Goal: Task Accomplishment & Management: Use online tool/utility

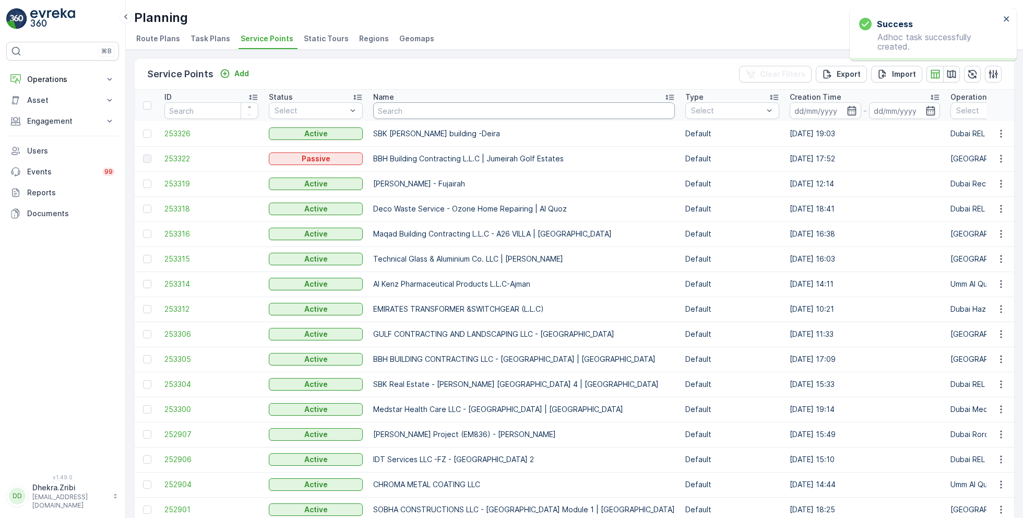
drag, startPoint x: 0, startPoint y: 0, endPoint x: 406, endPoint y: 108, distance: 419.8
click at [406, 108] on input "text" at bounding box center [524, 110] width 302 height 17
type input "desrt"
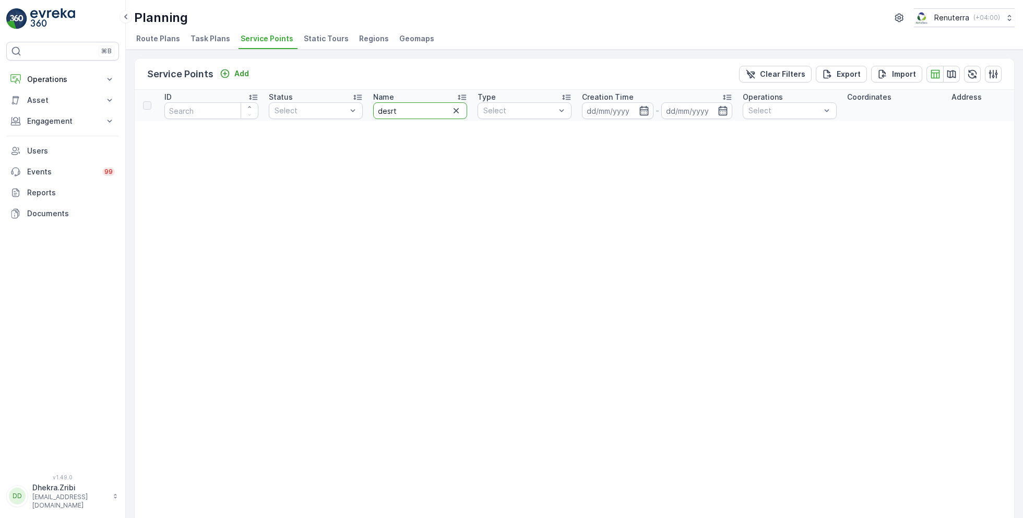
click at [415, 107] on input "desrt" at bounding box center [420, 110] width 94 height 17
type input "des"
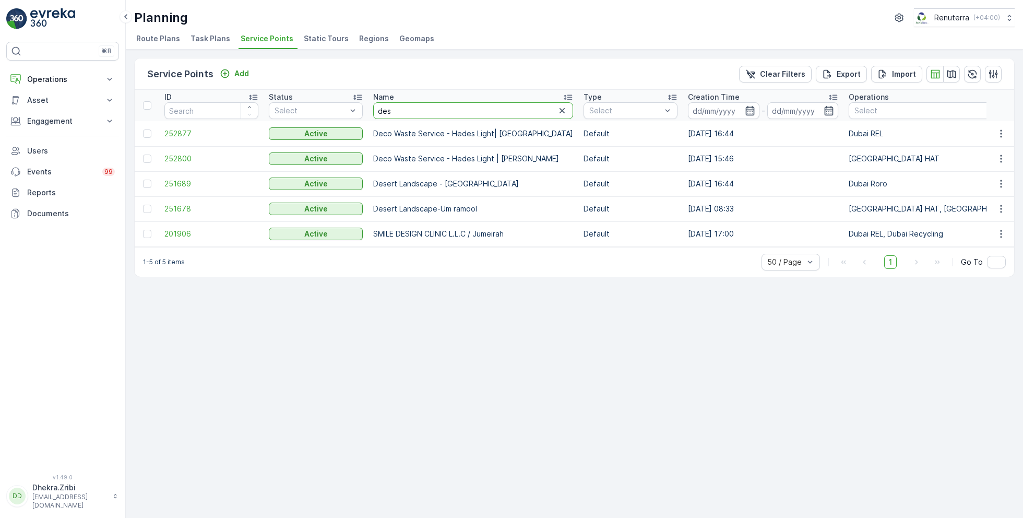
click at [398, 107] on input "des" at bounding box center [473, 110] width 200 height 17
type input "de"
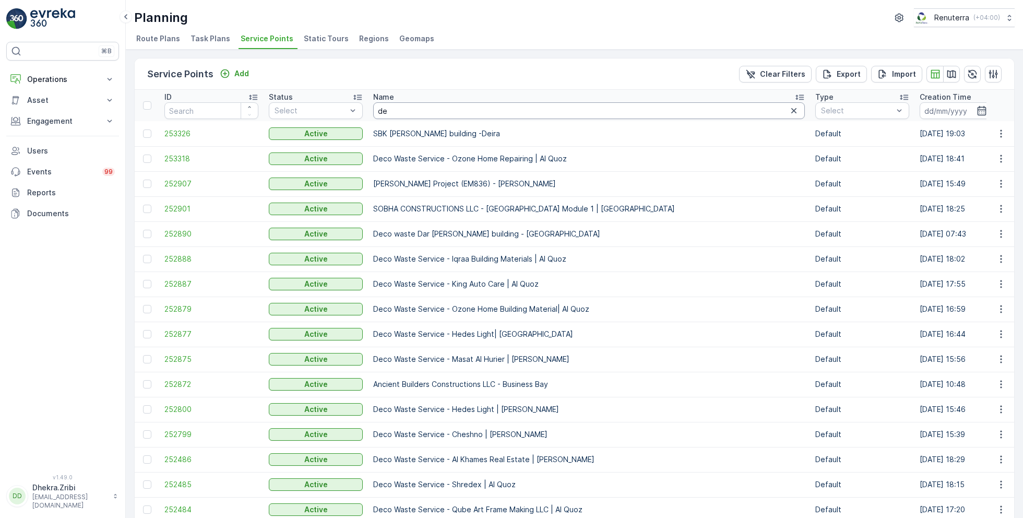
click at [424, 110] on input "de" at bounding box center [589, 110] width 432 height 17
type input "der"
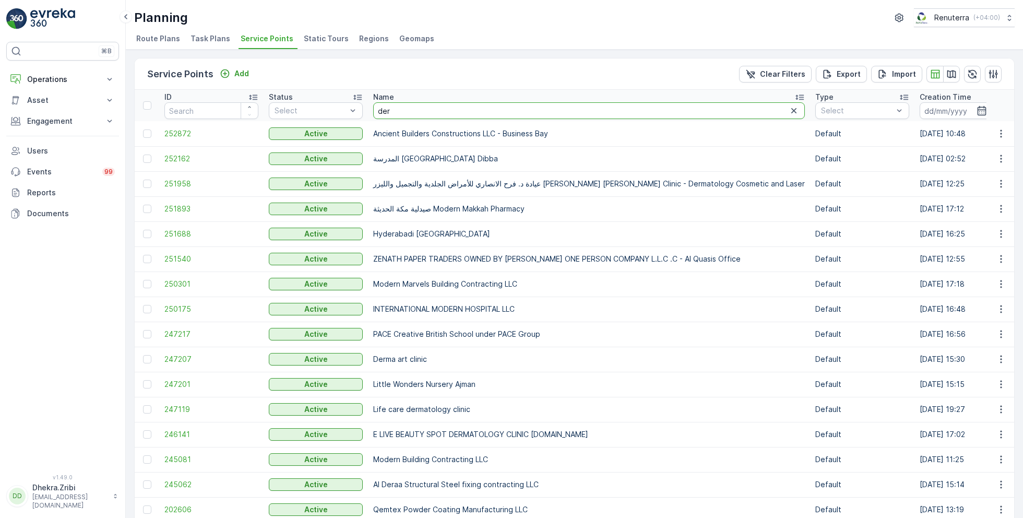
click at [399, 109] on input "der" at bounding box center [589, 110] width 432 height 17
type input "dersert"
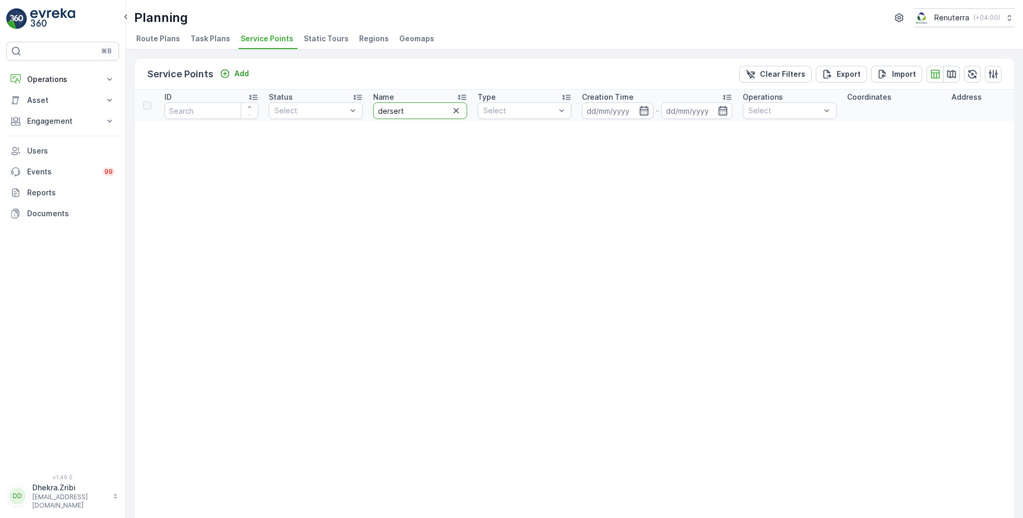
drag, startPoint x: 413, startPoint y: 107, endPoint x: 368, endPoint y: 106, distance: 45.4
click at [368, 106] on th "Name dersert" at bounding box center [420, 105] width 104 height 31
type input "desert"
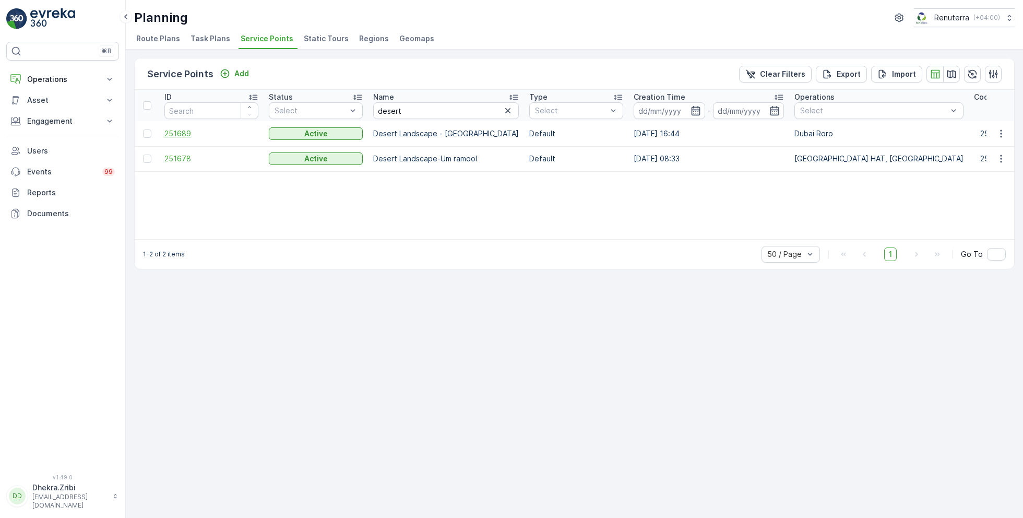
click at [186, 131] on span "251689" at bounding box center [211, 133] width 94 height 10
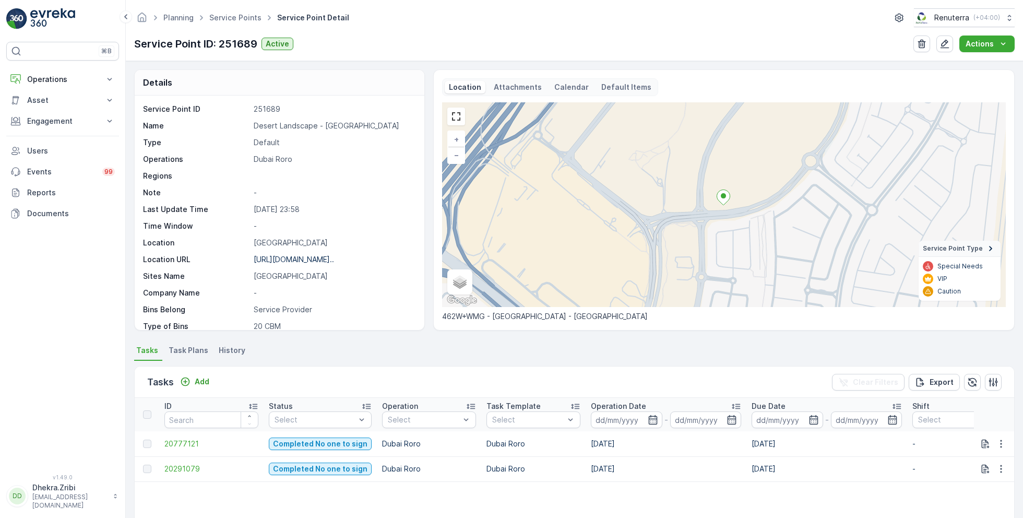
click at [266, 126] on p "Desert Landscape - Dubai Hills" at bounding box center [334, 126] width 160 height 10
copy p "Desert Landscape - Dubai Hills"
click at [229, 20] on link "Service Points" at bounding box center [235, 17] width 52 height 9
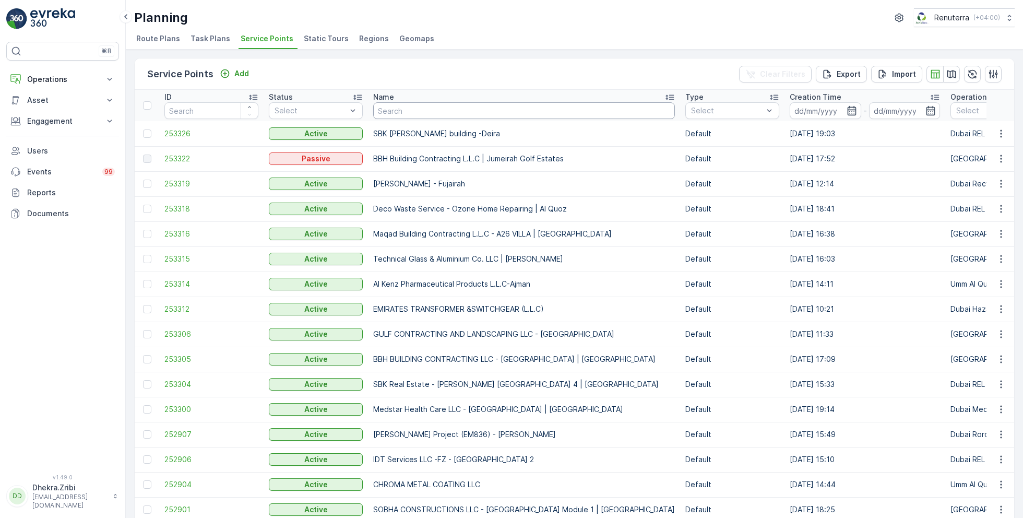
click at [387, 103] on input "text" at bounding box center [524, 110] width 302 height 17
type input "al f"
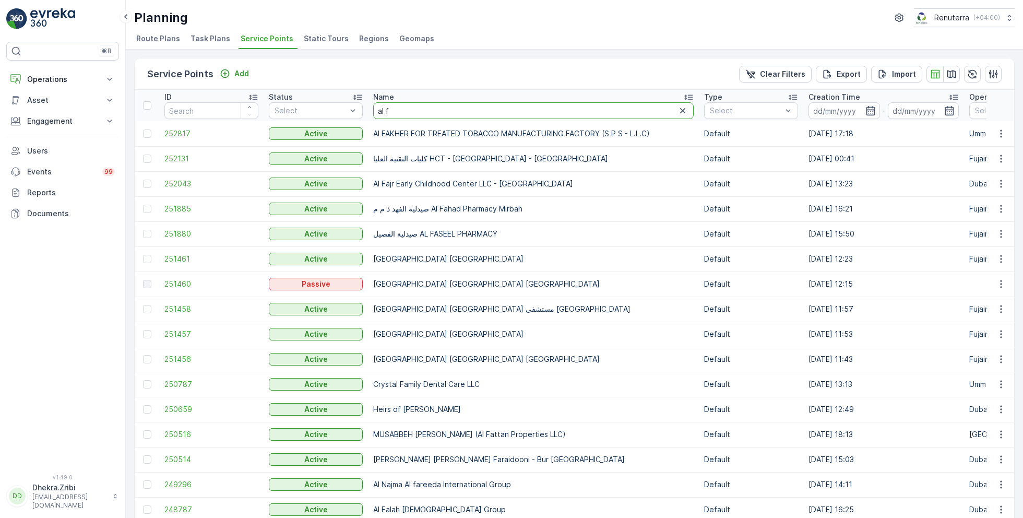
click at [404, 110] on input "al f" at bounding box center [533, 110] width 321 height 17
type input "al fajr"
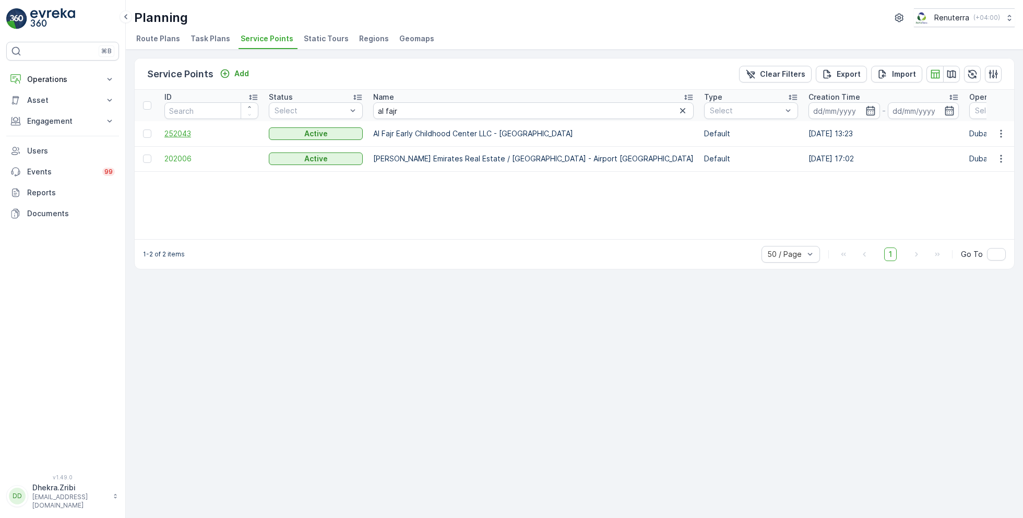
click at [180, 133] on span "252043" at bounding box center [211, 133] width 94 height 10
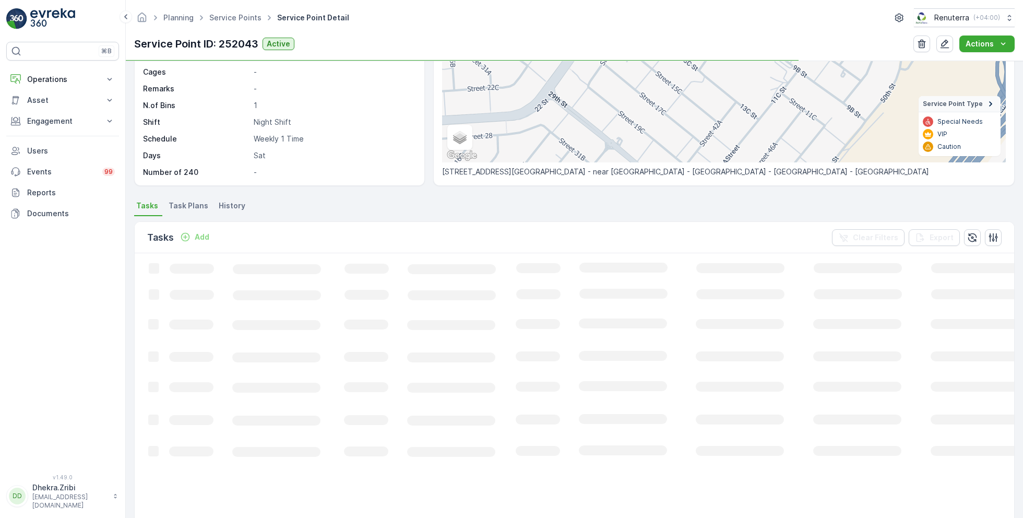
scroll to position [153, 0]
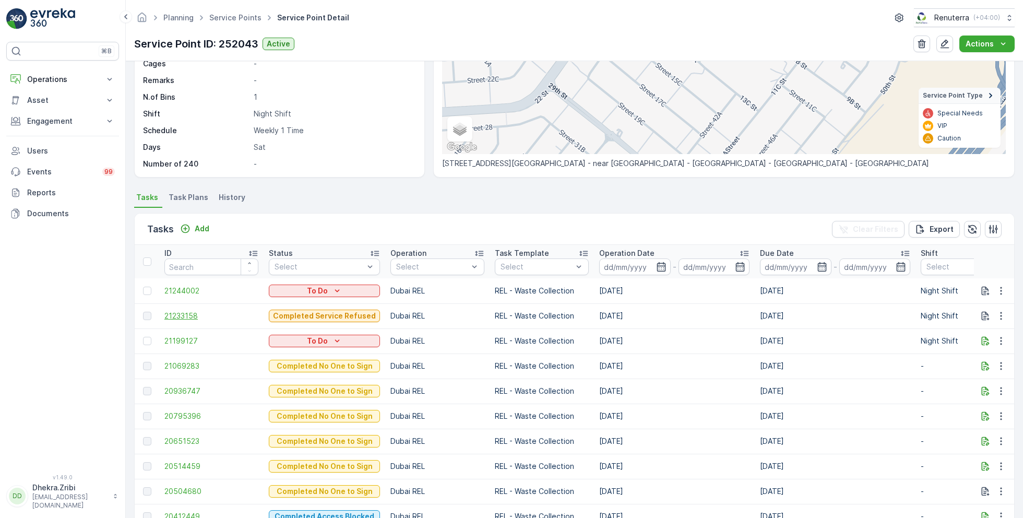
click at [185, 314] on span "21233158" at bounding box center [211, 316] width 94 height 10
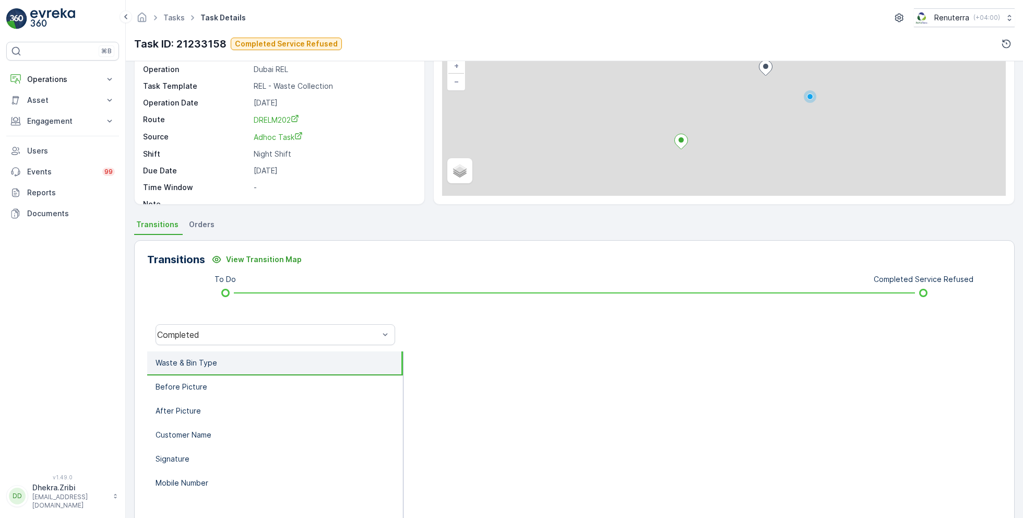
scroll to position [86, 0]
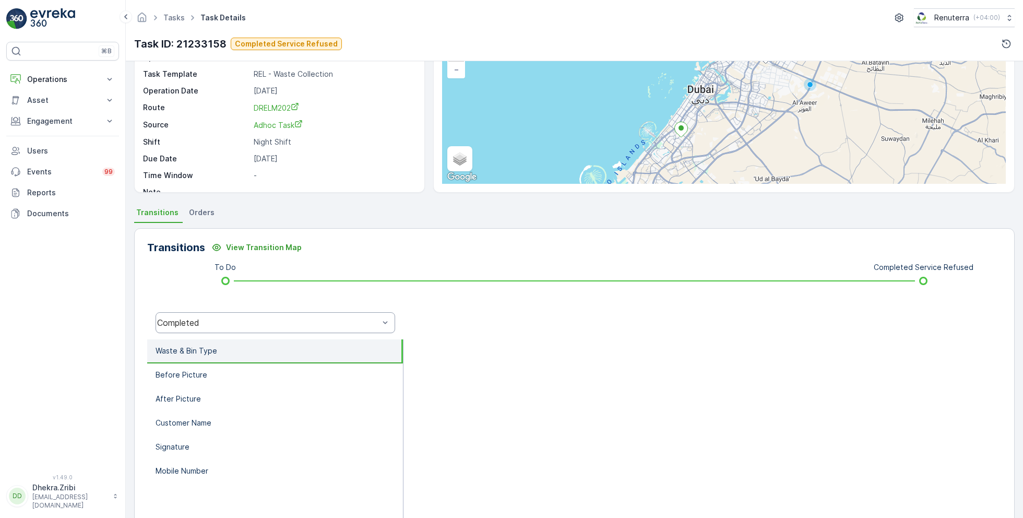
click at [244, 320] on div "Completed" at bounding box center [268, 322] width 222 height 9
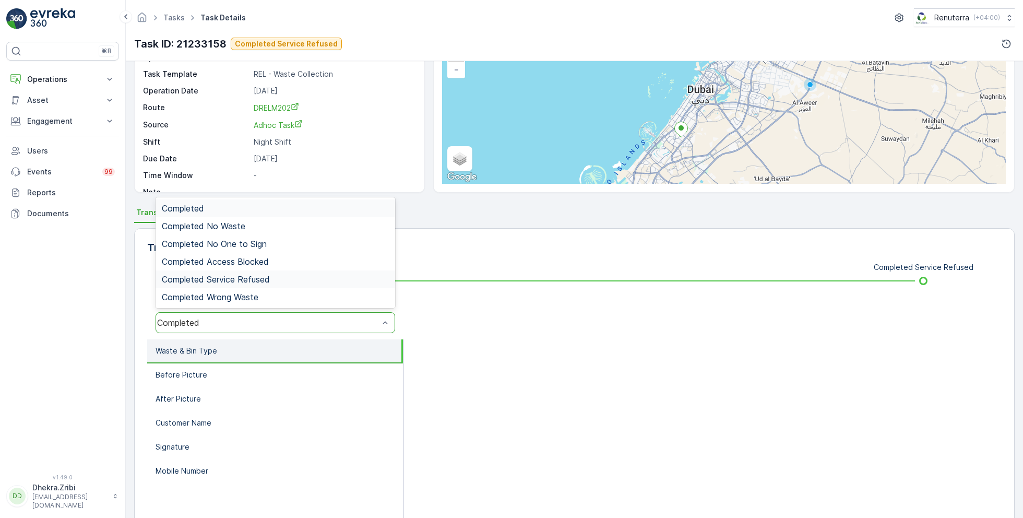
click at [258, 279] on span "Completed Service Refused" at bounding box center [216, 279] width 108 height 9
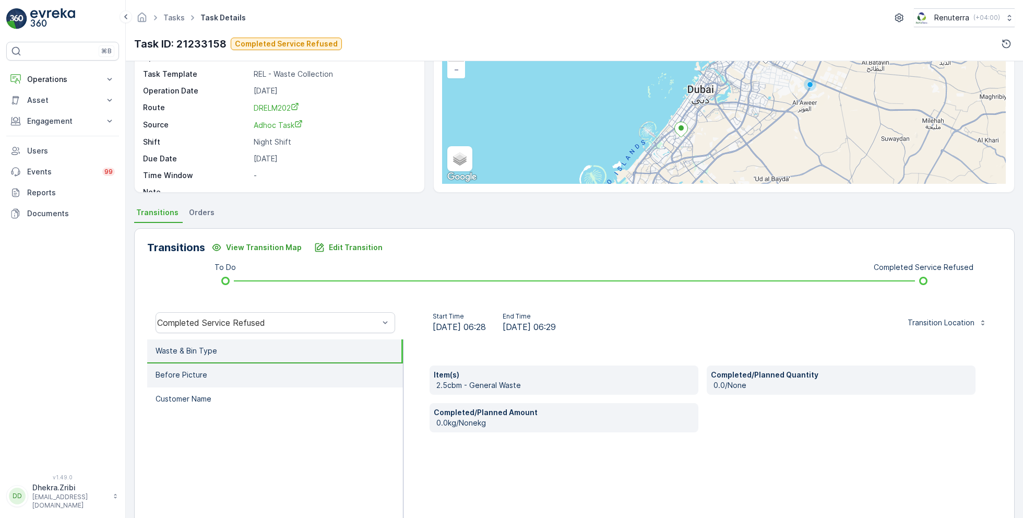
click at [226, 376] on li "Before Picture" at bounding box center [275, 375] width 256 height 24
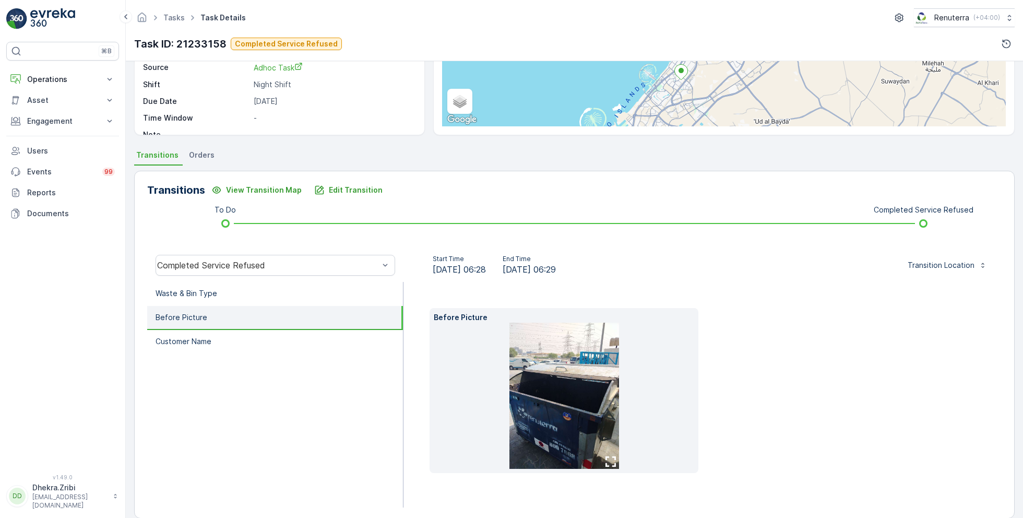
scroll to position [156, 0]
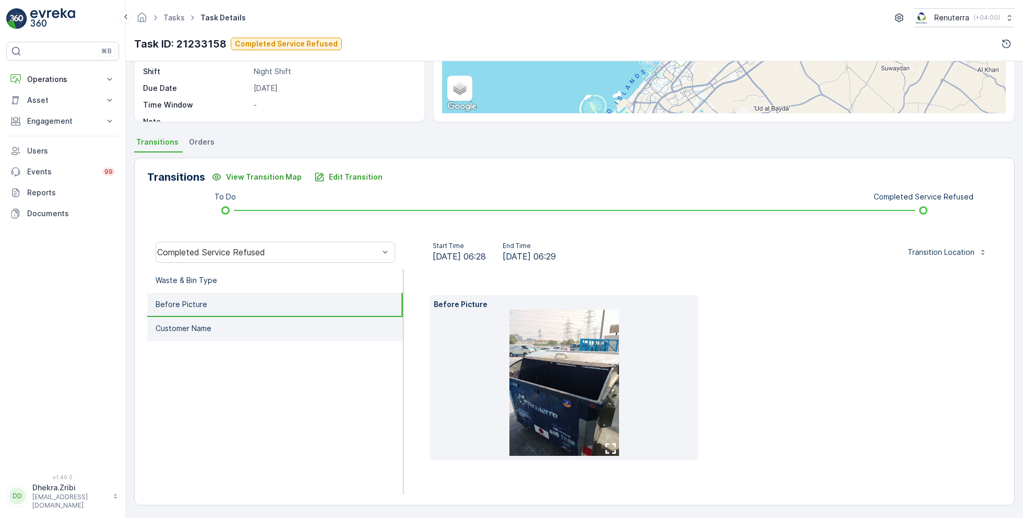
click at [228, 323] on li "Customer Name" at bounding box center [275, 329] width 256 height 24
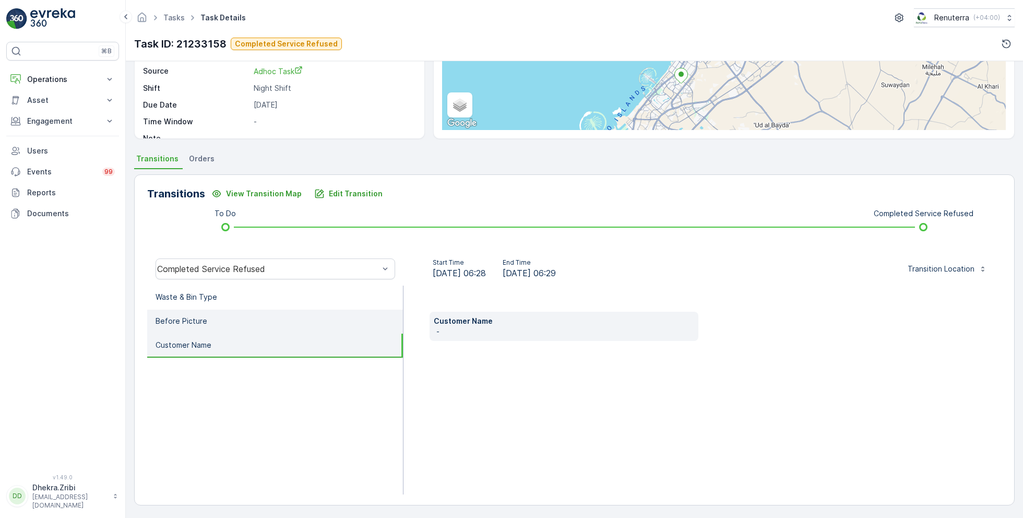
click at [211, 317] on li "Before Picture" at bounding box center [275, 322] width 256 height 24
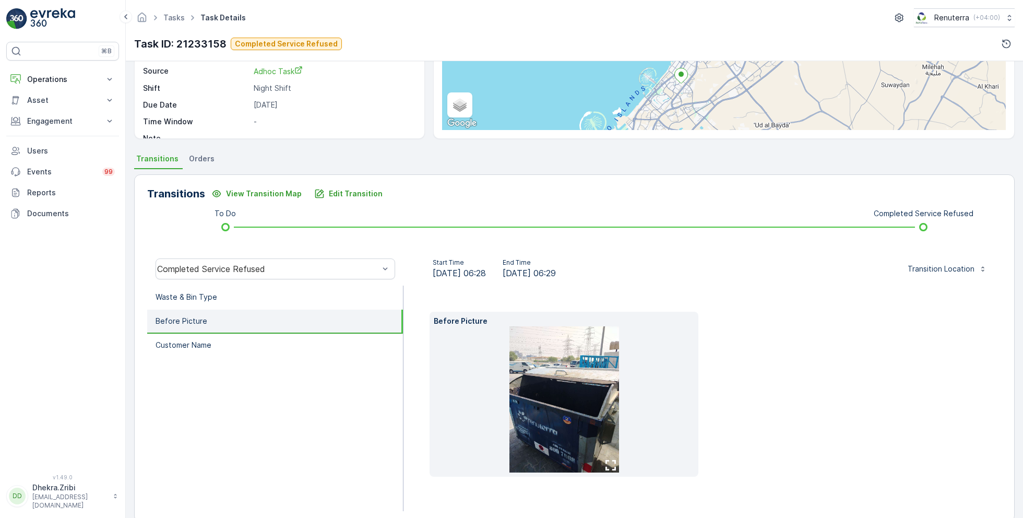
click at [593, 407] on img at bounding box center [565, 399] width 110 height 146
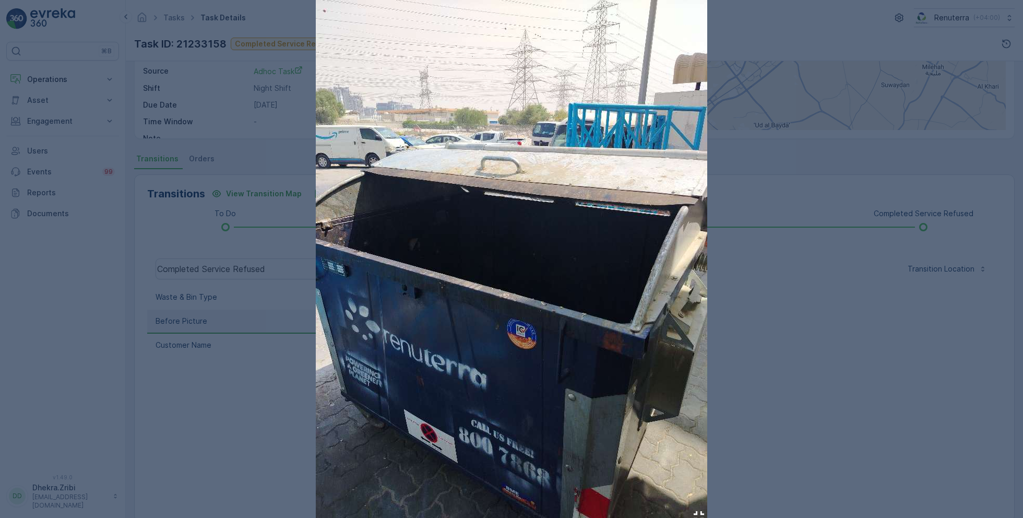
click at [775, 334] on div at bounding box center [511, 259] width 1023 height 518
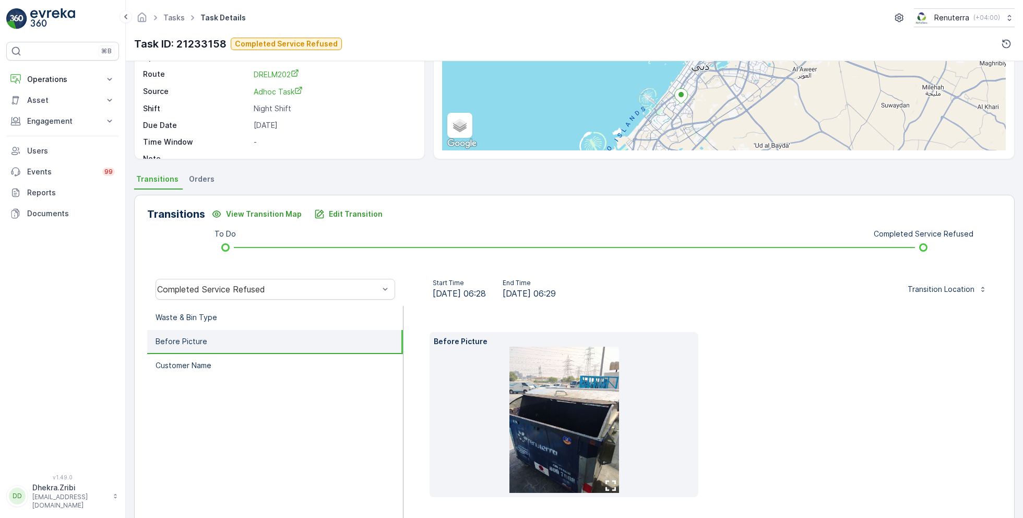
scroll to position [120, 0]
click at [570, 383] on img at bounding box center [565, 419] width 110 height 146
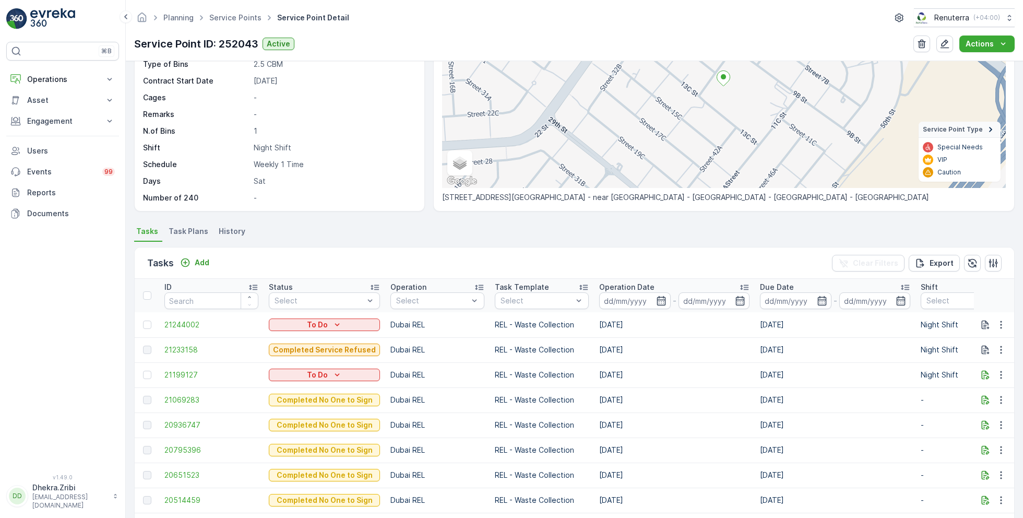
scroll to position [127, 0]
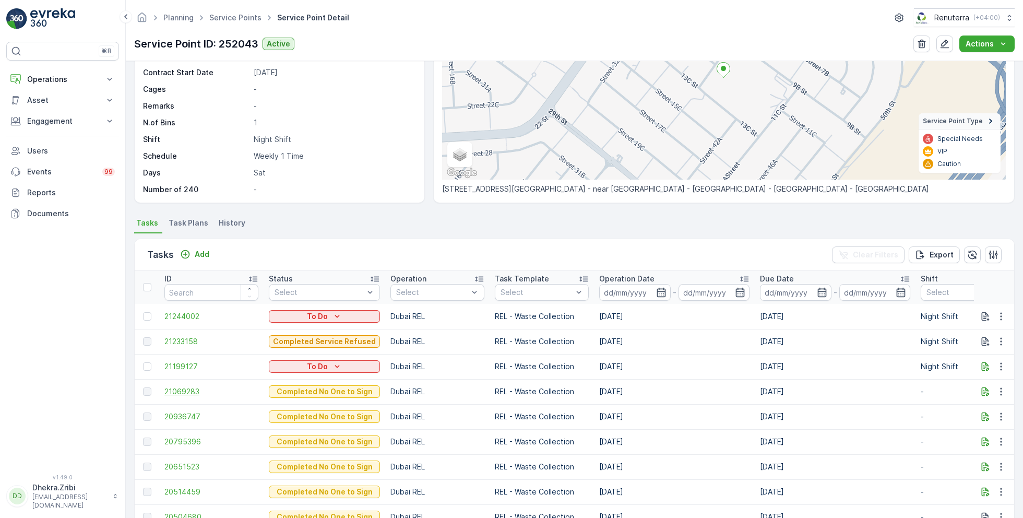
click at [190, 389] on span "21069283" at bounding box center [211, 391] width 94 height 10
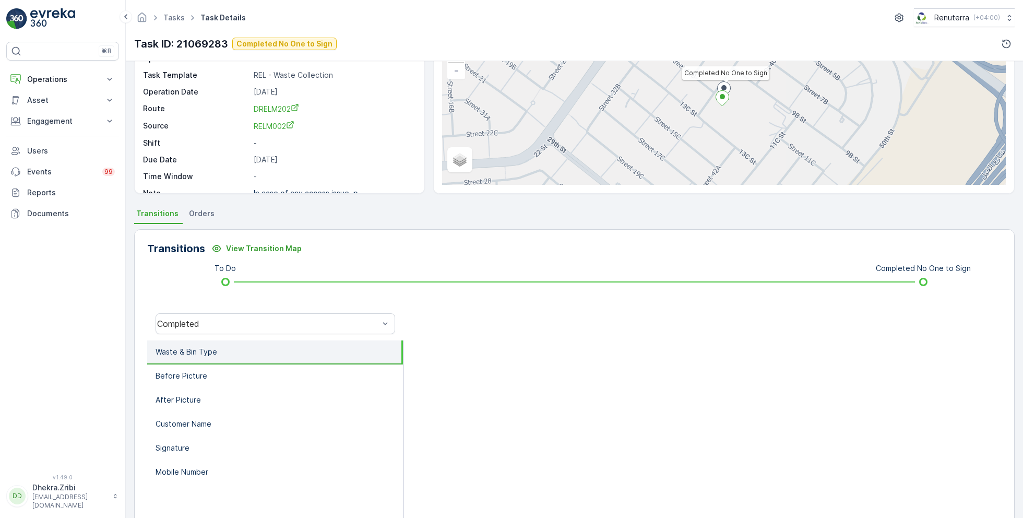
scroll to position [139, 0]
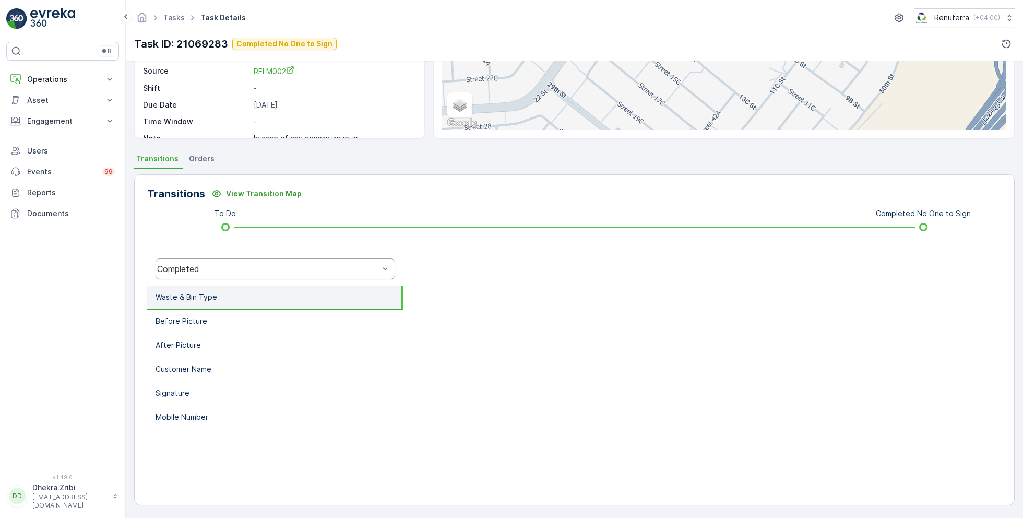
click at [268, 268] on div "Completed" at bounding box center [268, 268] width 222 height 9
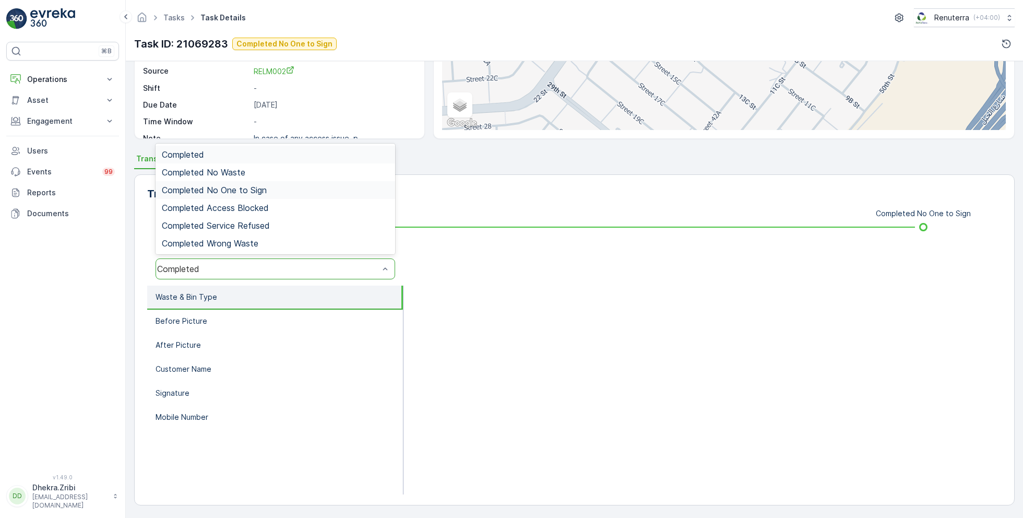
click at [256, 190] on span "Completed No One to Sign" at bounding box center [214, 189] width 105 height 9
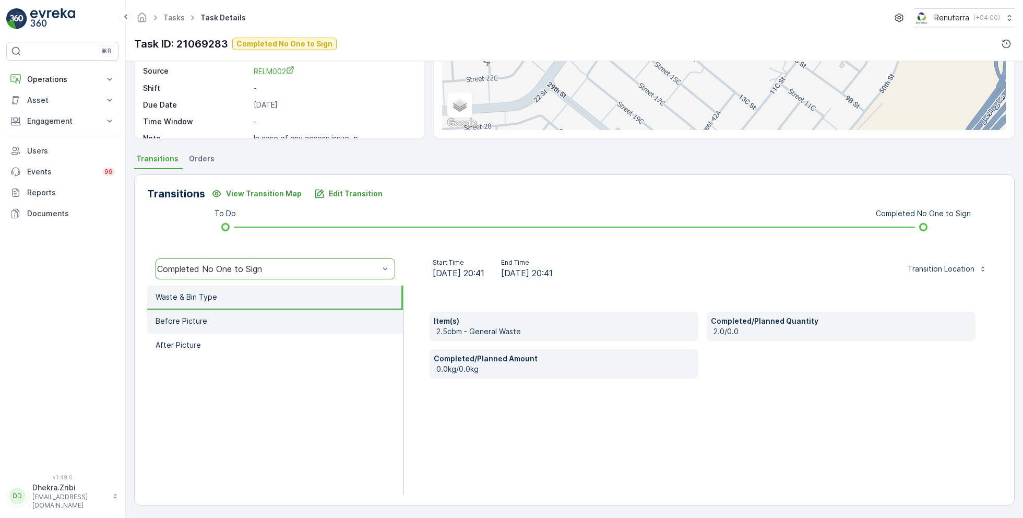
click at [239, 318] on li "Before Picture" at bounding box center [275, 322] width 256 height 24
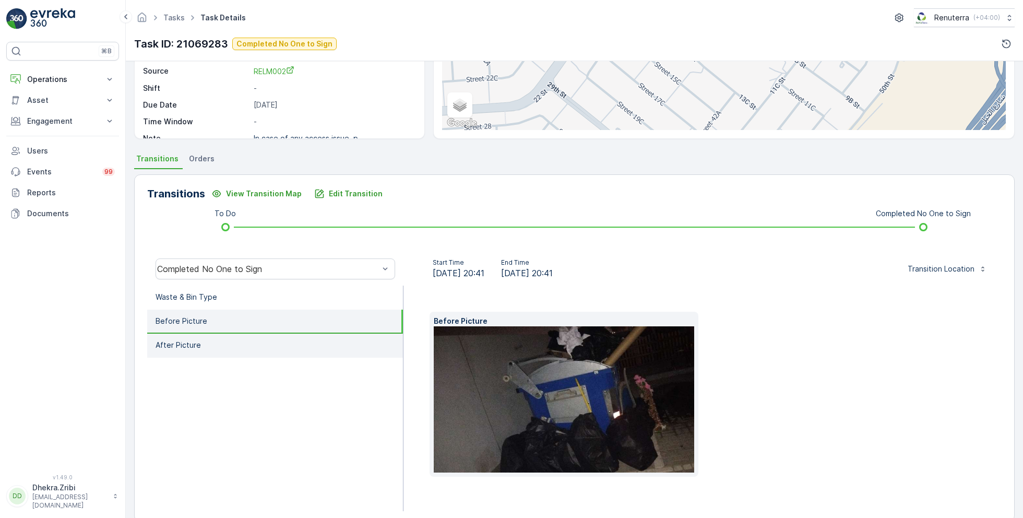
click at [234, 347] on li "After Picture" at bounding box center [275, 346] width 256 height 24
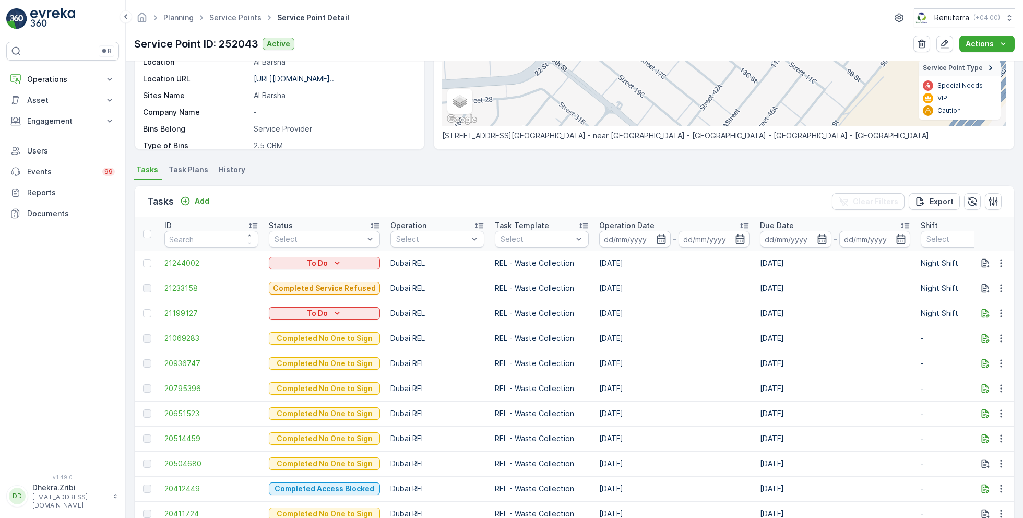
scroll to position [188, 0]
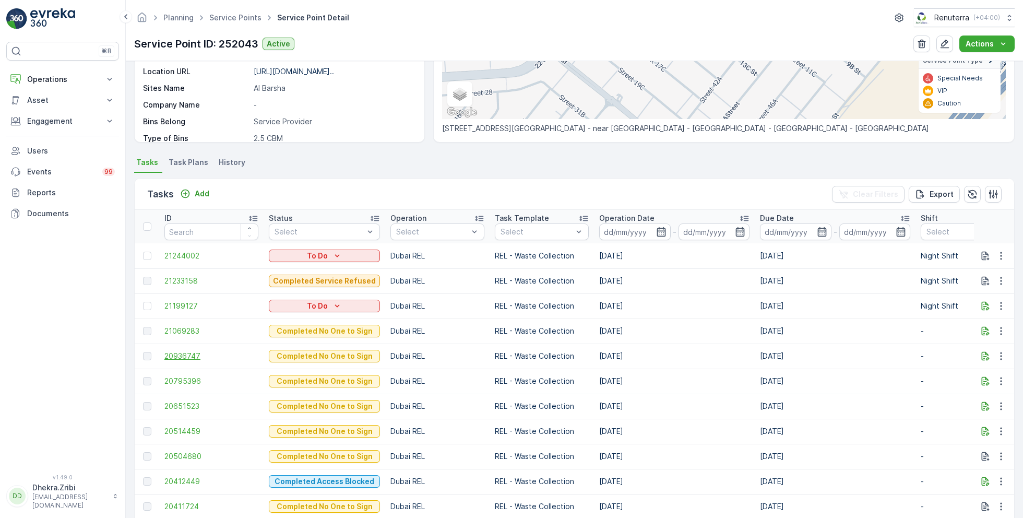
click at [190, 353] on span "20936747" at bounding box center [211, 356] width 94 height 10
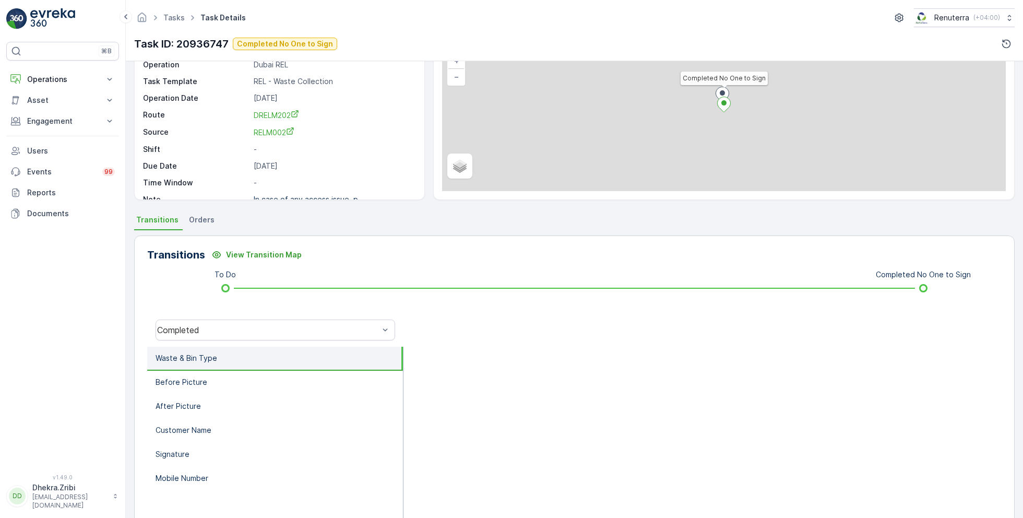
scroll to position [139, 0]
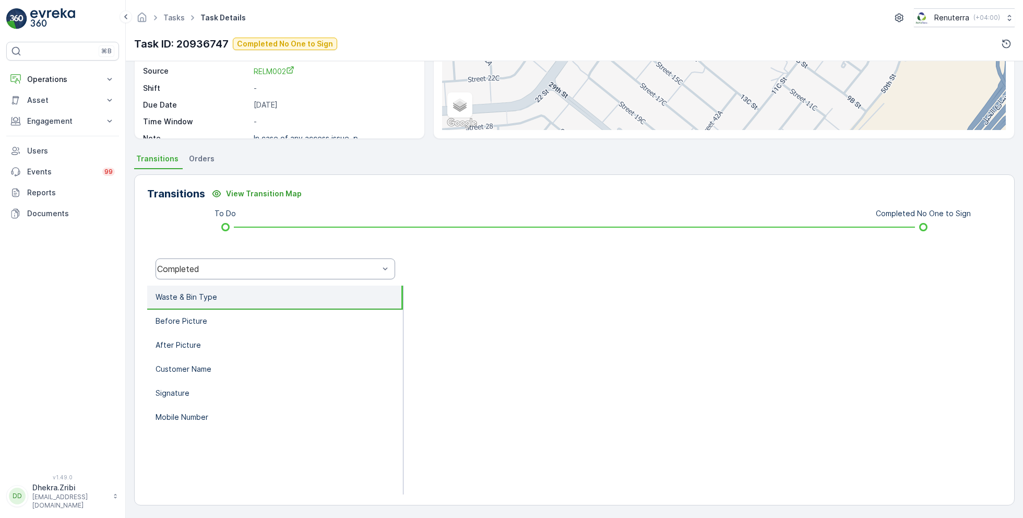
click at [260, 269] on div "Completed" at bounding box center [268, 268] width 222 height 9
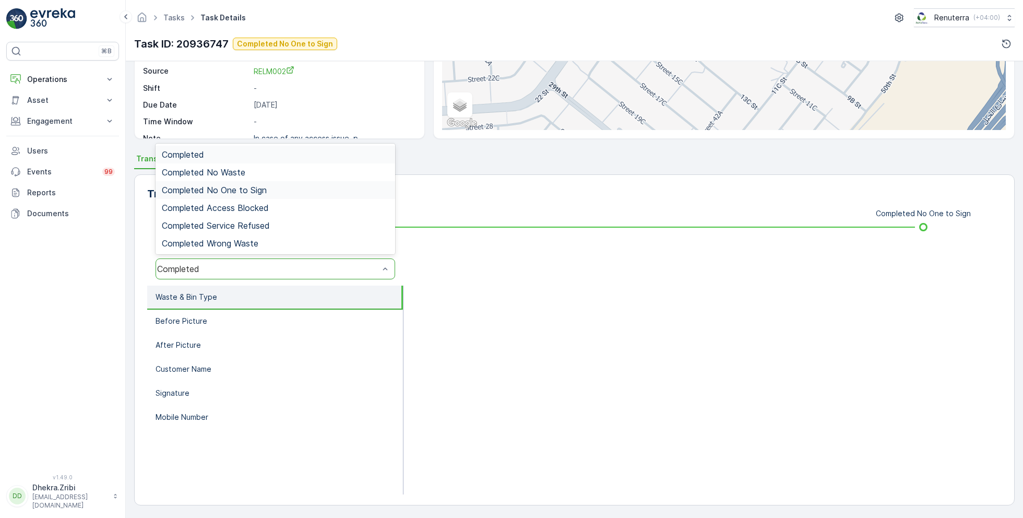
click at [259, 189] on span "Completed No One to Sign" at bounding box center [214, 189] width 105 height 9
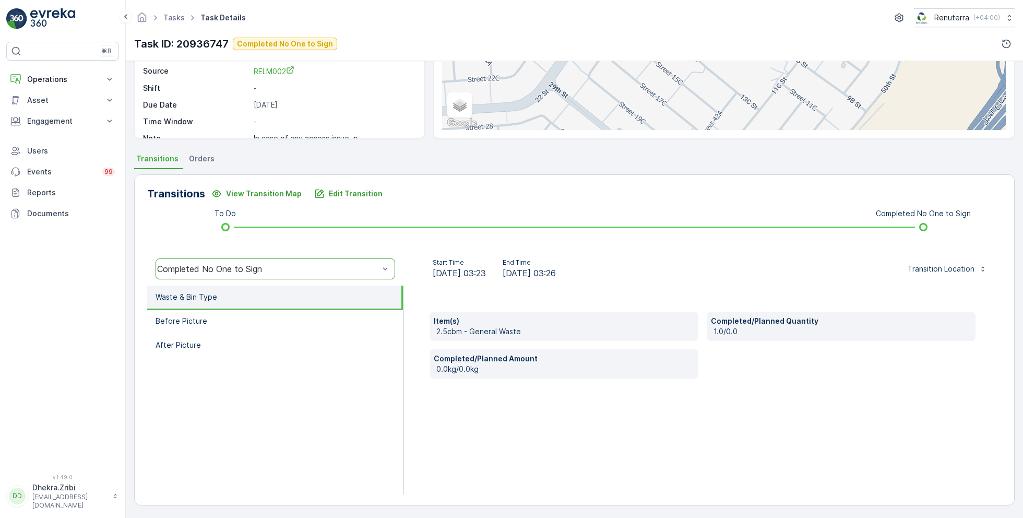
click at [231, 301] on li "Waste & Bin Type" at bounding box center [275, 298] width 256 height 24
click at [225, 323] on li "Before Picture" at bounding box center [275, 322] width 256 height 24
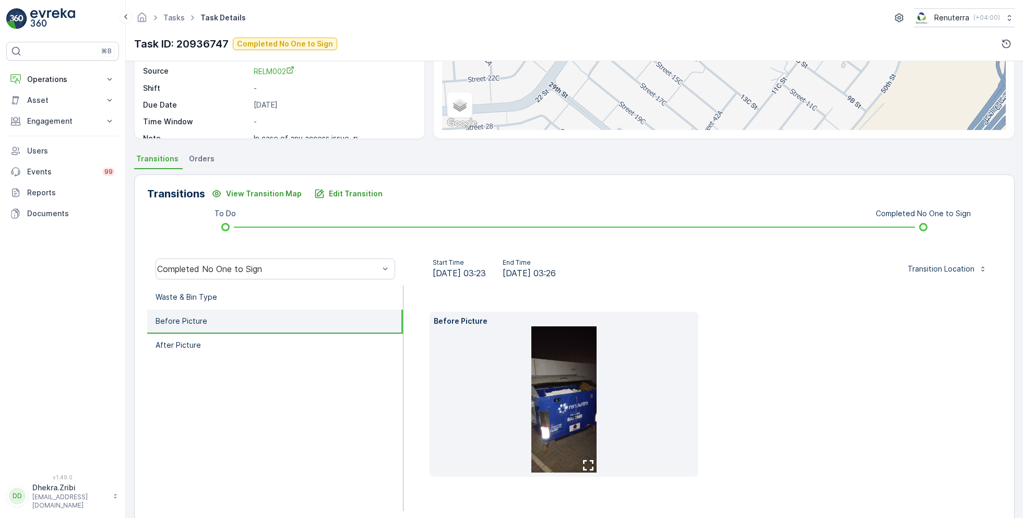
click at [549, 392] on img at bounding box center [564, 399] width 66 height 146
click at [186, 345] on p "After Picture" at bounding box center [178, 345] width 45 height 10
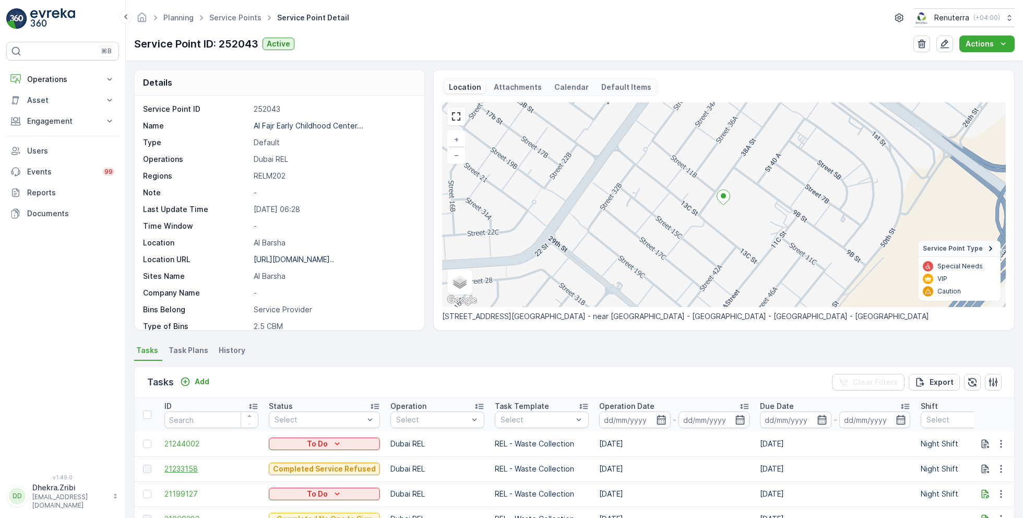
click at [190, 464] on span "21233158" at bounding box center [211, 469] width 94 height 10
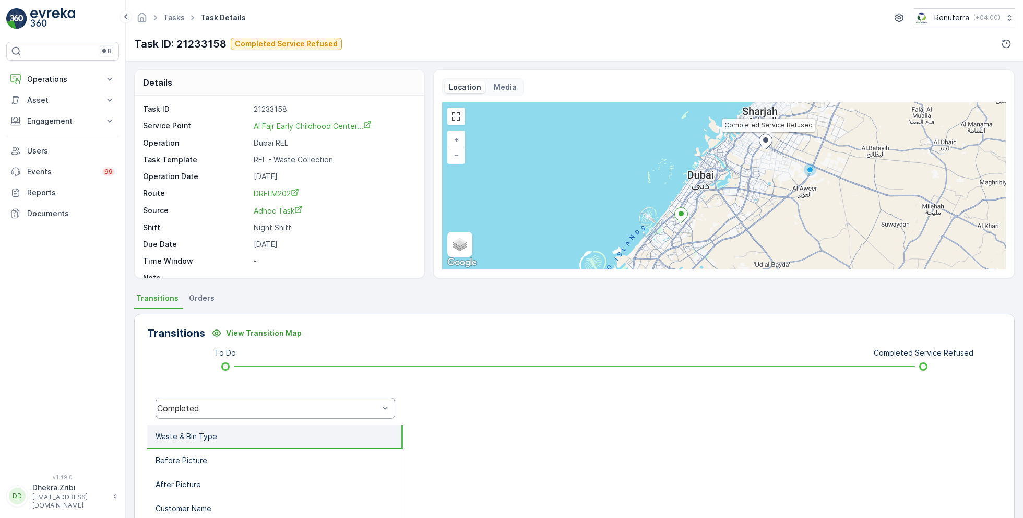
click at [316, 408] on div "Completed" at bounding box center [268, 408] width 222 height 9
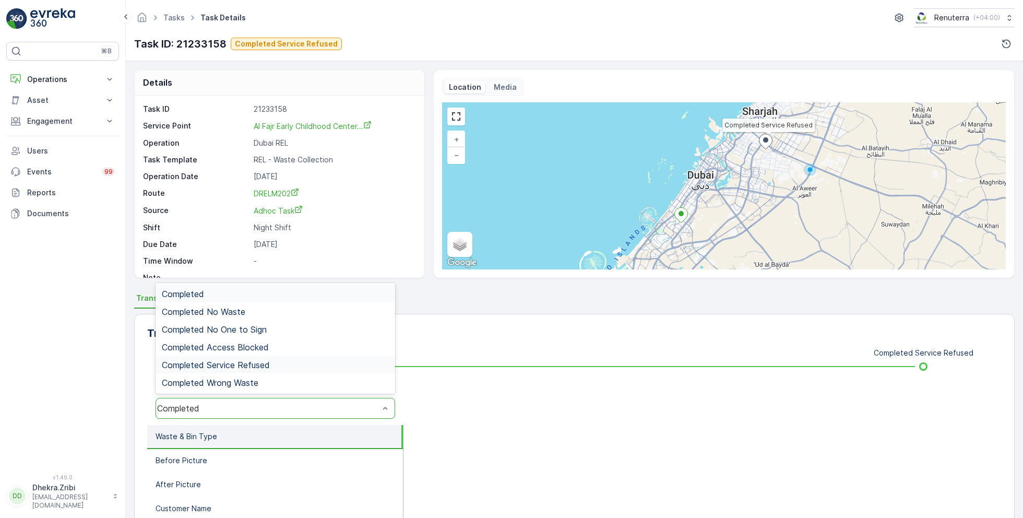
click at [273, 363] on div "Completed Service Refused" at bounding box center [275, 364] width 227 height 9
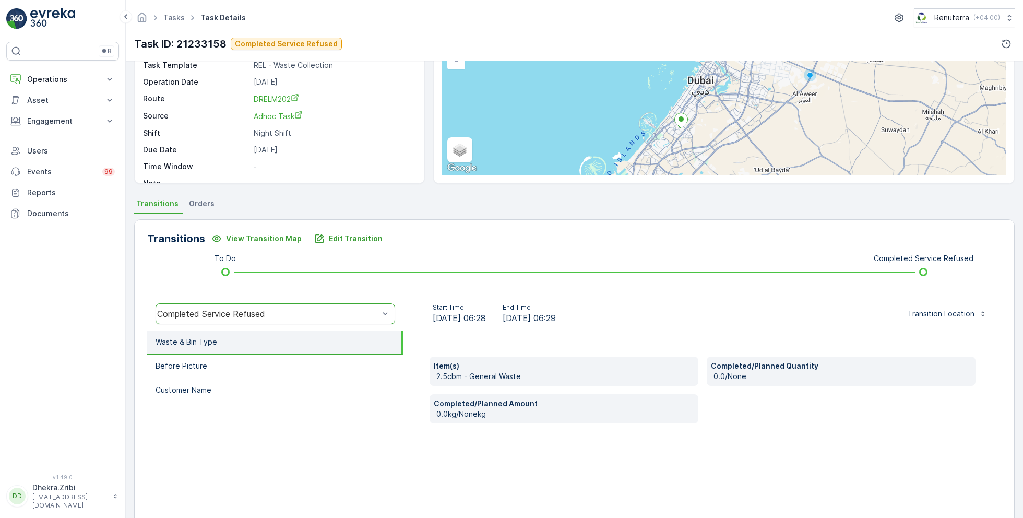
scroll to position [139, 0]
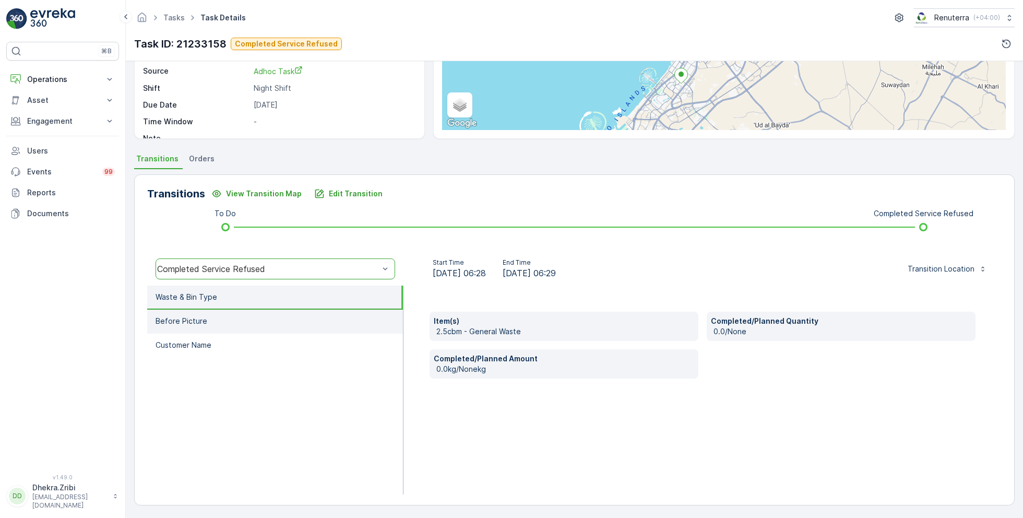
click at [251, 319] on li "Before Picture" at bounding box center [275, 322] width 256 height 24
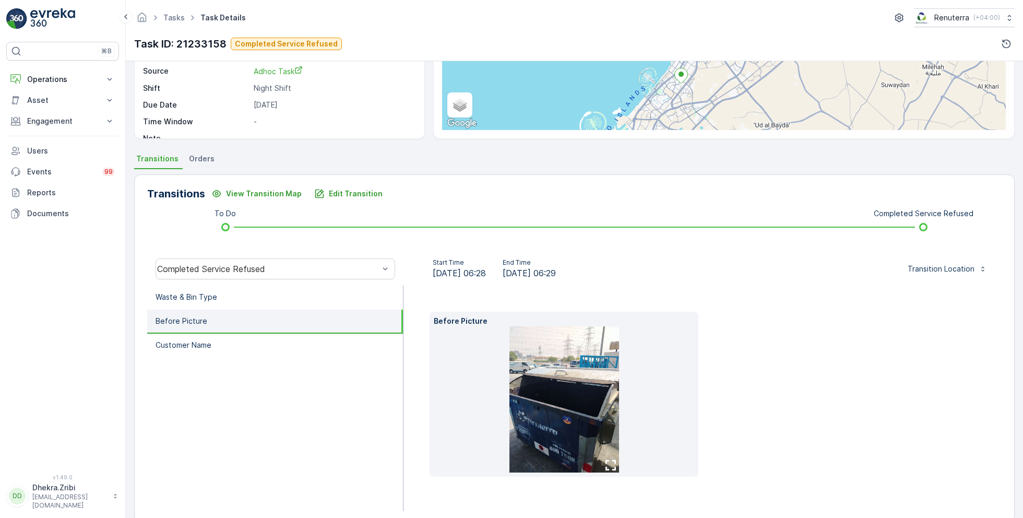
click at [527, 386] on img at bounding box center [565, 399] width 110 height 146
click at [323, 334] on li "Customer Name" at bounding box center [275, 346] width 256 height 24
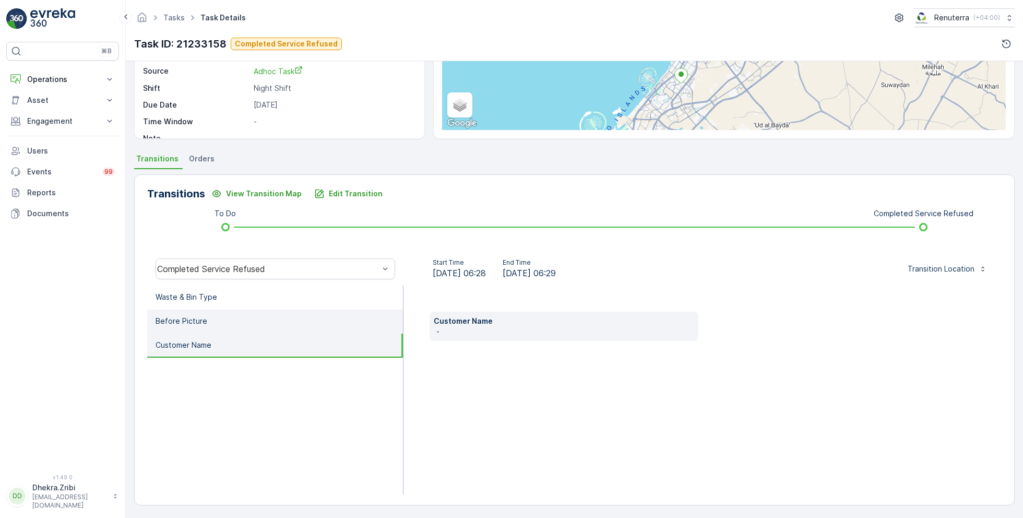
click at [300, 315] on li "Before Picture" at bounding box center [275, 322] width 256 height 24
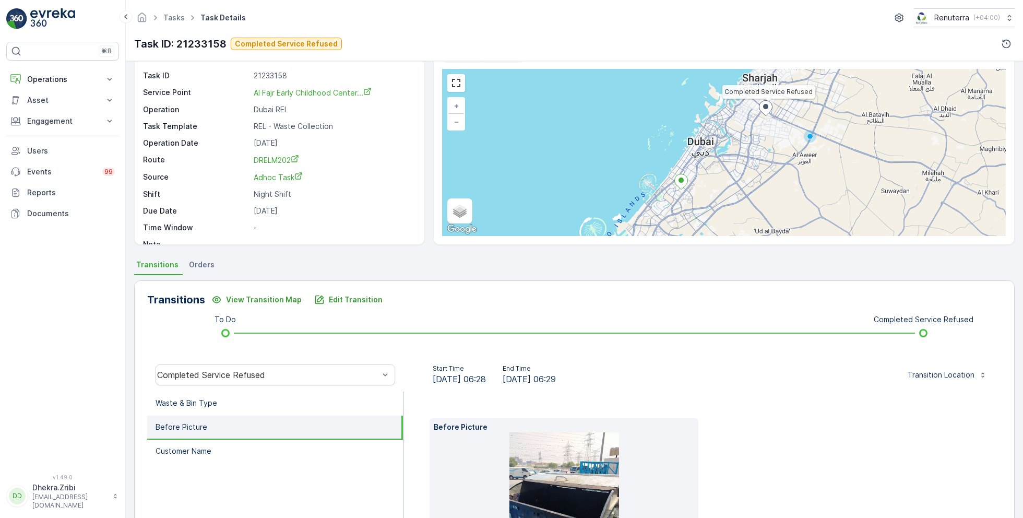
scroll to position [0, 0]
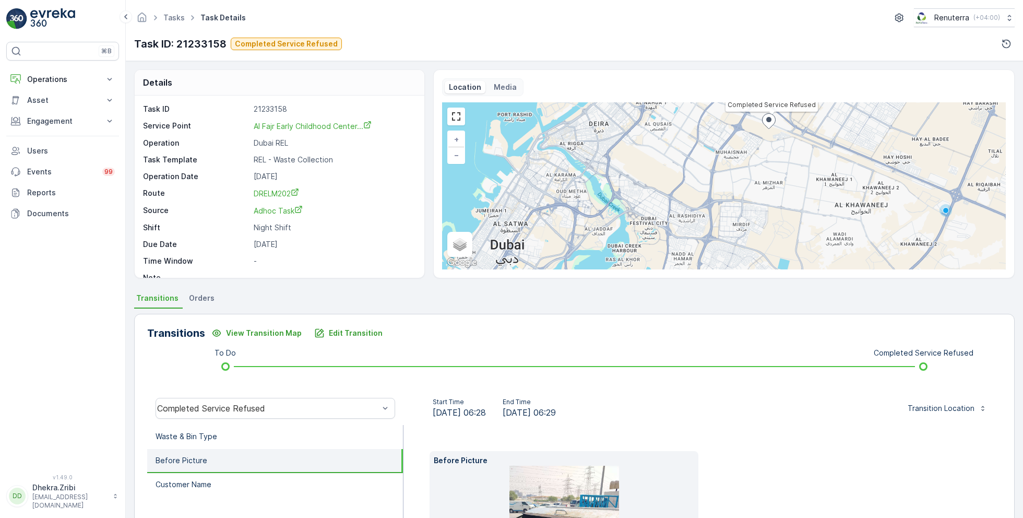
drag, startPoint x: 769, startPoint y: 149, endPoint x: 777, endPoint y: 166, distance: 18.7
click at [777, 166] on div "Completed Service Refused + − Satellite Roadmap Terrain Hybrid Leaflet Keyboard…" at bounding box center [724, 185] width 564 height 167
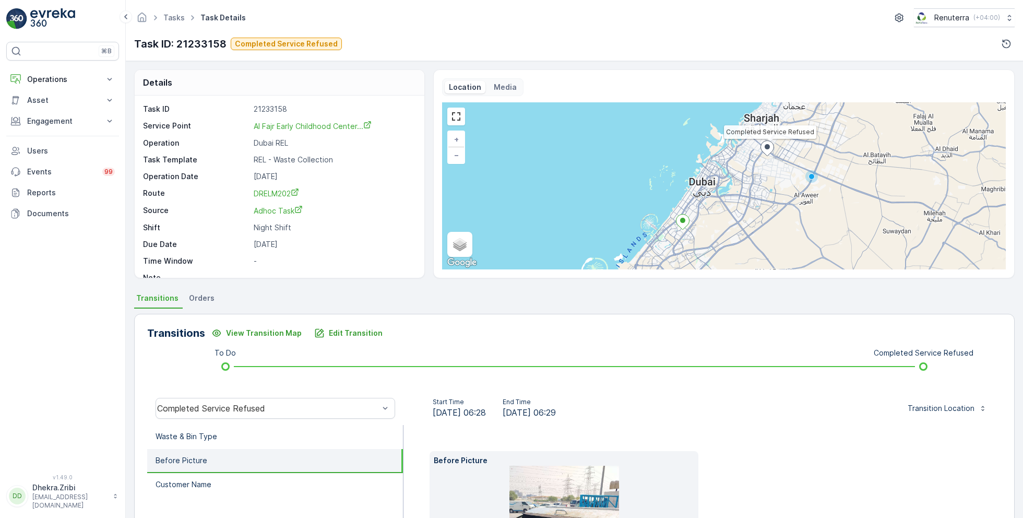
drag, startPoint x: 770, startPoint y: 187, endPoint x: 762, endPoint y: 186, distance: 8.4
click at [762, 186] on div "Completed Service Refused + − Satellite Roadmap Terrain Hybrid Leaflet Keyboard…" at bounding box center [724, 185] width 564 height 167
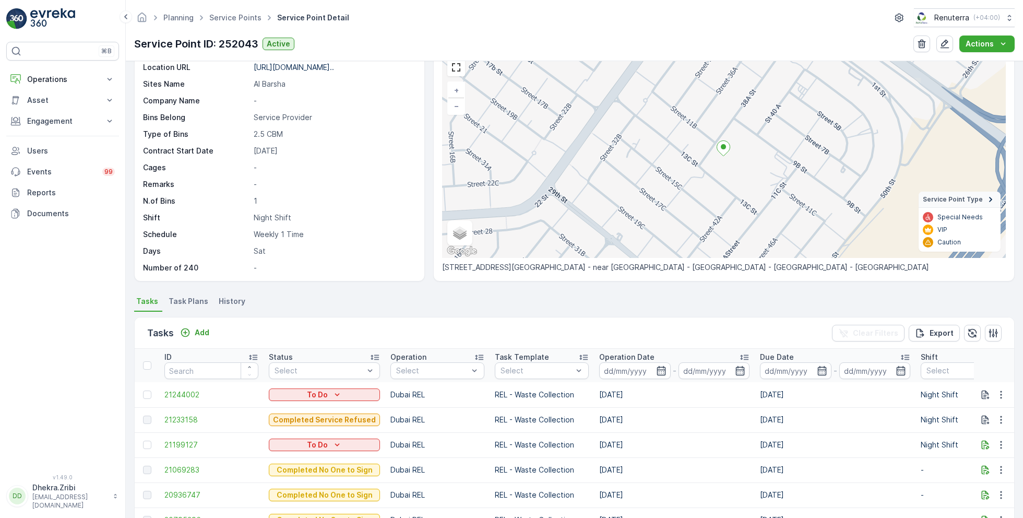
scroll to position [50, 0]
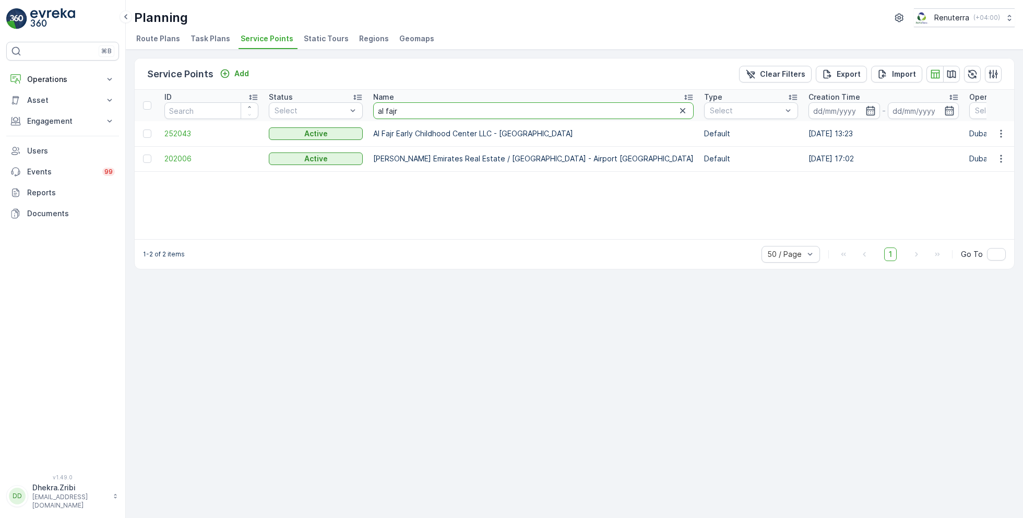
drag, startPoint x: 417, startPoint y: 112, endPoint x: 364, endPoint y: 112, distance: 52.2
type input "shaikh"
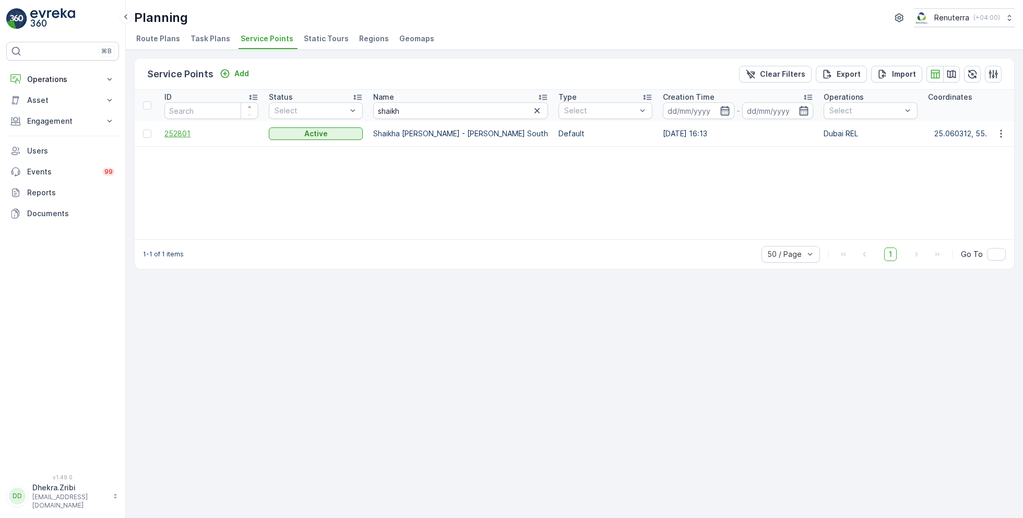
click at [188, 132] on span "252801" at bounding box center [211, 133] width 94 height 10
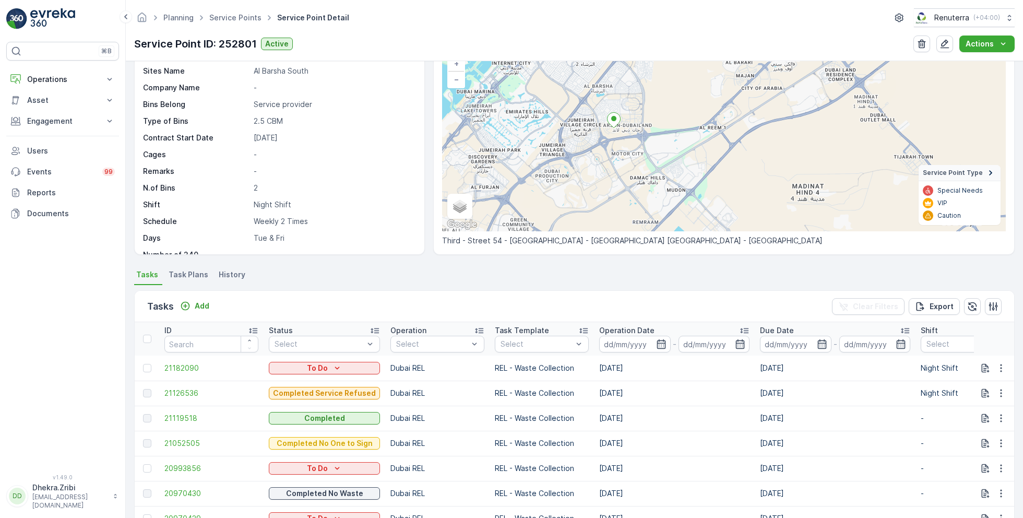
scroll to position [79, 0]
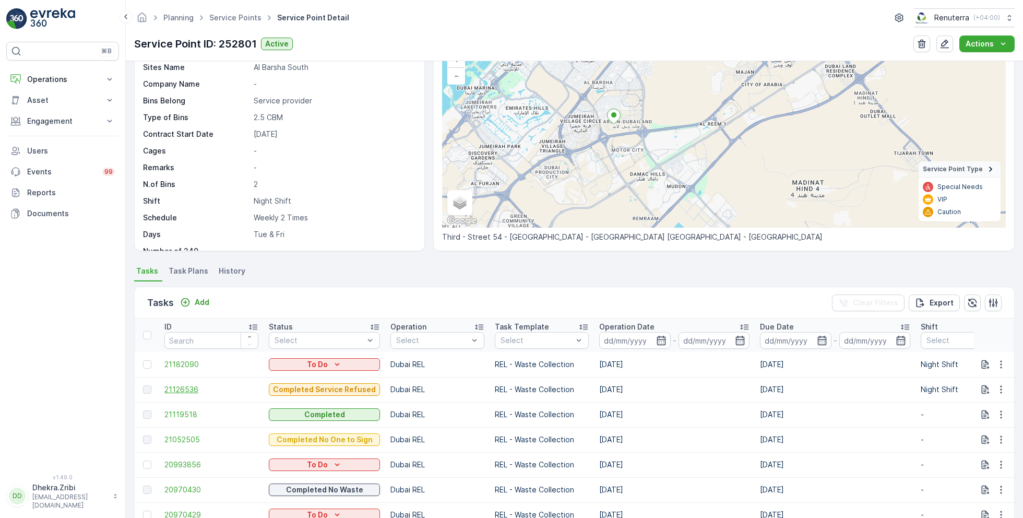
click at [188, 386] on span "21126536" at bounding box center [211, 389] width 94 height 10
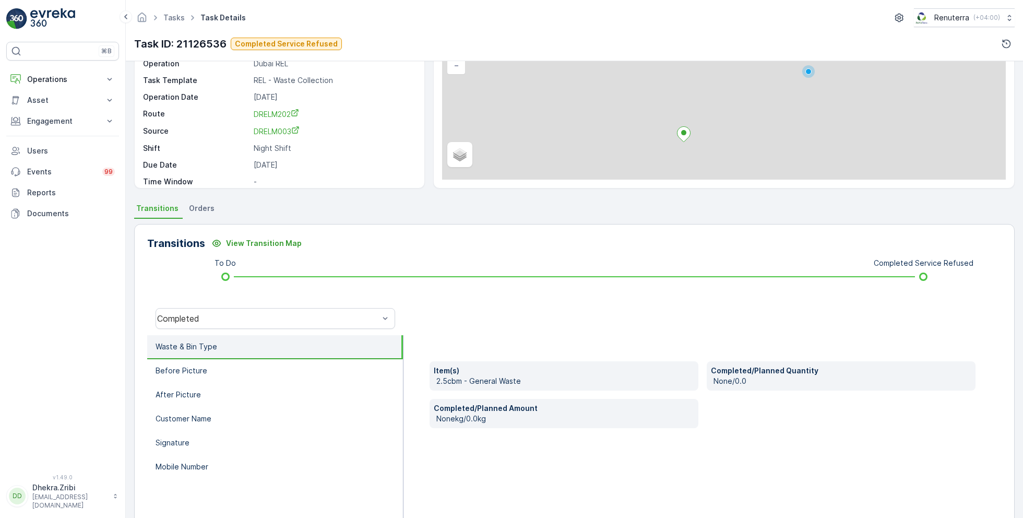
scroll to position [105, 0]
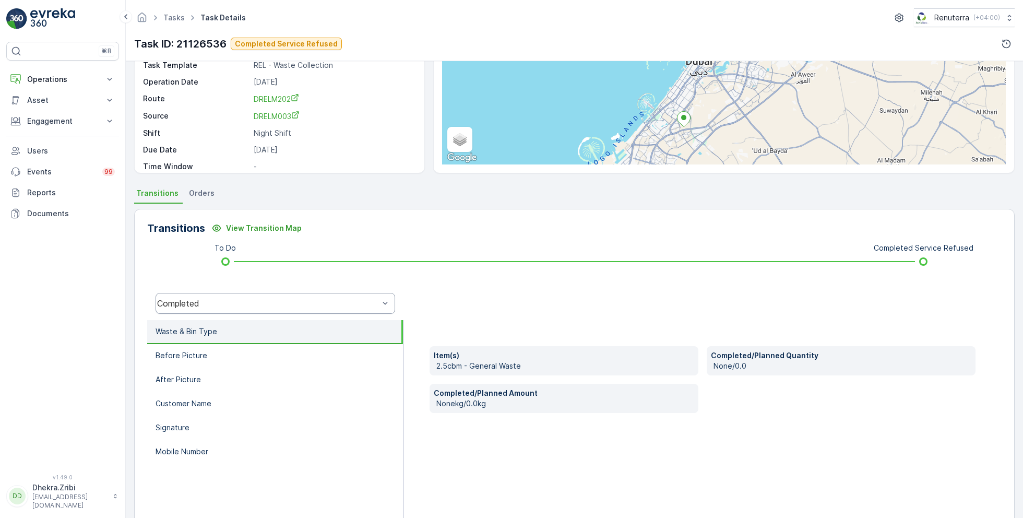
click at [269, 309] on div "Completed" at bounding box center [276, 303] width 240 height 21
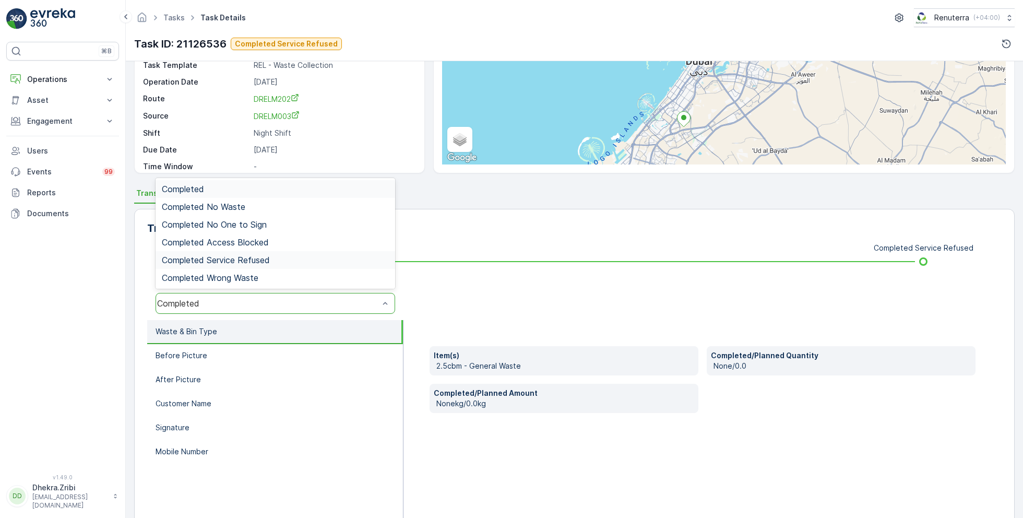
click at [265, 259] on span "Completed Service Refused" at bounding box center [216, 259] width 108 height 9
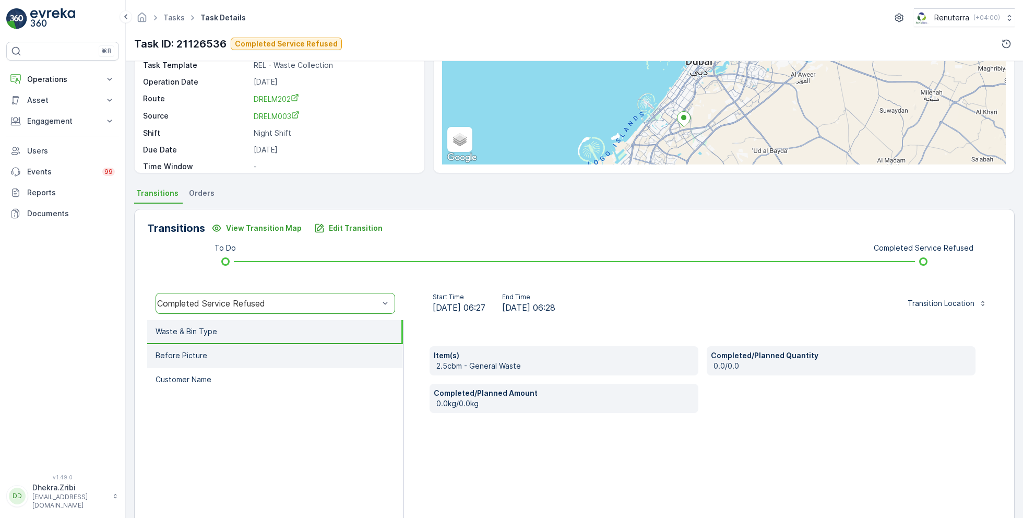
click at [220, 354] on li "Before Picture" at bounding box center [275, 356] width 256 height 24
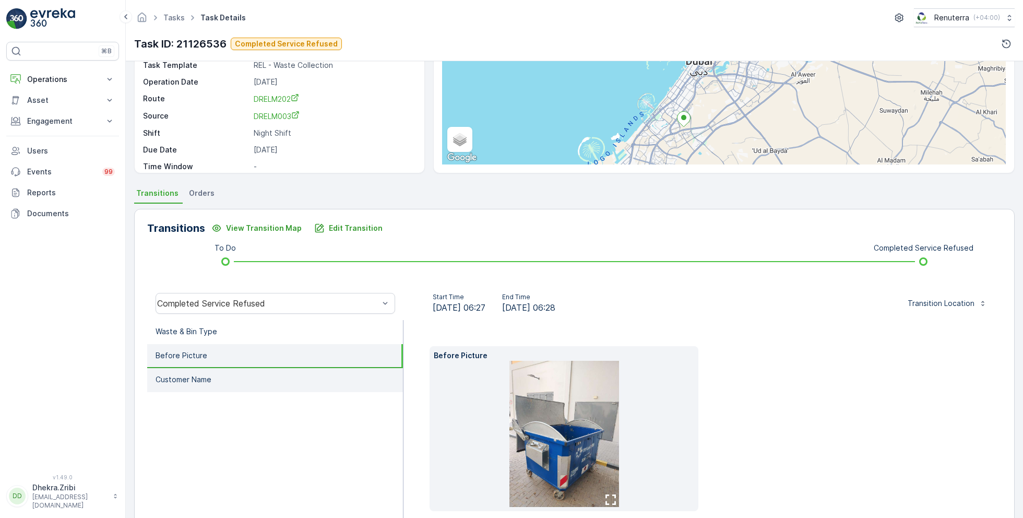
click at [226, 377] on li "Customer Name" at bounding box center [275, 380] width 256 height 24
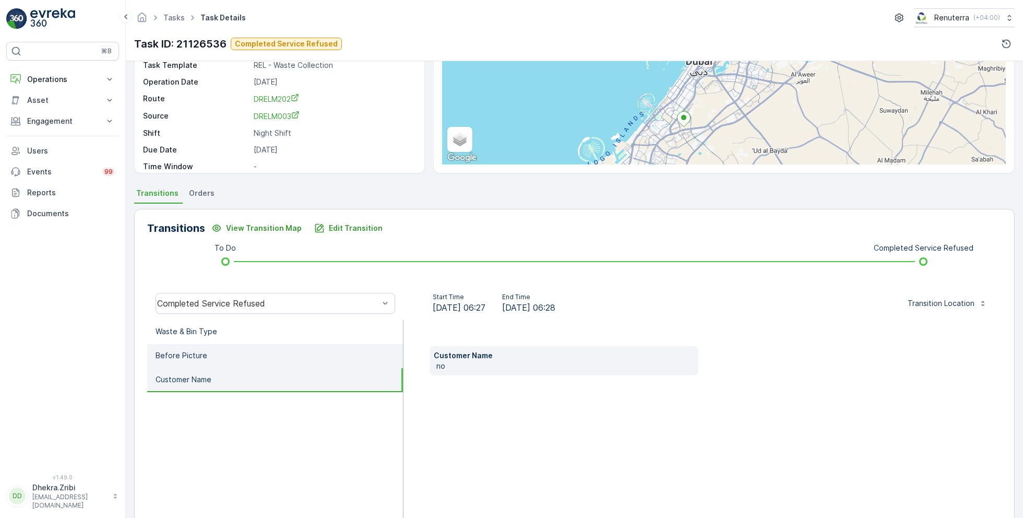
click at [229, 354] on li "Before Picture" at bounding box center [275, 356] width 256 height 24
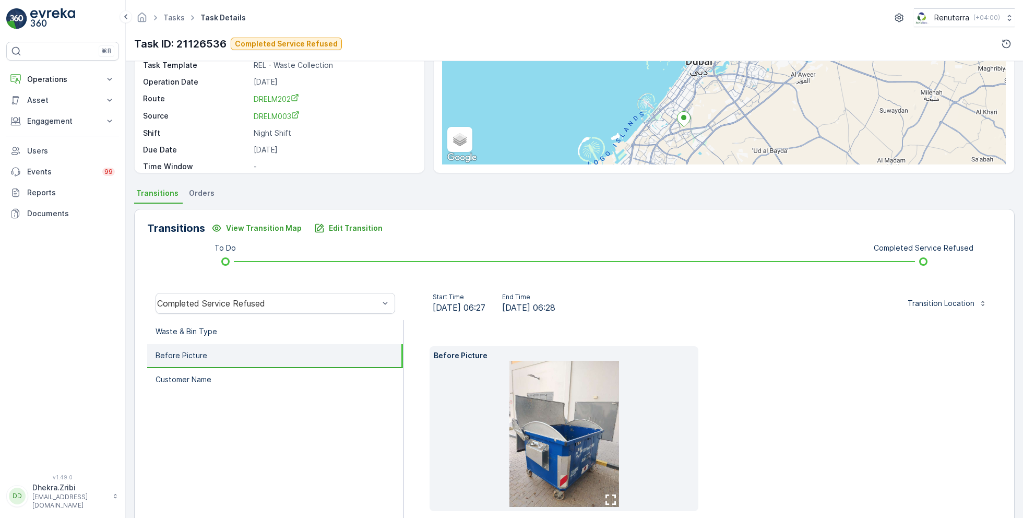
click at [580, 418] on img at bounding box center [565, 434] width 110 height 146
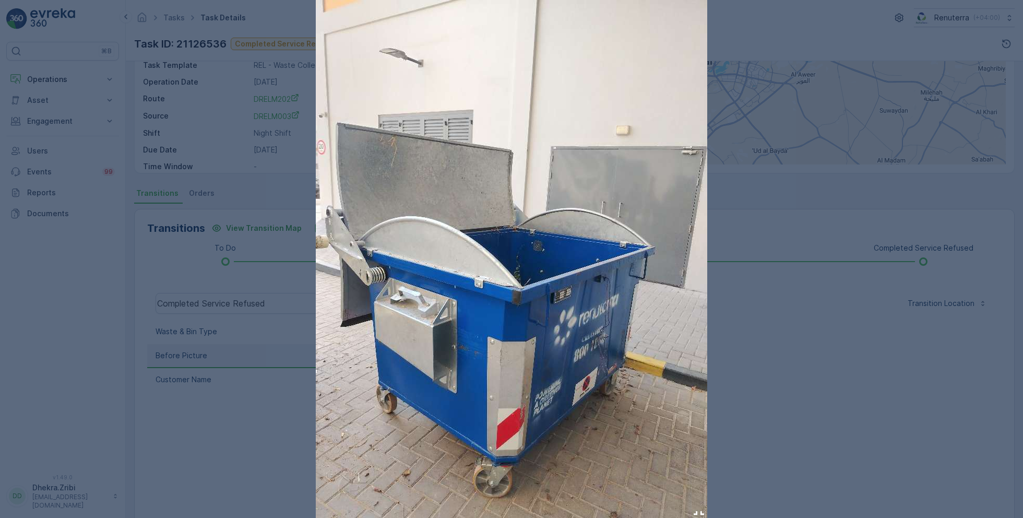
click at [826, 357] on div at bounding box center [511, 259] width 1023 height 518
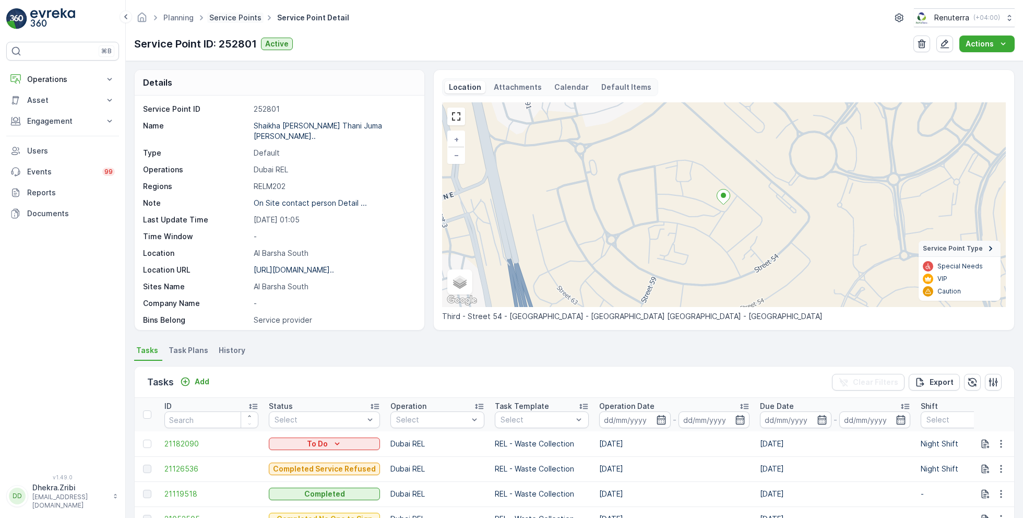
click at [237, 15] on link "Service Points" at bounding box center [235, 17] width 52 height 9
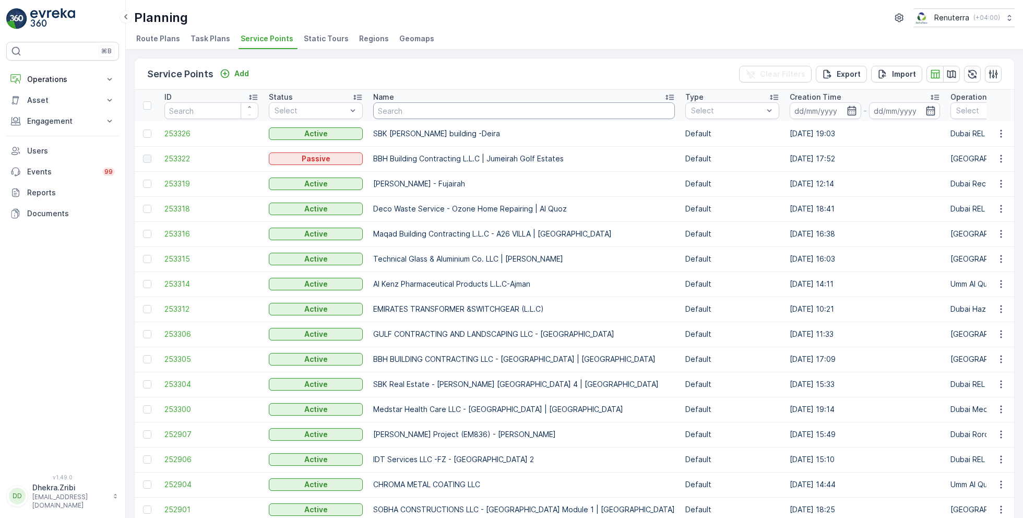
click at [420, 116] on input "text" at bounding box center [524, 110] width 302 height 17
type input "veo"
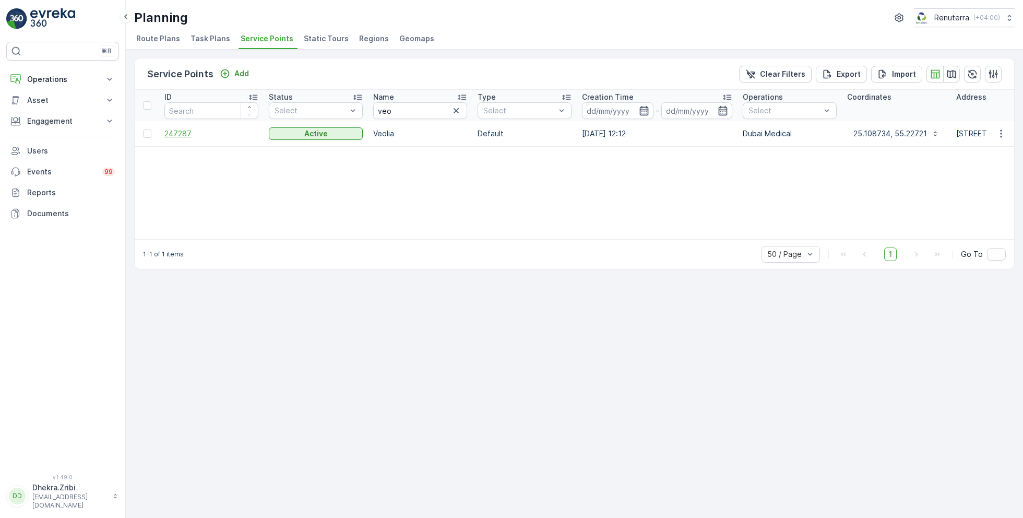
click at [177, 132] on span "247287" at bounding box center [211, 133] width 94 height 10
drag, startPoint x: 396, startPoint y: 111, endPoint x: 360, endPoint y: 110, distance: 36.1
type input "roto"
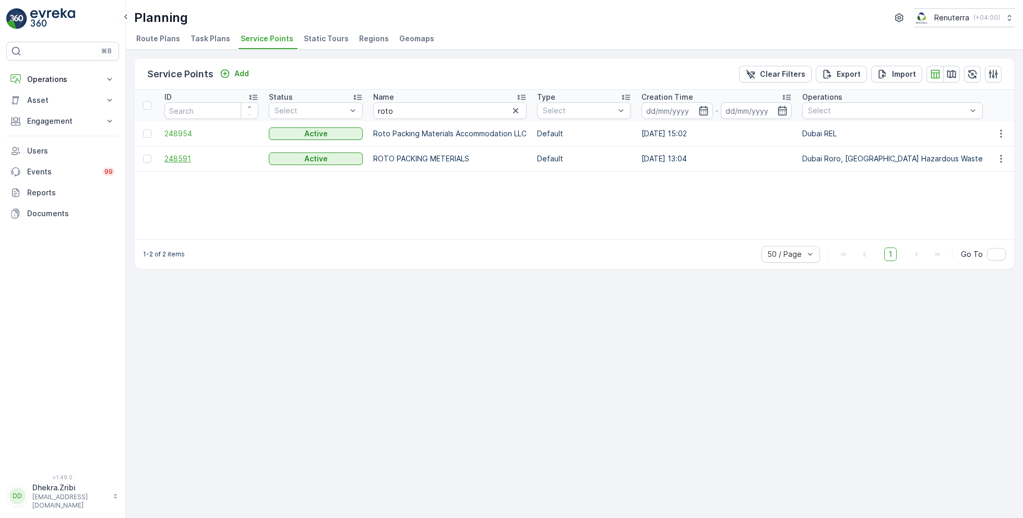
click at [180, 158] on span "248591" at bounding box center [211, 158] width 94 height 10
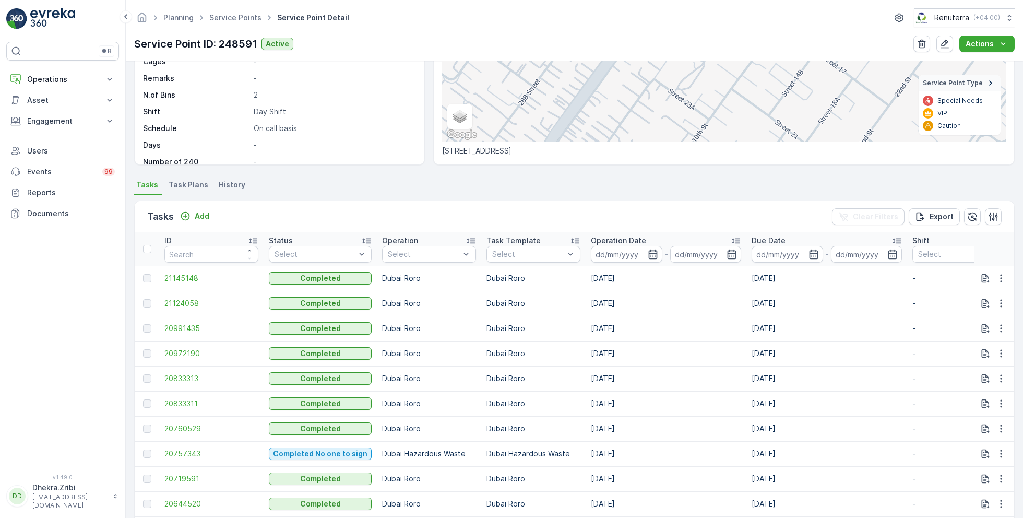
scroll to position [168, 0]
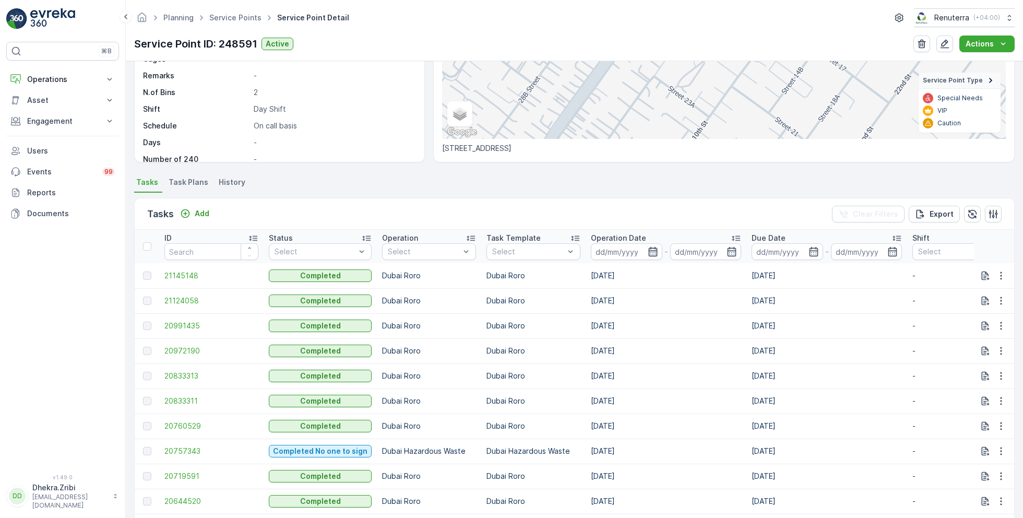
click at [648, 247] on icon "button" at bounding box center [653, 251] width 10 height 10
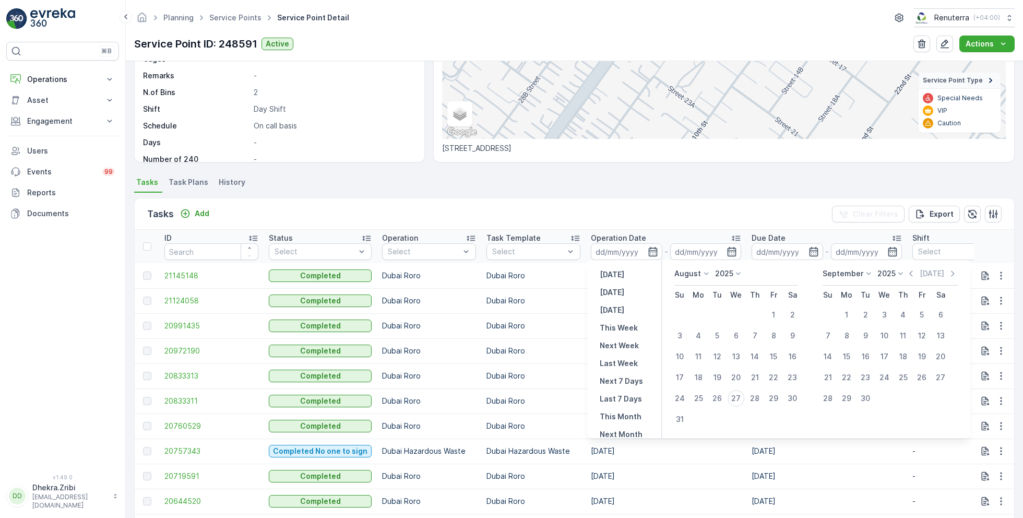
click at [378, 184] on ul "Tasks Task Plans History" at bounding box center [574, 184] width 881 height 18
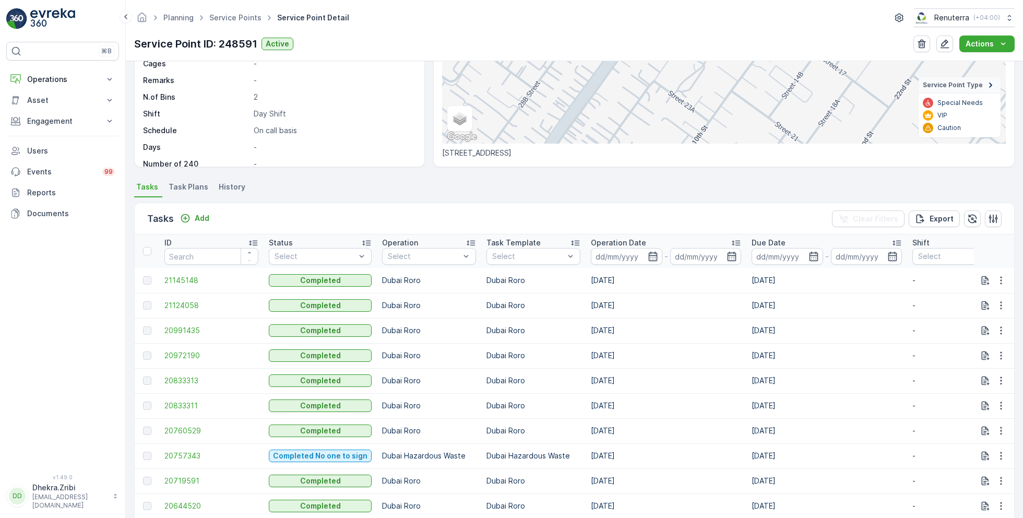
scroll to position [167, 0]
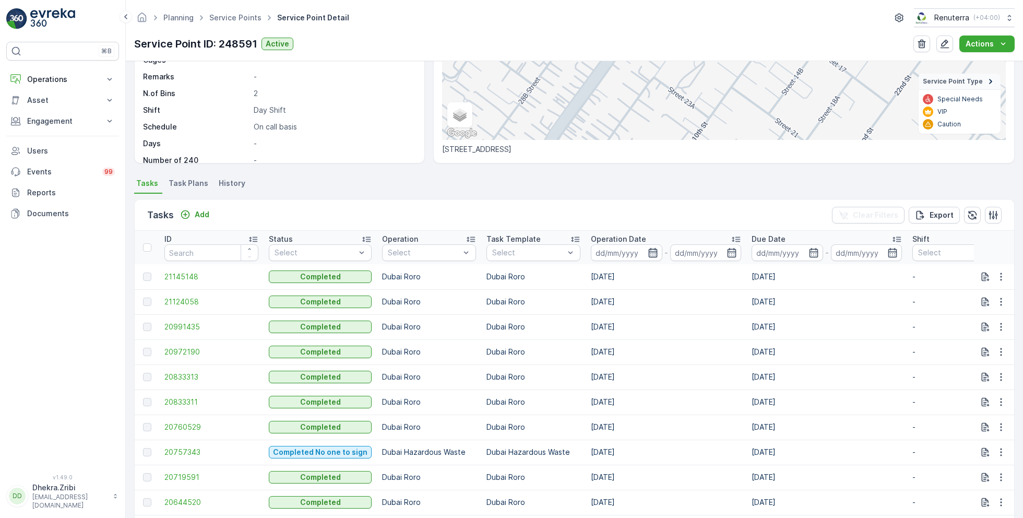
click at [649, 250] on icon "button" at bounding box center [653, 252] width 10 height 10
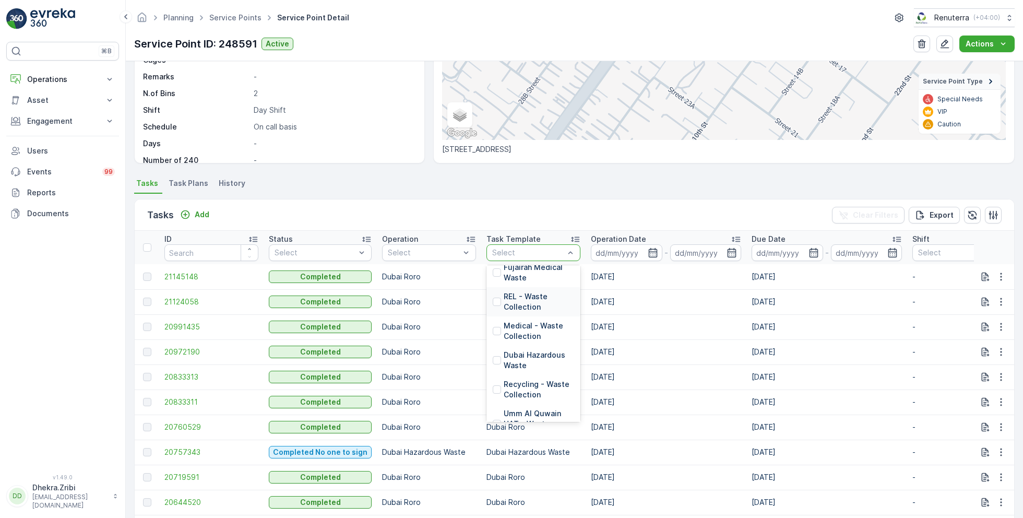
scroll to position [62, 0]
click at [521, 356] on p "Dubai Hazardous Waste" at bounding box center [539, 356] width 70 height 21
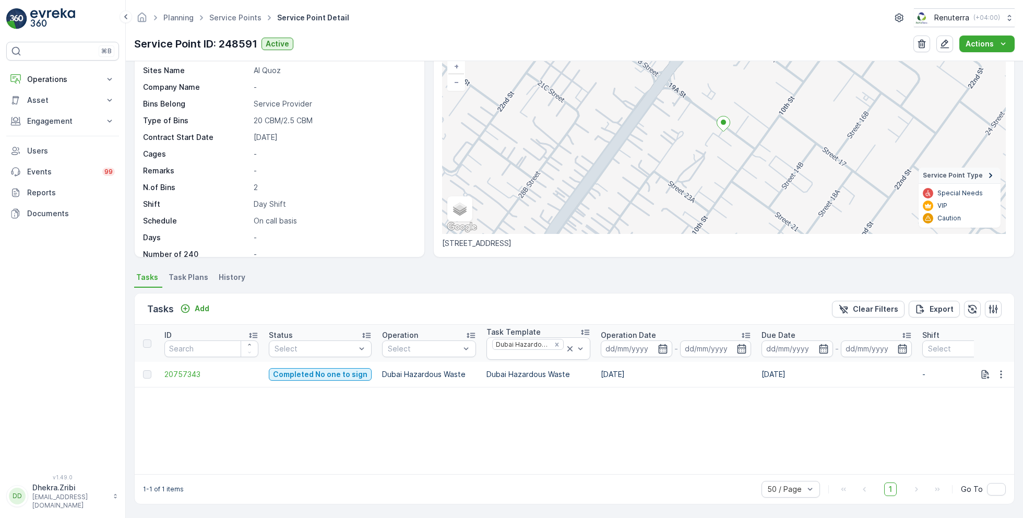
scroll to position [72, 0]
click at [193, 371] on span "20757343" at bounding box center [211, 375] width 94 height 10
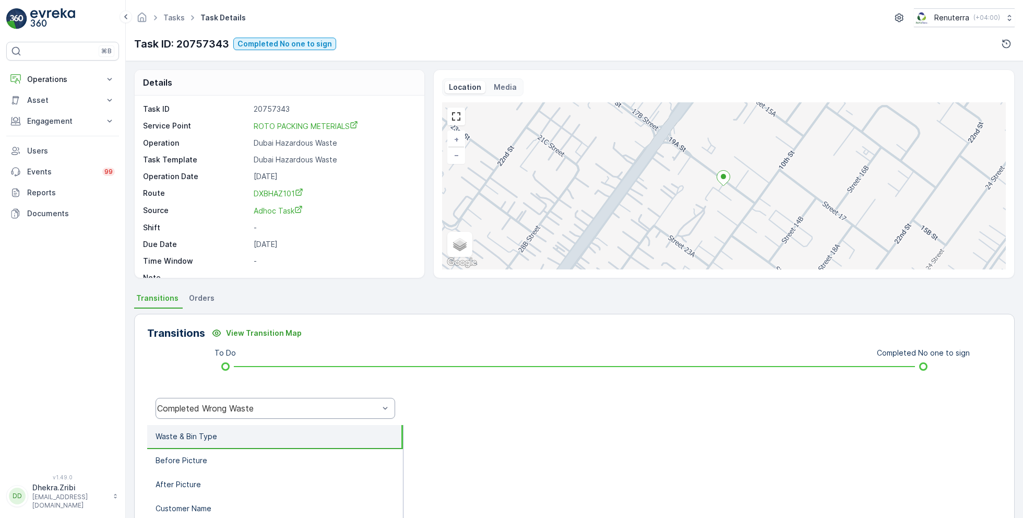
click at [243, 406] on div "Completed Wrong Waste" at bounding box center [268, 408] width 222 height 9
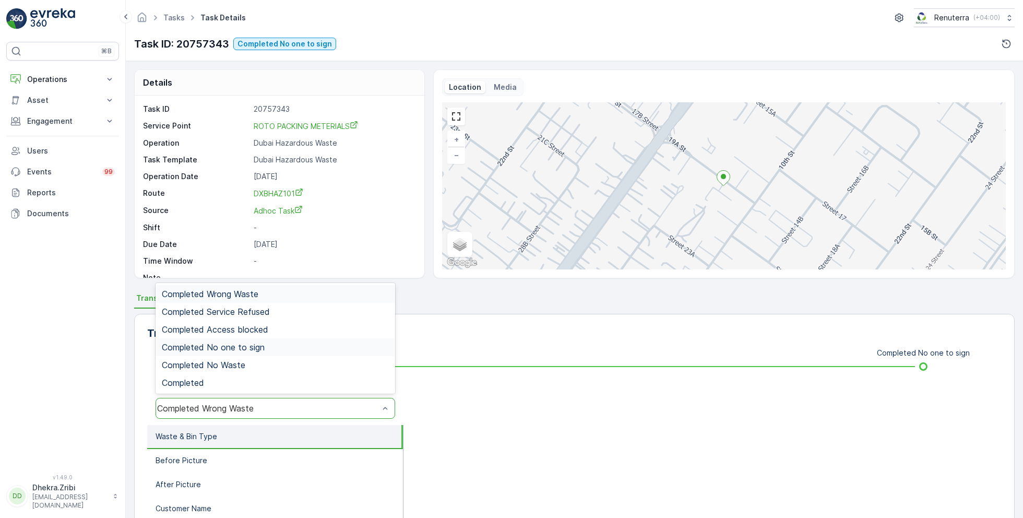
click at [255, 347] on span "Completed No one to sign" at bounding box center [213, 346] width 103 height 9
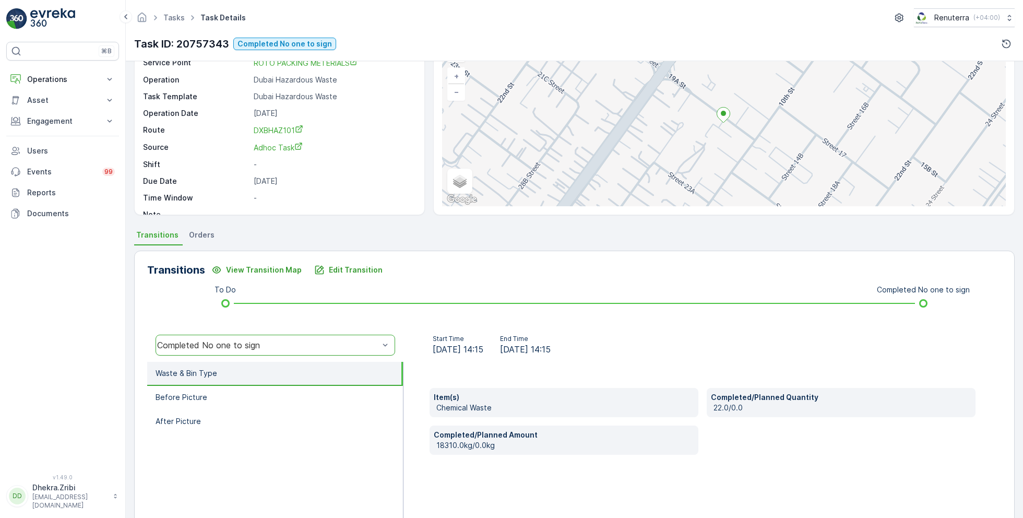
scroll to position [64, 0]
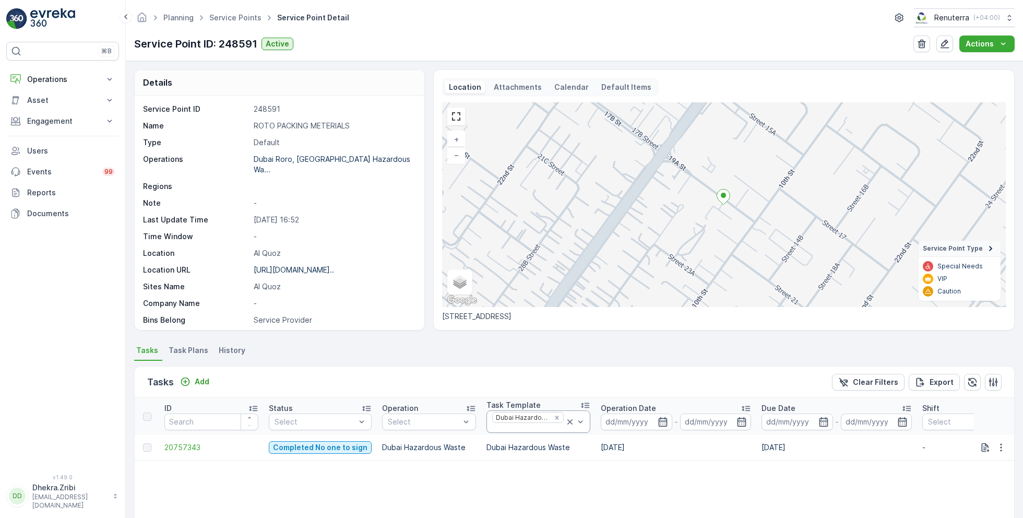
click at [568, 420] on icon at bounding box center [570, 421] width 5 height 5
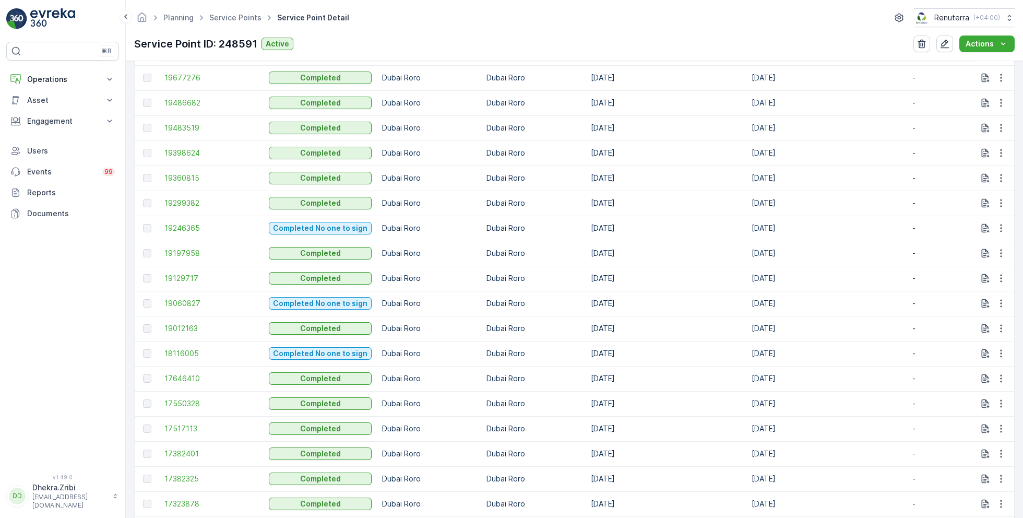
scroll to position [1214, 0]
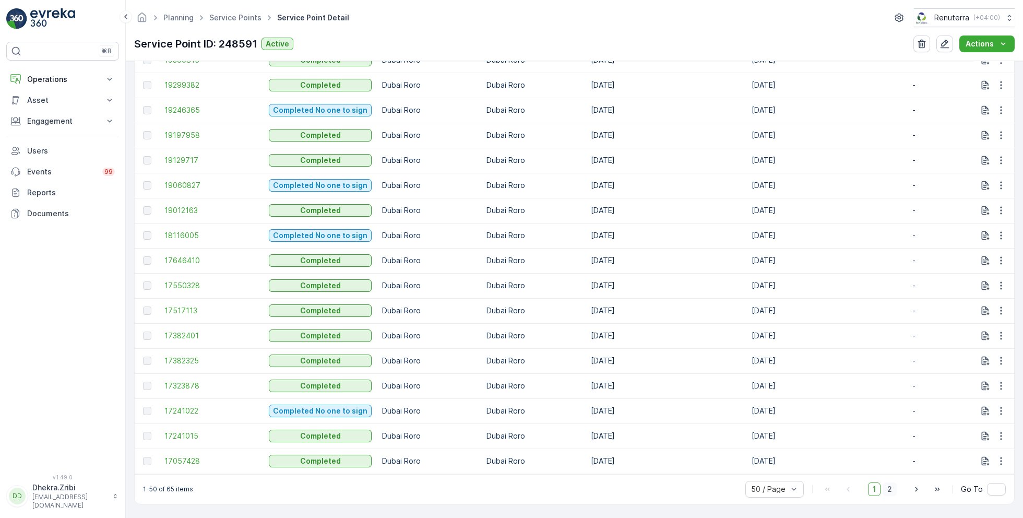
click at [887, 489] on span "2" at bounding box center [890, 489] width 14 height 14
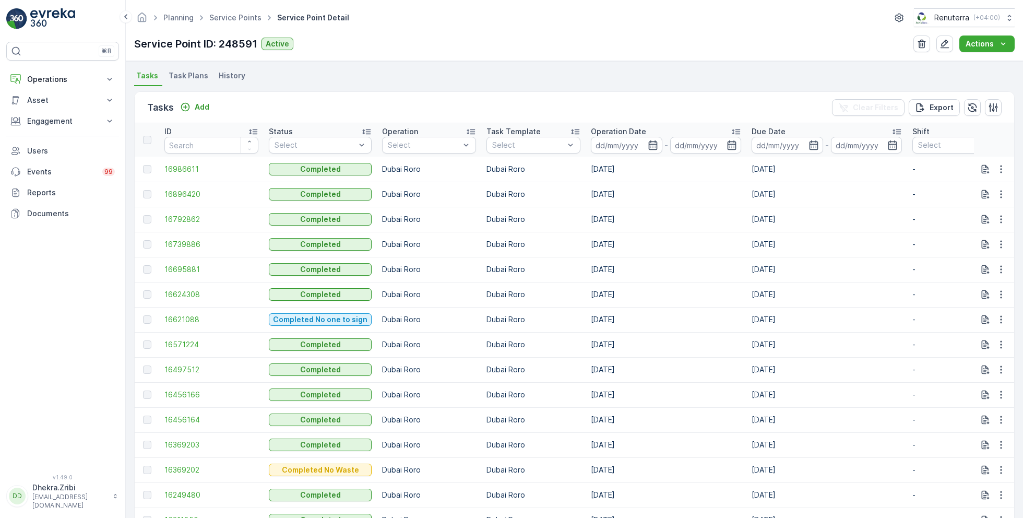
scroll to position [337, 0]
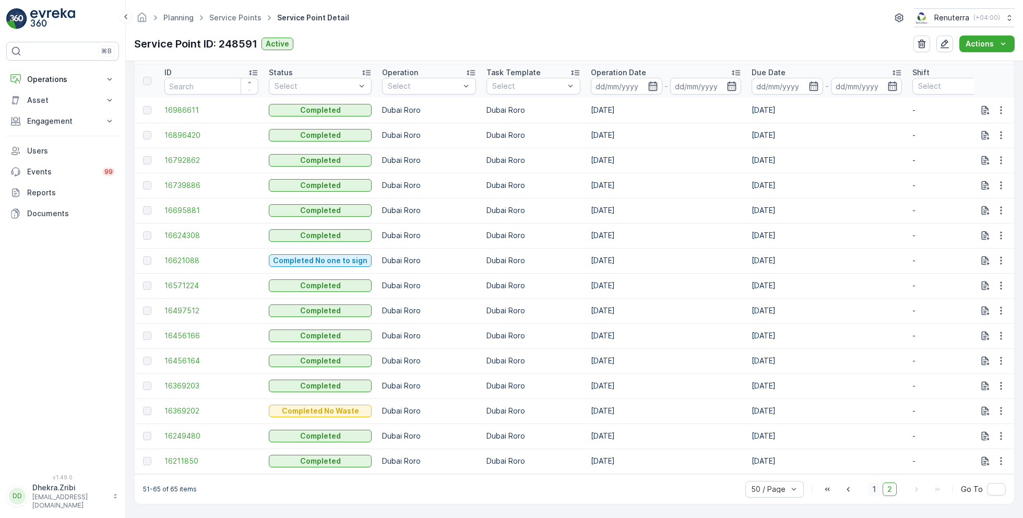
click at [874, 490] on span "1" at bounding box center [874, 489] width 13 height 14
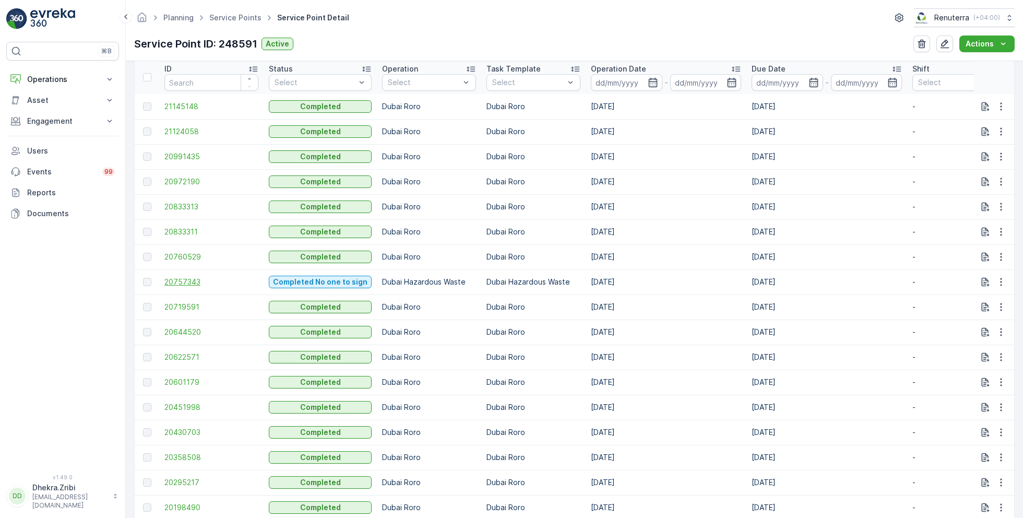
click at [201, 281] on span "20757343" at bounding box center [211, 282] width 94 height 10
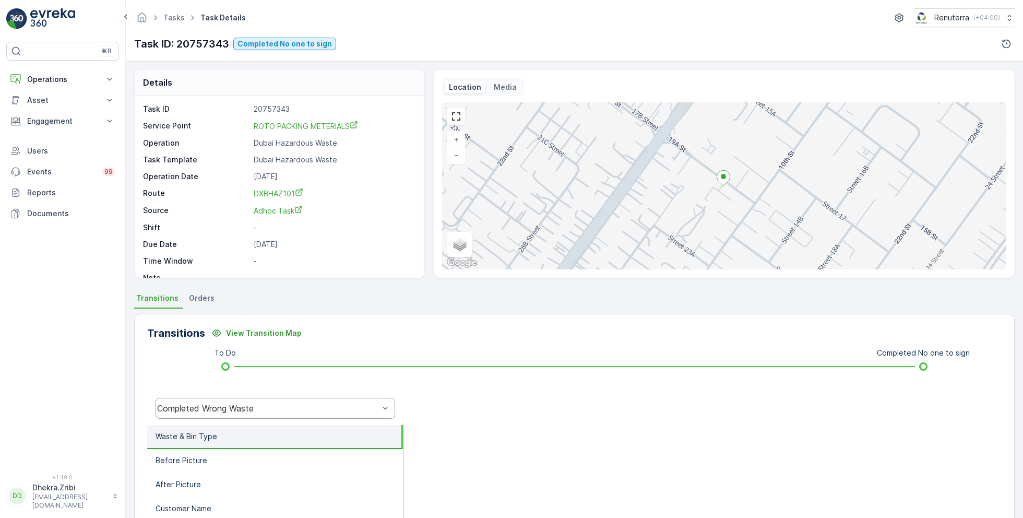
click at [318, 412] on div "Completed Wrong Waste" at bounding box center [268, 408] width 222 height 9
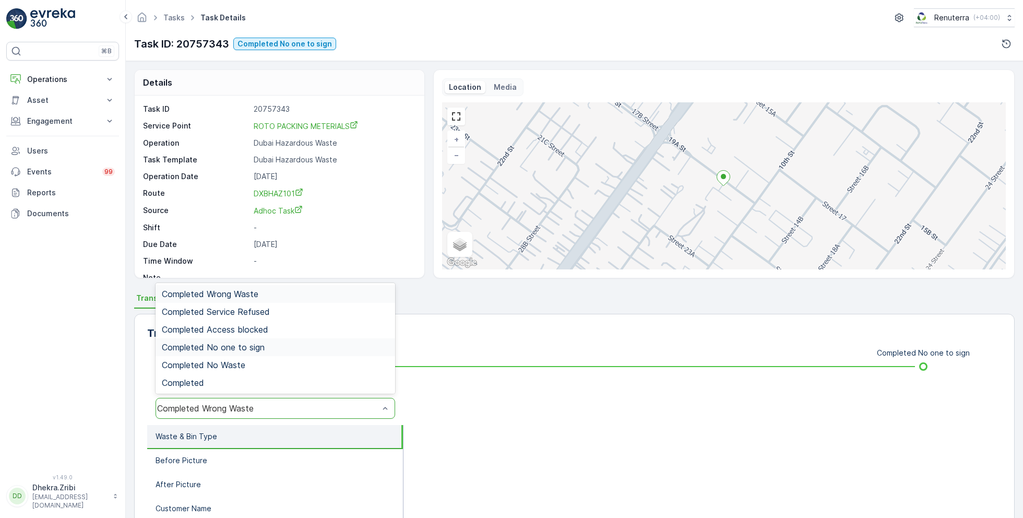
click at [263, 345] on span "Completed No one to sign" at bounding box center [213, 346] width 103 height 9
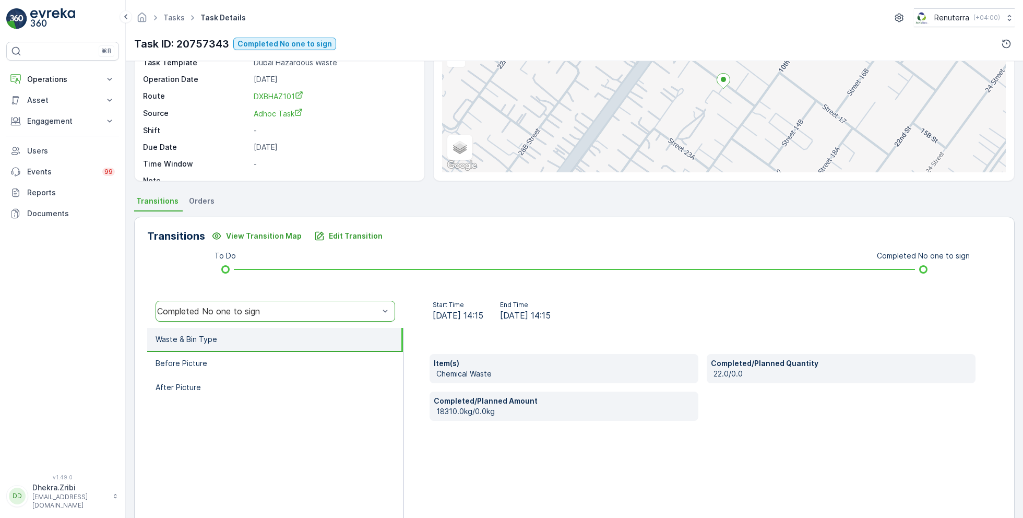
scroll to position [103, 0]
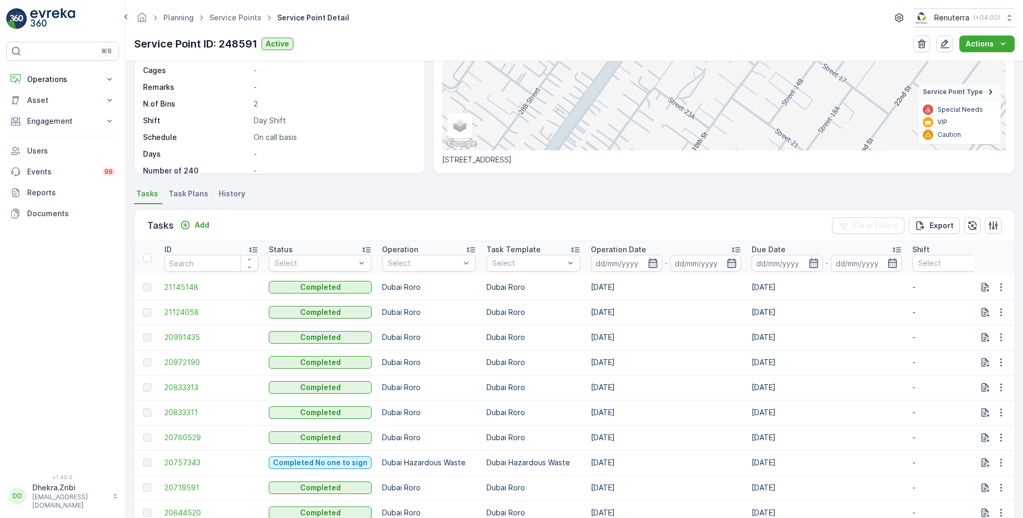
scroll to position [257, 0]
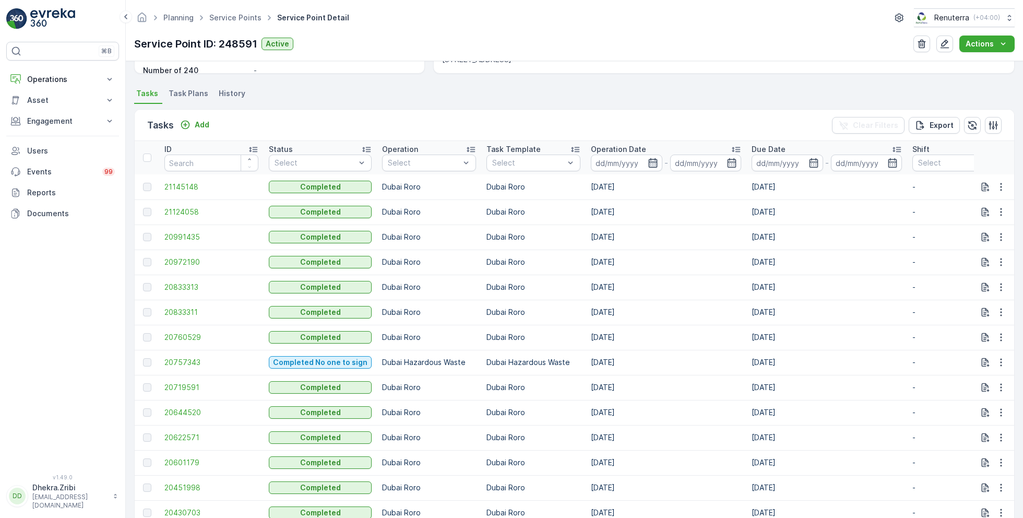
click at [648, 165] on icon "button" at bounding box center [653, 163] width 10 height 10
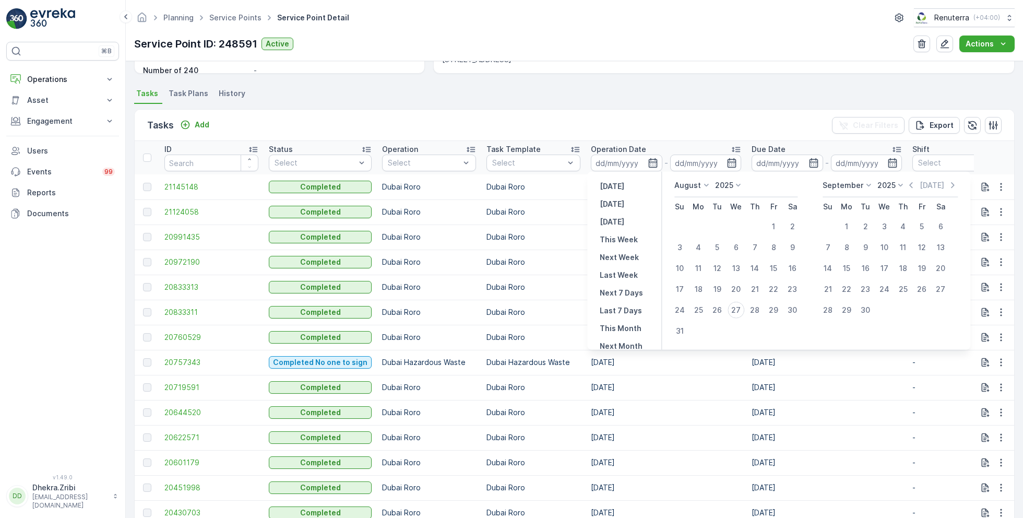
click at [701, 189] on icon at bounding box center [706, 185] width 10 height 10
click at [692, 279] on span "July" at bounding box center [688, 283] width 14 height 10
click at [755, 226] on div "3" at bounding box center [755, 226] width 17 height 17
type input "03.07.2025"
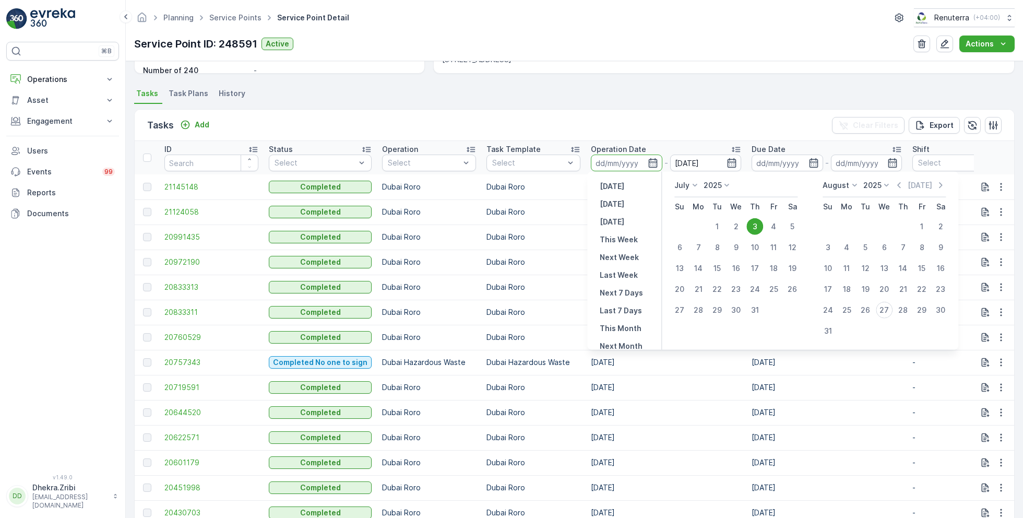
click at [755, 226] on div "3" at bounding box center [755, 226] width 17 height 17
type input "03.07.2025"
click at [493, 127] on div "Tasks Add Clear Filters Export" at bounding box center [575, 125] width 880 height 31
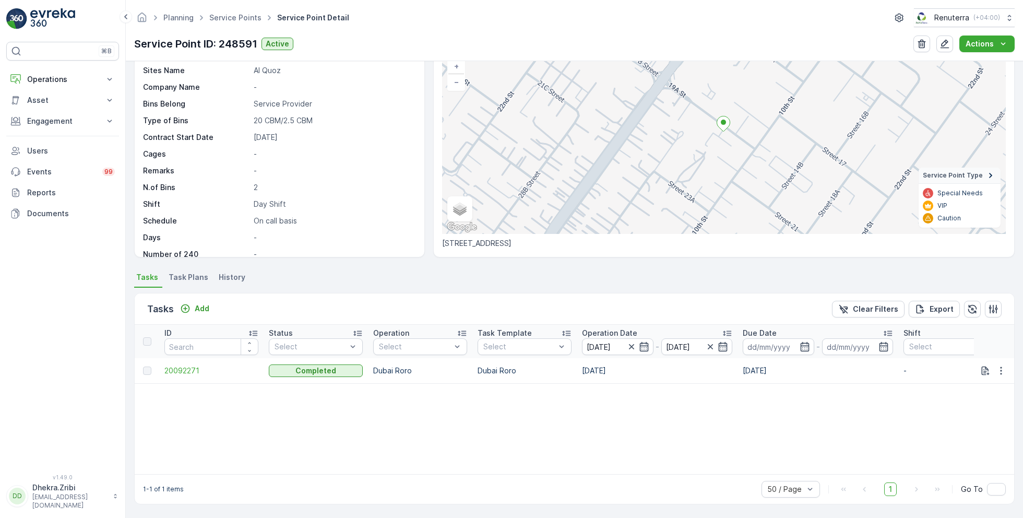
scroll to position [72, 0]
click at [192, 370] on span "20092271" at bounding box center [211, 372] width 94 height 10
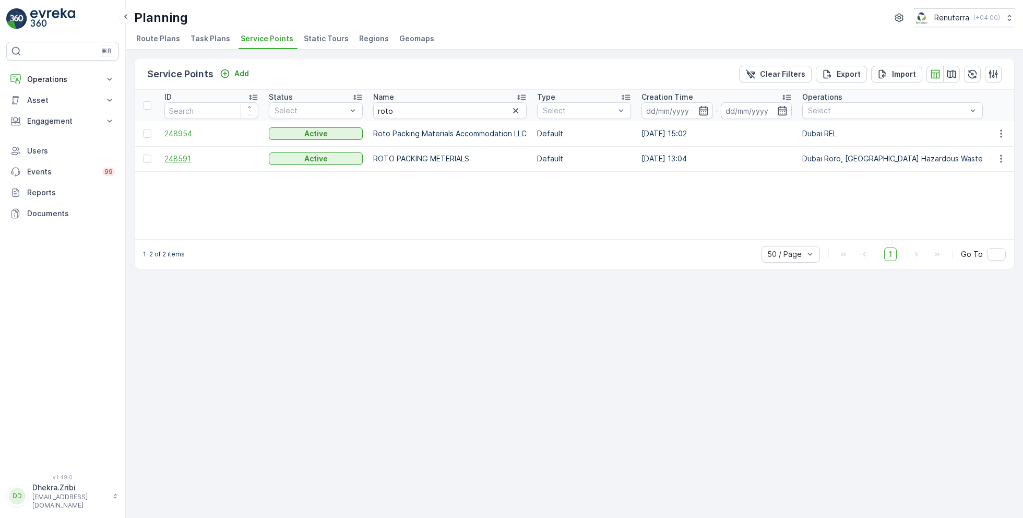
click at [182, 157] on span "248591" at bounding box center [211, 158] width 94 height 10
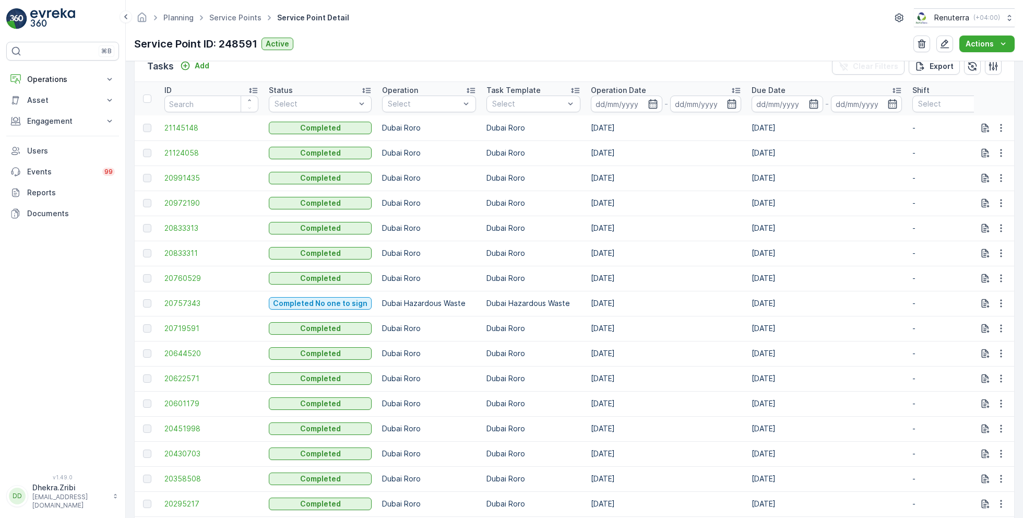
scroll to position [318, 0]
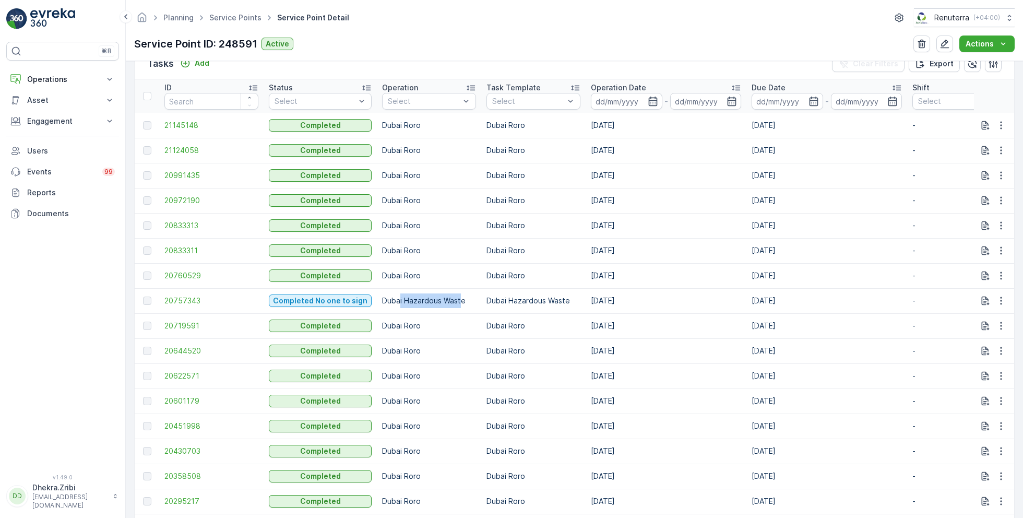
drag, startPoint x: 395, startPoint y: 301, endPoint x: 457, endPoint y: 302, distance: 61.6
click at [457, 302] on td "Dubai Hazardous Waste" at bounding box center [429, 300] width 104 height 25
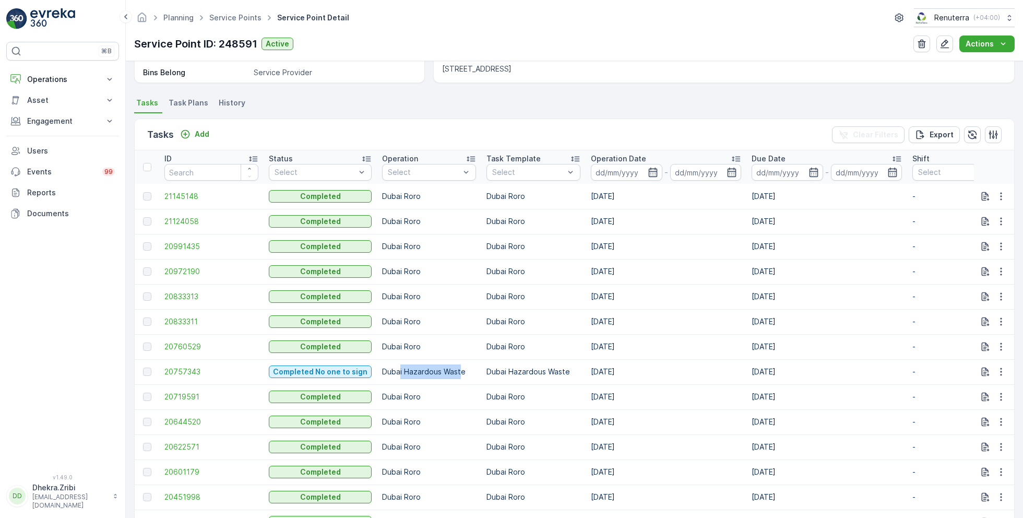
scroll to position [255, 0]
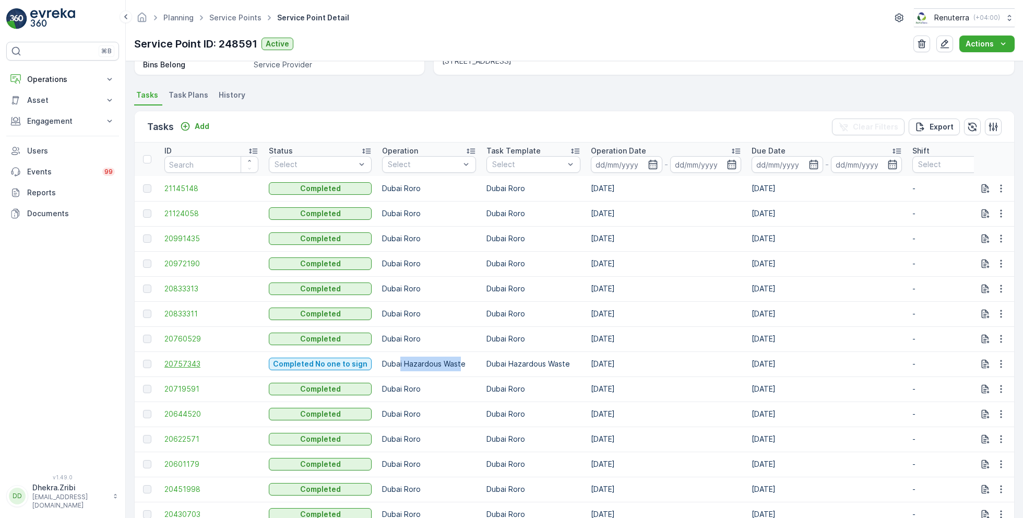
click at [193, 360] on span "20757343" at bounding box center [211, 364] width 94 height 10
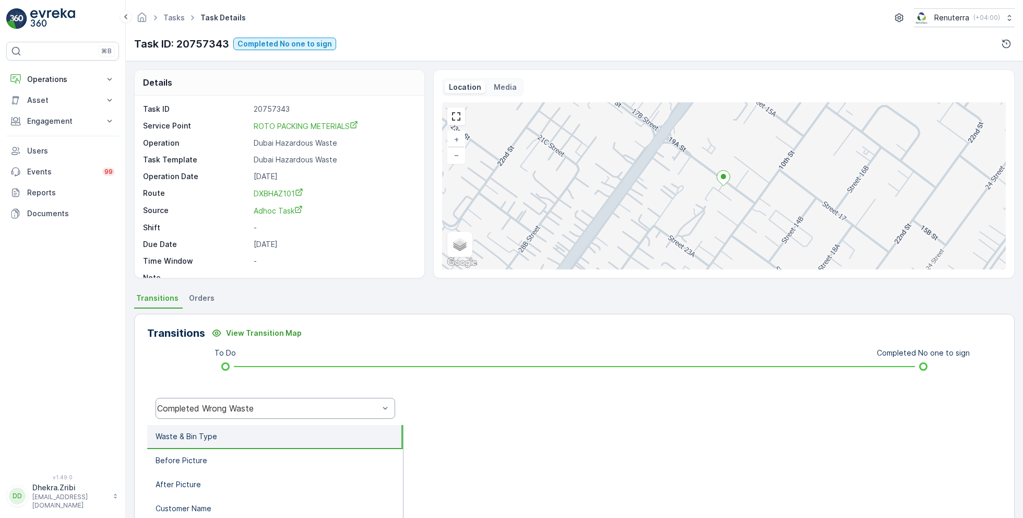
click at [280, 407] on div "Completed Wrong Waste" at bounding box center [268, 408] width 222 height 9
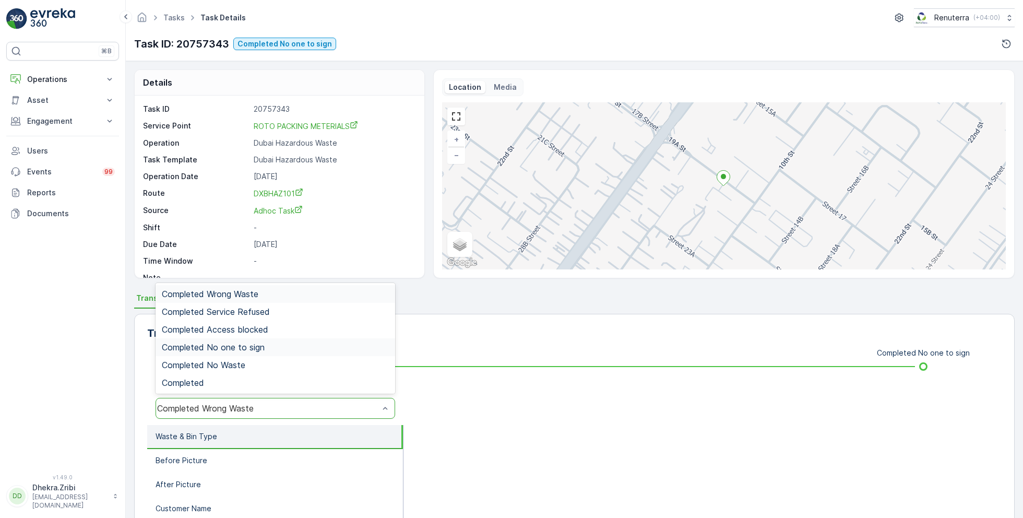
click at [253, 343] on span "Completed No one to sign" at bounding box center [213, 346] width 103 height 9
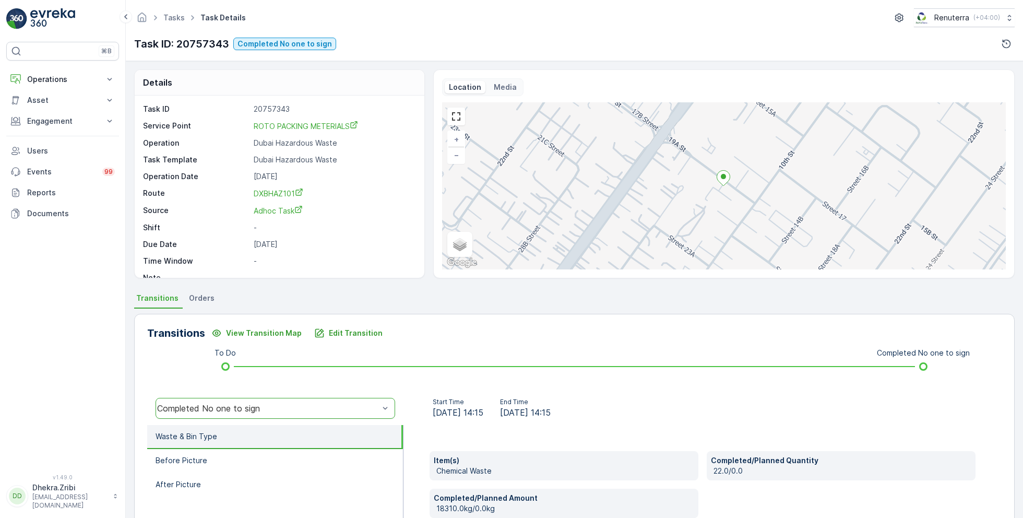
scroll to position [32, 0]
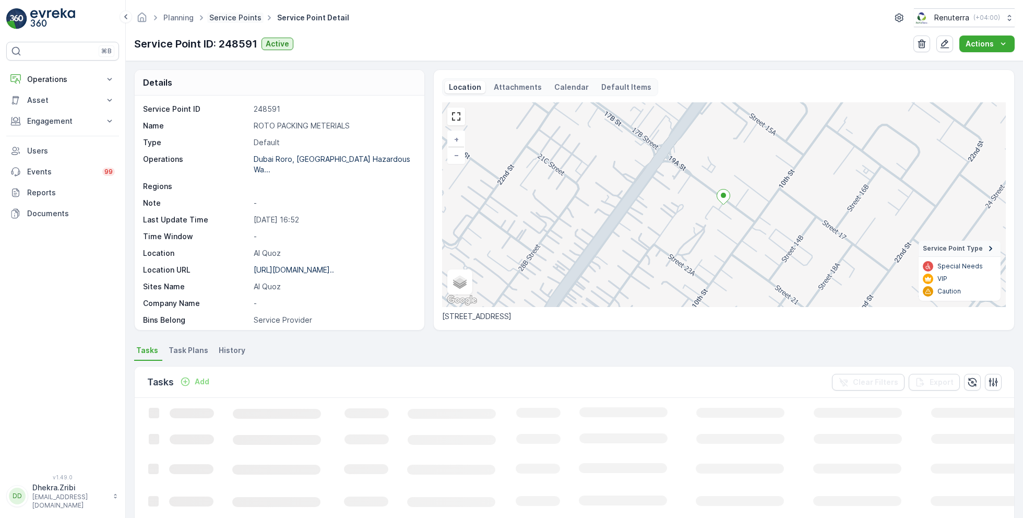
click at [227, 18] on link "Service Points" at bounding box center [235, 17] width 52 height 9
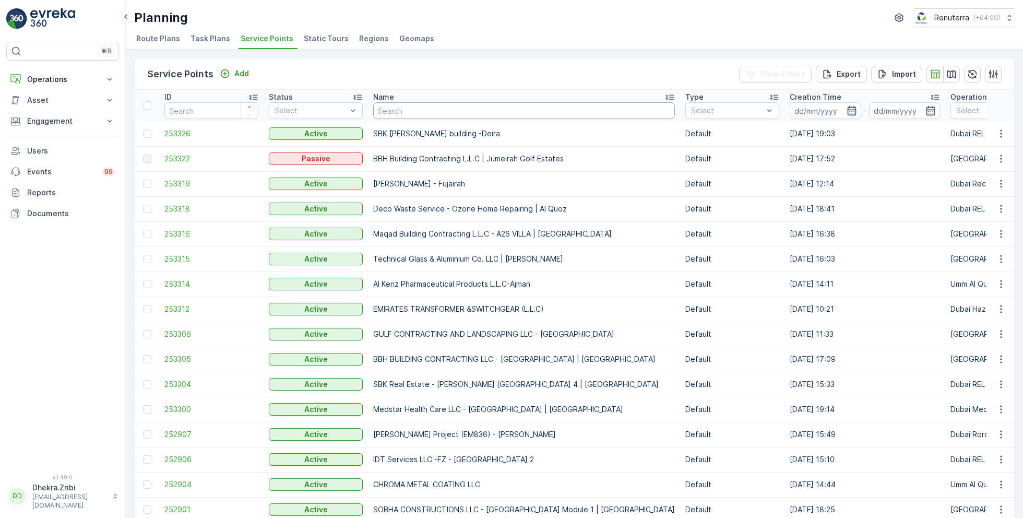
click at [410, 112] on input "text" at bounding box center [524, 110] width 302 height 17
type input "grans"
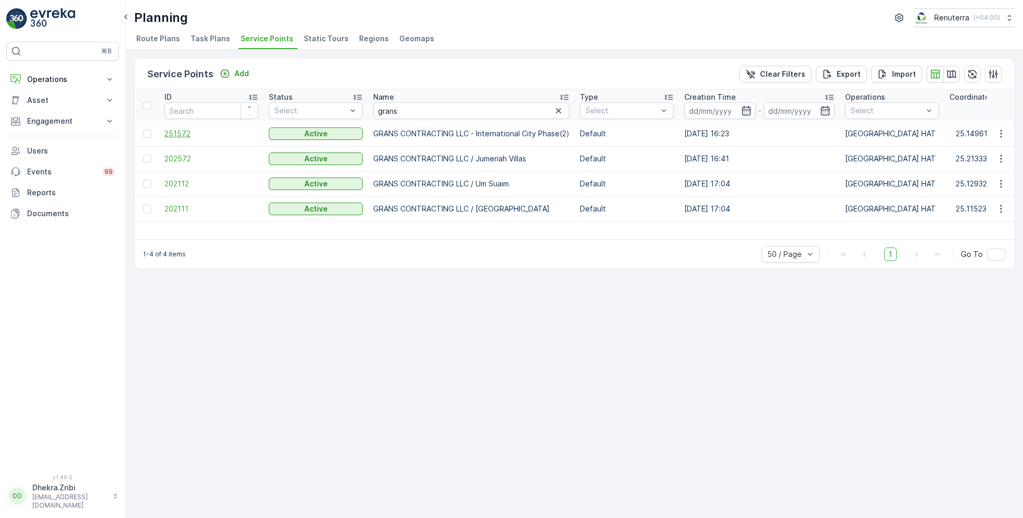
click at [181, 131] on span "251572" at bounding box center [211, 133] width 94 height 10
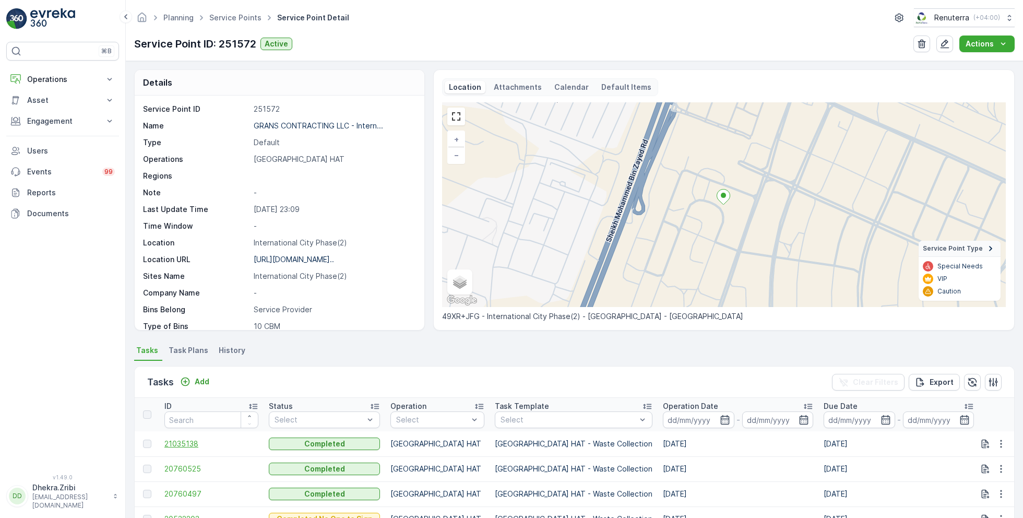
click at [180, 441] on span "21035138" at bounding box center [211, 444] width 94 height 10
click at [314, 122] on p "GRANS CONTRACTING LLC - Intern..." at bounding box center [318, 125] width 129 height 9
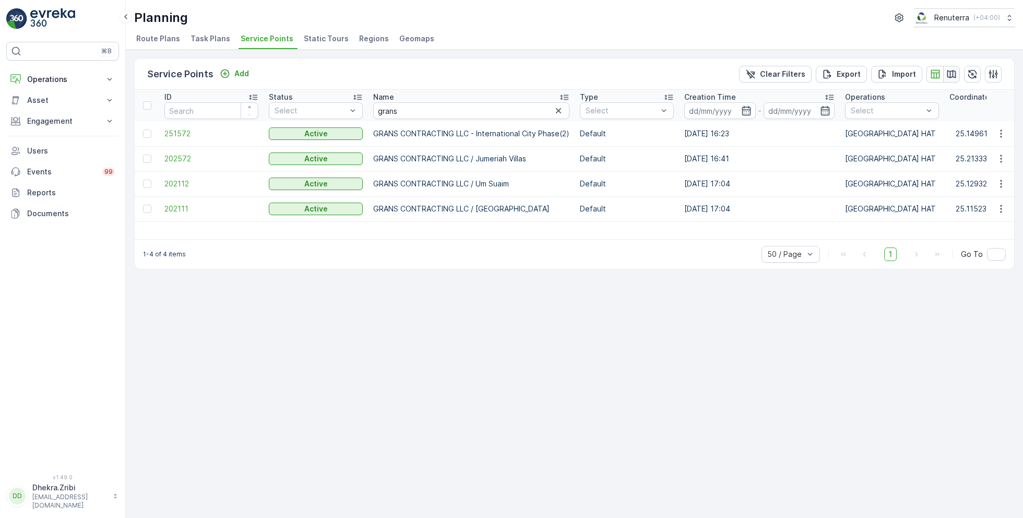
click at [950, 75] on icon "button" at bounding box center [952, 74] width 9 height 8
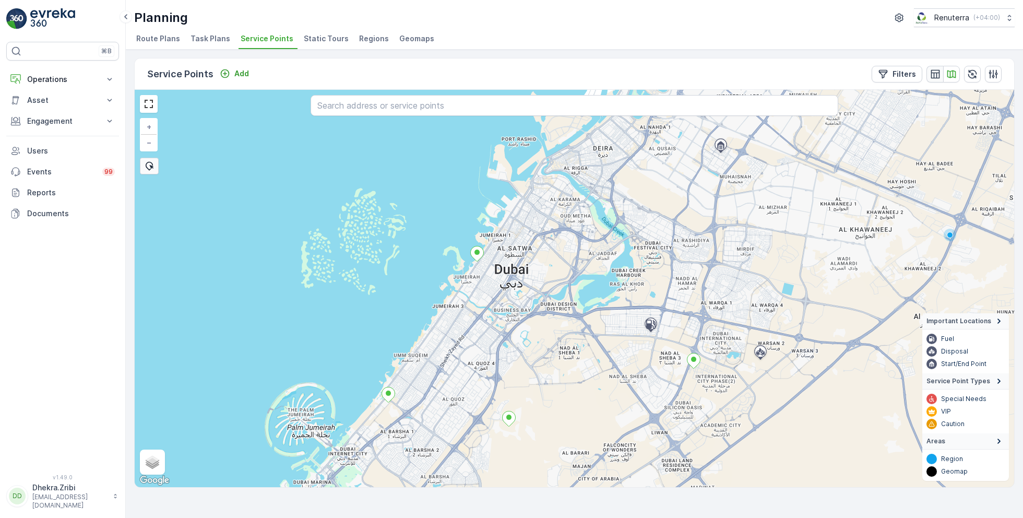
click at [939, 79] on button "button" at bounding box center [935, 74] width 17 height 17
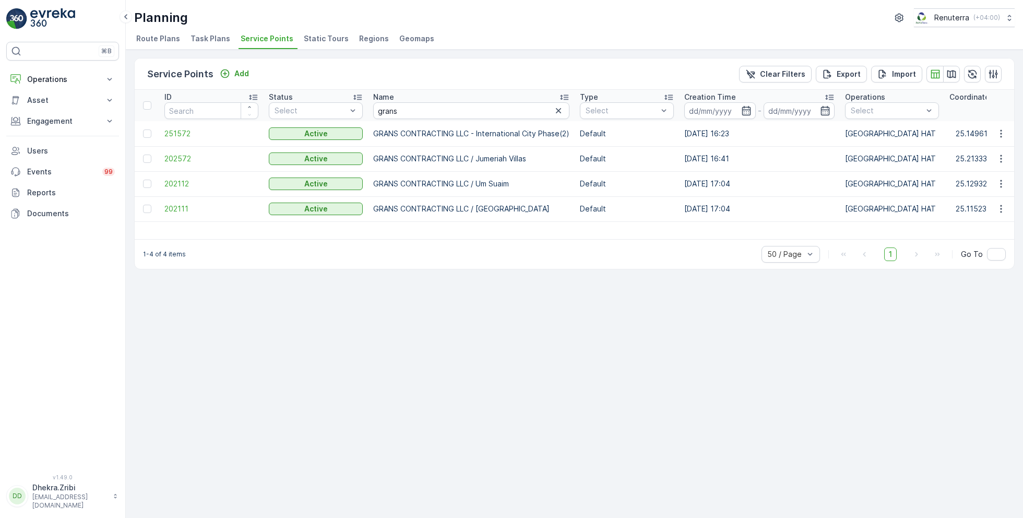
click at [444, 273] on div "Service Points Add Clear Filters Export Import ID Status Select Name grans Type…" at bounding box center [574, 284] width 897 height 468
drag, startPoint x: 418, startPoint y: 116, endPoint x: 357, endPoint y: 112, distance: 61.7
type input "al farj"
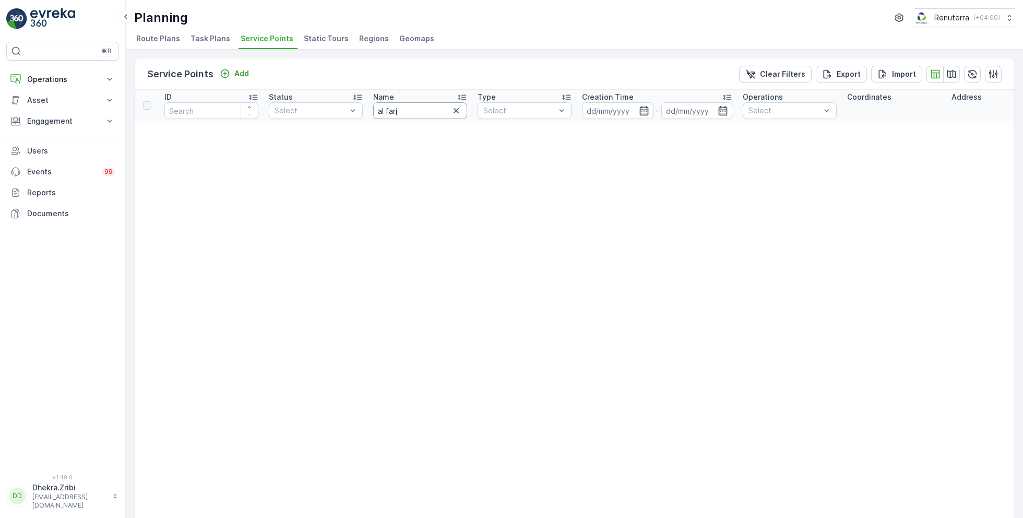
click at [412, 113] on input "al farj" at bounding box center [420, 110] width 94 height 17
type input "al fraj"
click at [413, 107] on input "al fraj" at bounding box center [420, 110] width 94 height 17
type input "al fajr"
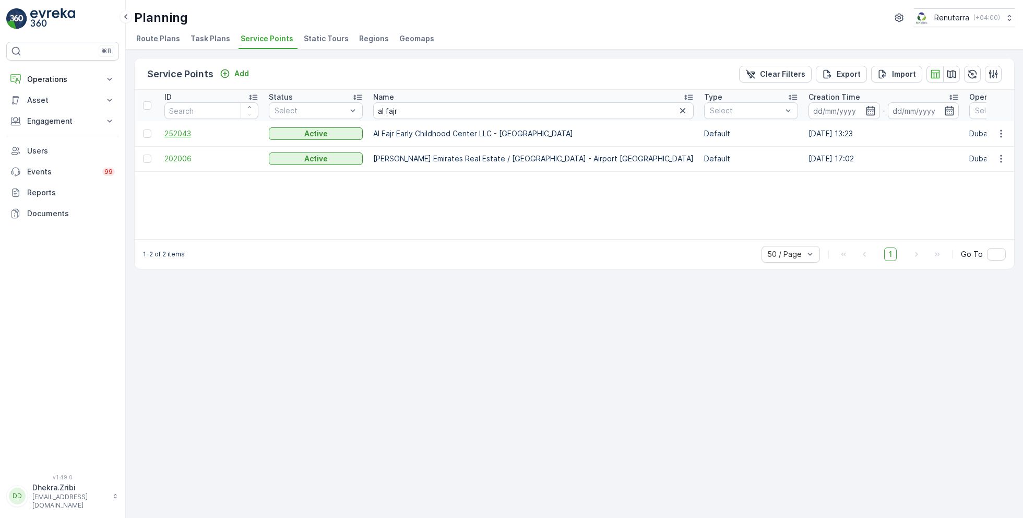
click at [190, 130] on span "252043" at bounding box center [211, 133] width 94 height 10
click at [415, 108] on input "al fajr" at bounding box center [533, 110] width 321 height 17
type input "shaikh"
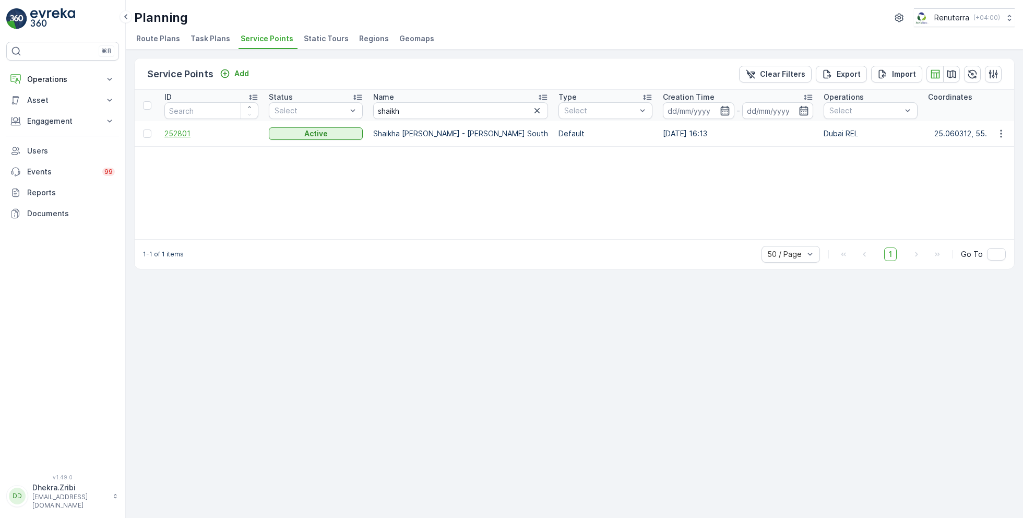
click at [175, 131] on span "252801" at bounding box center [211, 133] width 94 height 10
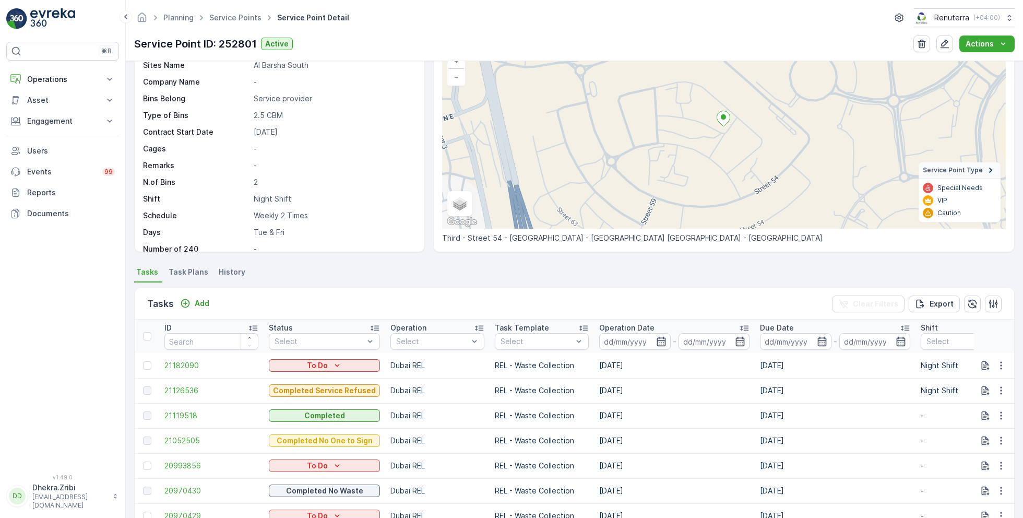
scroll to position [82, 0]
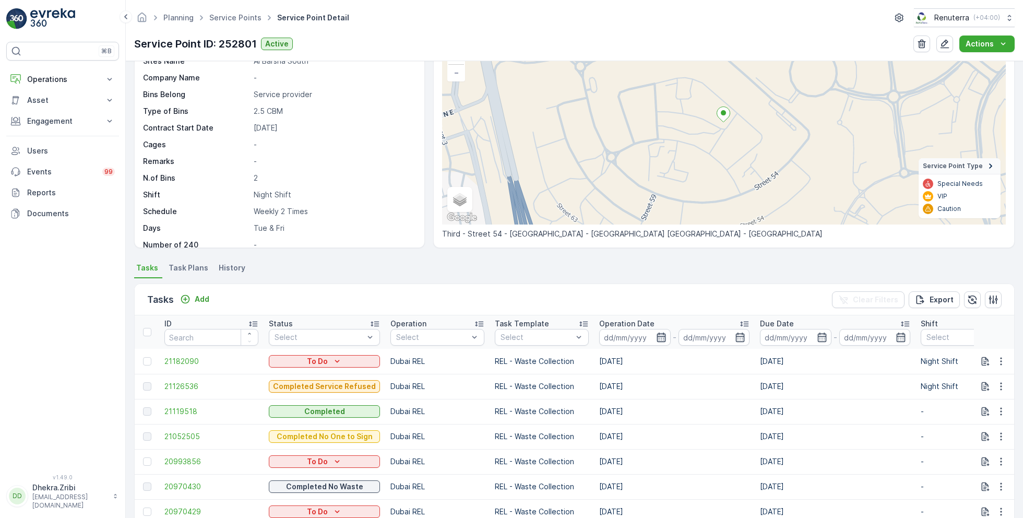
click at [657, 335] on icon "button" at bounding box center [661, 337] width 9 height 9
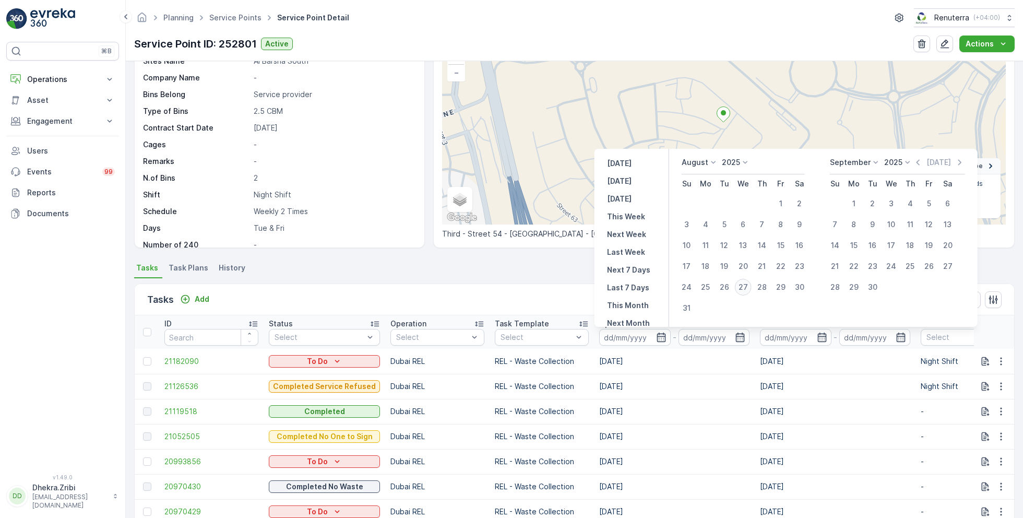
click at [749, 289] on div "27" at bounding box center [743, 287] width 17 height 17
type input "[DATE]"
click at [749, 289] on div "27" at bounding box center [743, 287] width 17 height 17
type input "[DATE]"
click at [521, 289] on div "Tasks Add Clear Filters Export" at bounding box center [575, 299] width 880 height 31
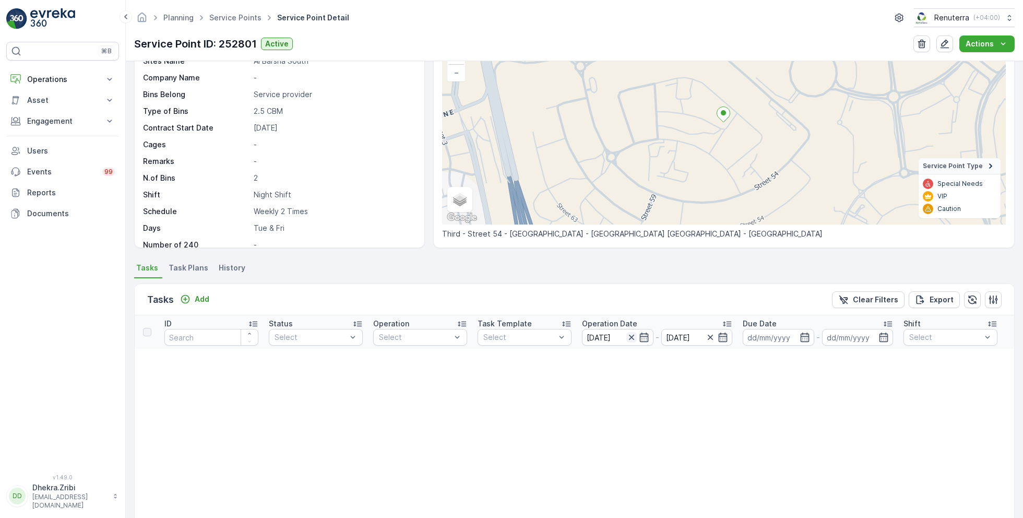
click at [631, 335] on icon "button" at bounding box center [631, 337] width 5 height 5
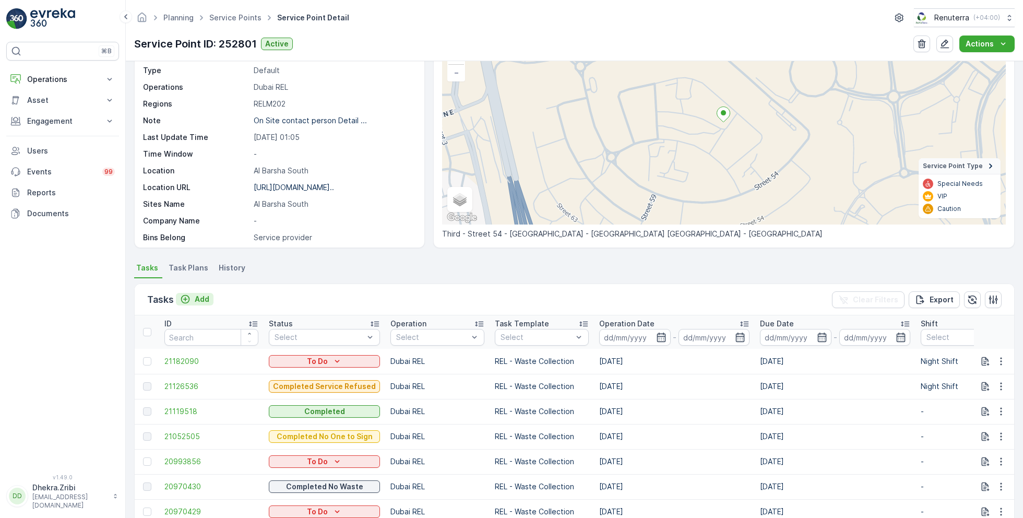
click at [204, 297] on p "Add" at bounding box center [202, 299] width 15 height 10
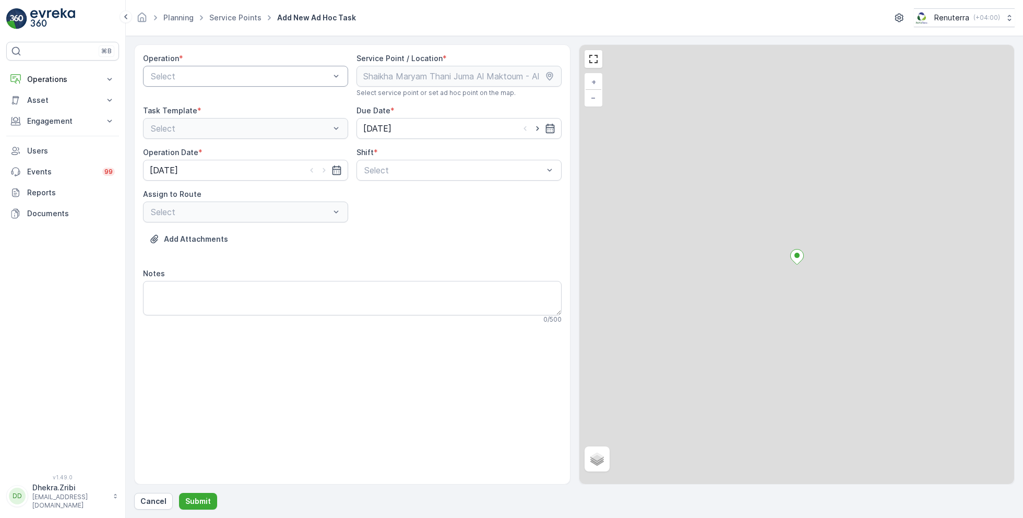
click at [248, 82] on div "Select" at bounding box center [245, 76] width 205 height 21
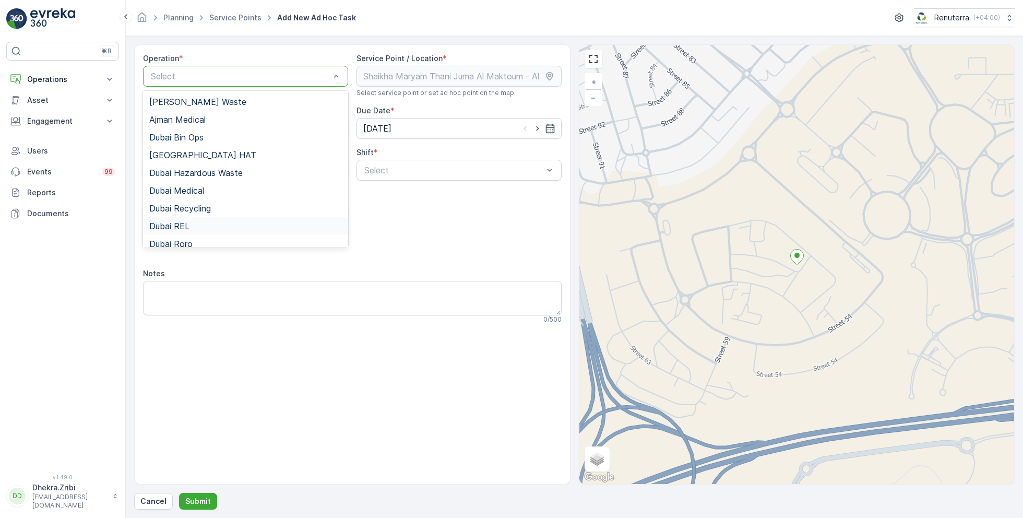
click at [192, 226] on div "Dubai REL" at bounding box center [245, 225] width 193 height 9
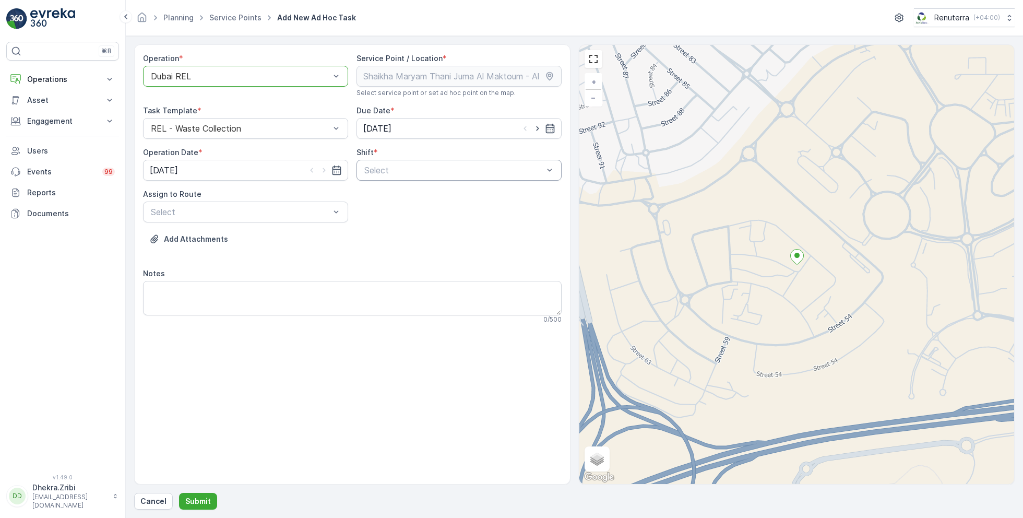
click at [455, 168] on div at bounding box center [453, 170] width 181 height 9
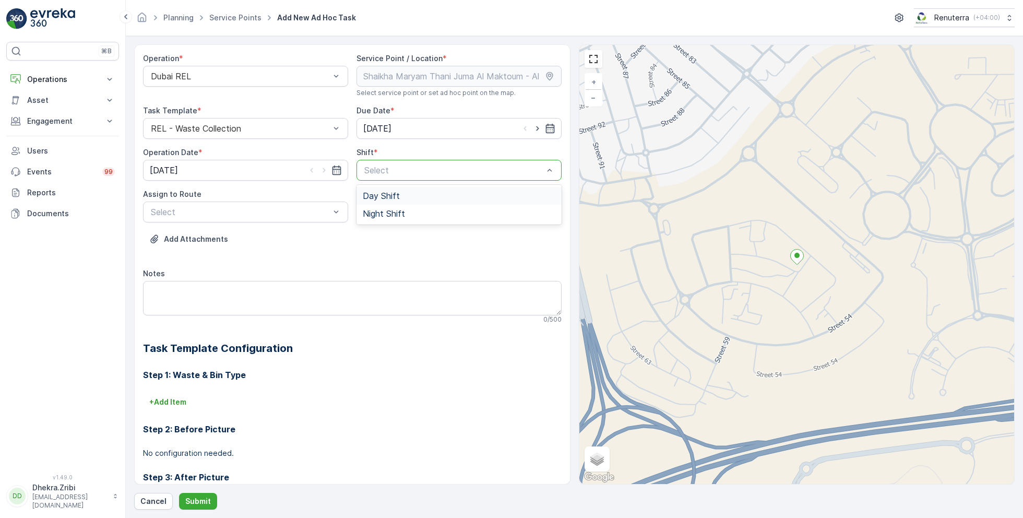
click at [382, 195] on span "Day Shift" at bounding box center [381, 195] width 37 height 9
click at [291, 208] on div at bounding box center [240, 211] width 181 height 9
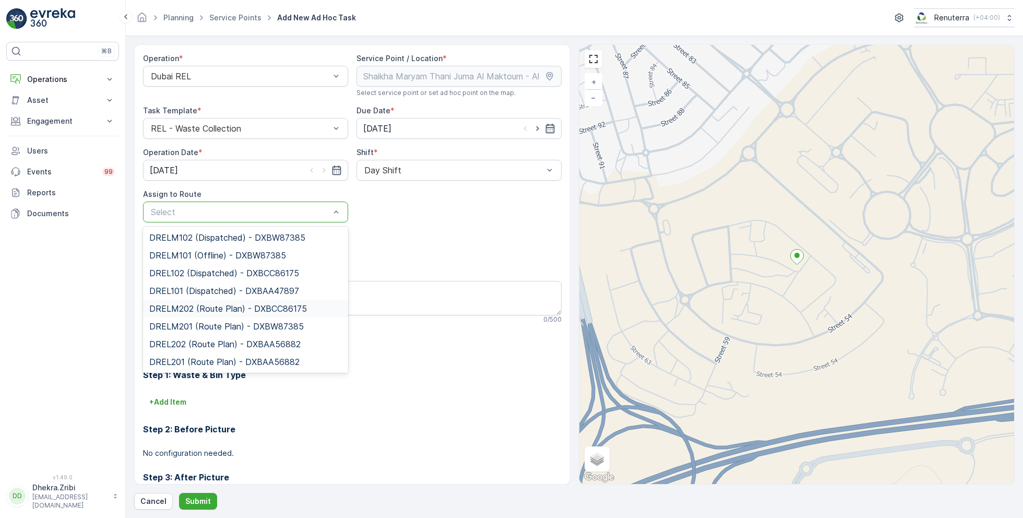
click at [214, 307] on span "DRELM202 (Route Plan) - DXBCC86175" at bounding box center [228, 308] width 158 height 9
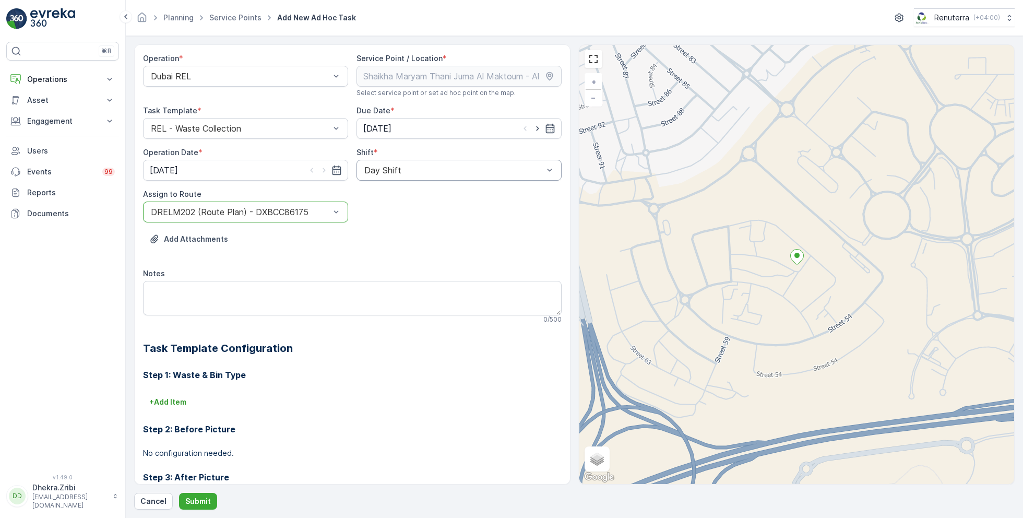
click at [420, 167] on div at bounding box center [453, 170] width 181 height 9
click at [385, 214] on span "Night Shift" at bounding box center [384, 213] width 42 height 9
click at [195, 498] on p "Submit" at bounding box center [198, 501] width 26 height 10
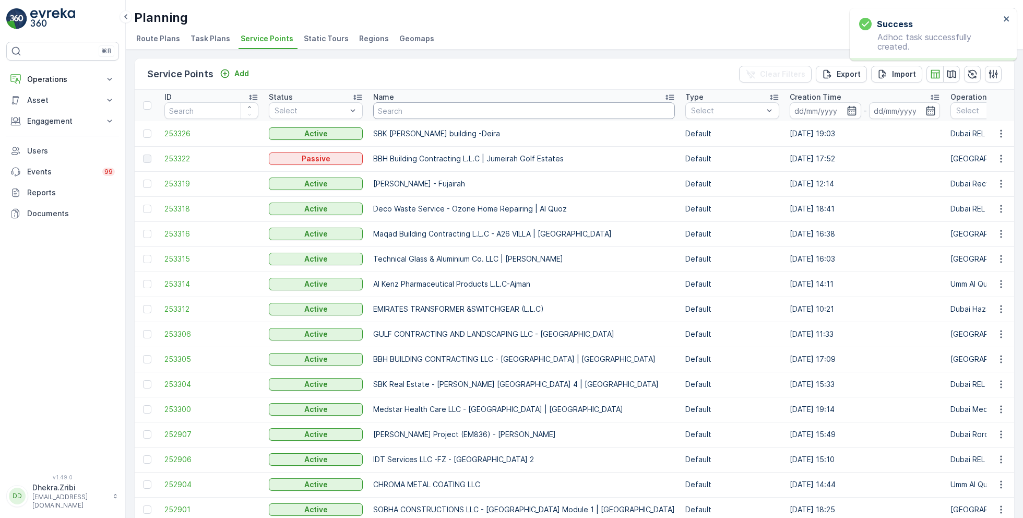
click at [405, 106] on input "text" at bounding box center [524, 110] width 302 height 17
type input "arabian"
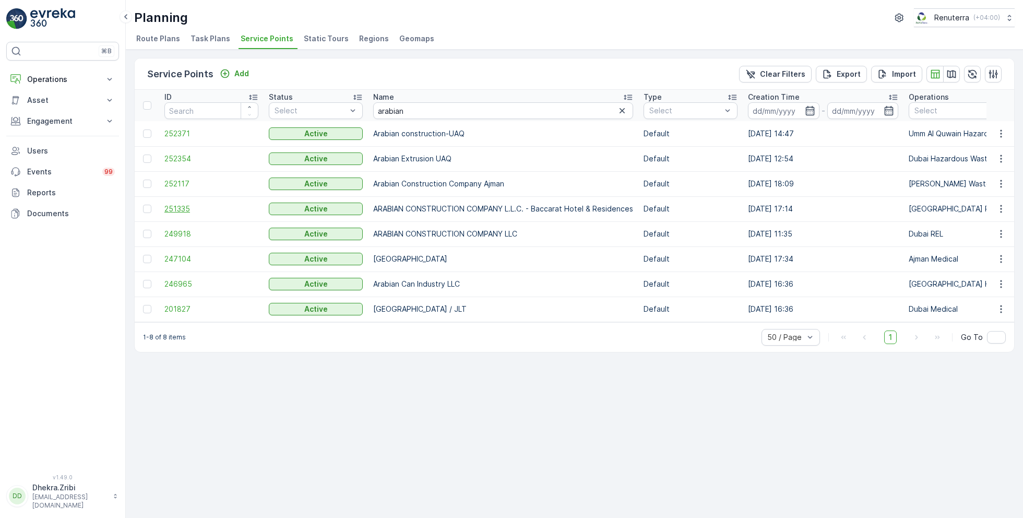
click at [180, 205] on span "251335" at bounding box center [211, 209] width 94 height 10
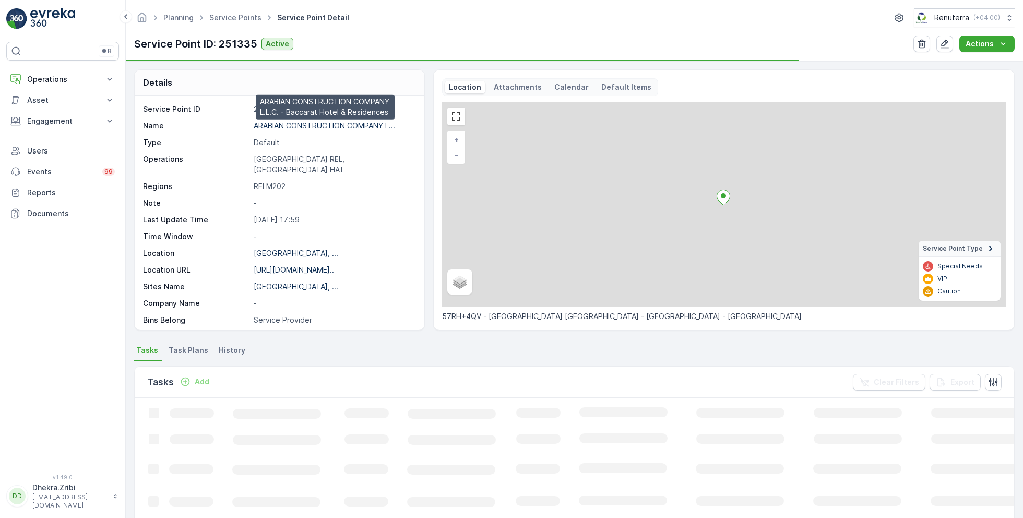
click at [311, 124] on p "ARABIAN CONSTRUCTION COMPANY L..." at bounding box center [324, 125] width 141 height 9
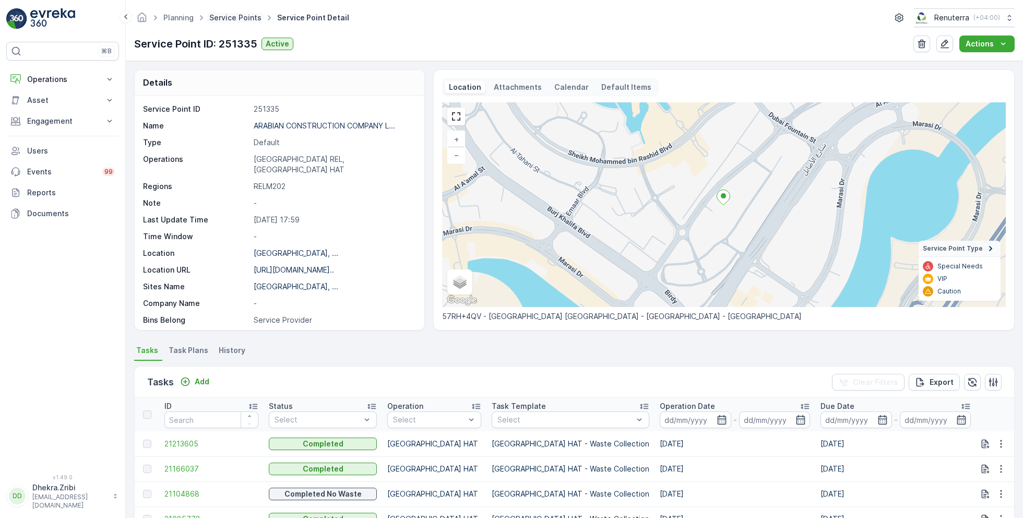
click at [232, 17] on link "Service Points" at bounding box center [235, 17] width 52 height 9
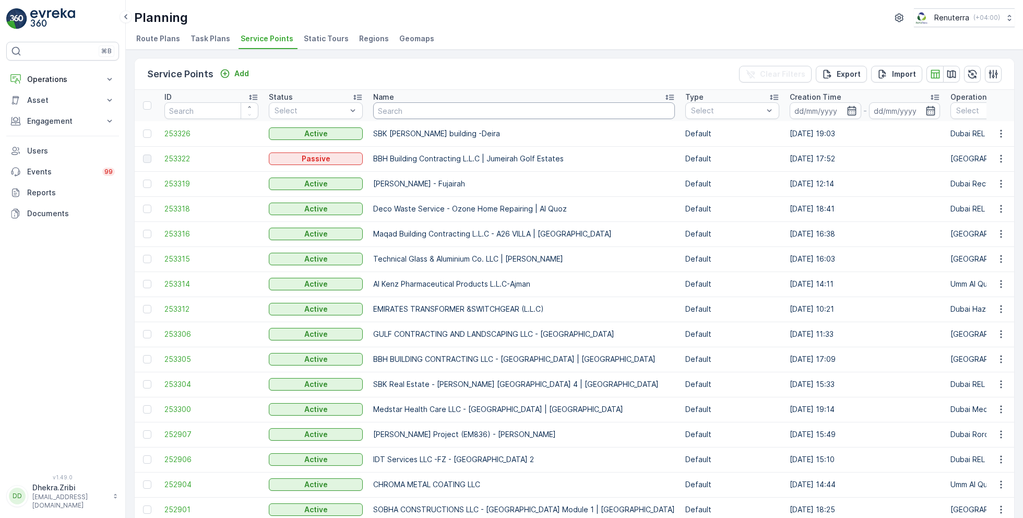
click at [395, 112] on input "text" at bounding box center [524, 110] width 302 height 17
type input "car care"
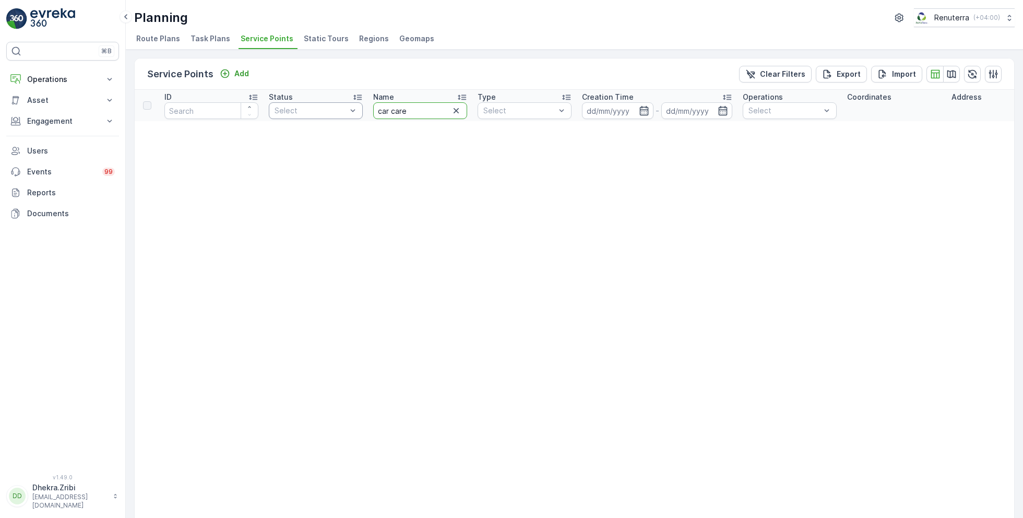
drag, startPoint x: 423, startPoint y: 109, endPoint x: 343, endPoint y: 109, distance: 80.4
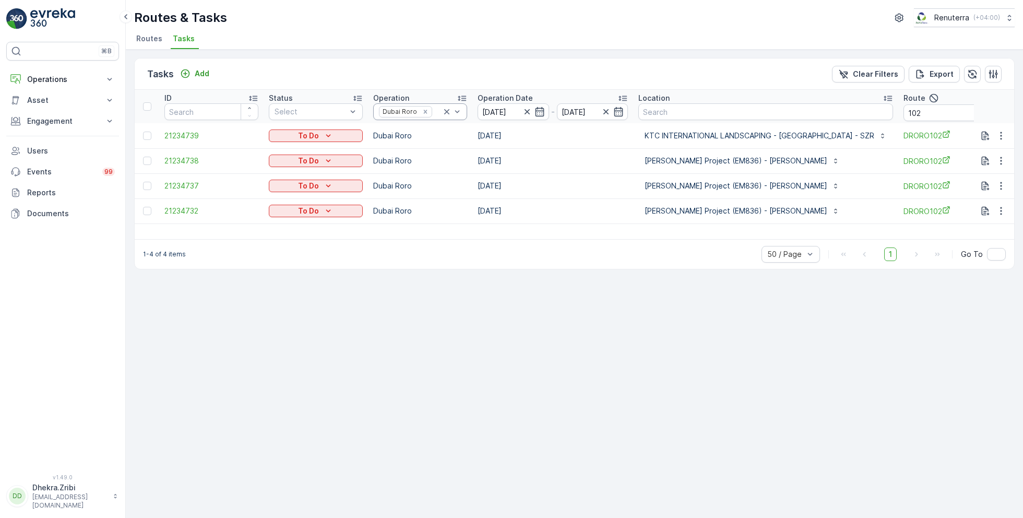
click at [447, 110] on icon at bounding box center [446, 111] width 5 height 5
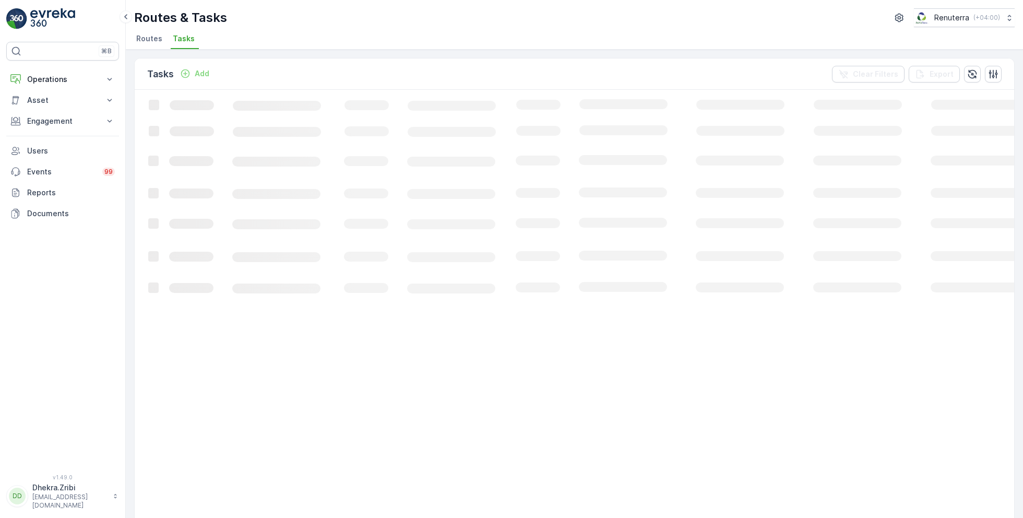
click at [152, 38] on span "Routes" at bounding box center [149, 38] width 26 height 10
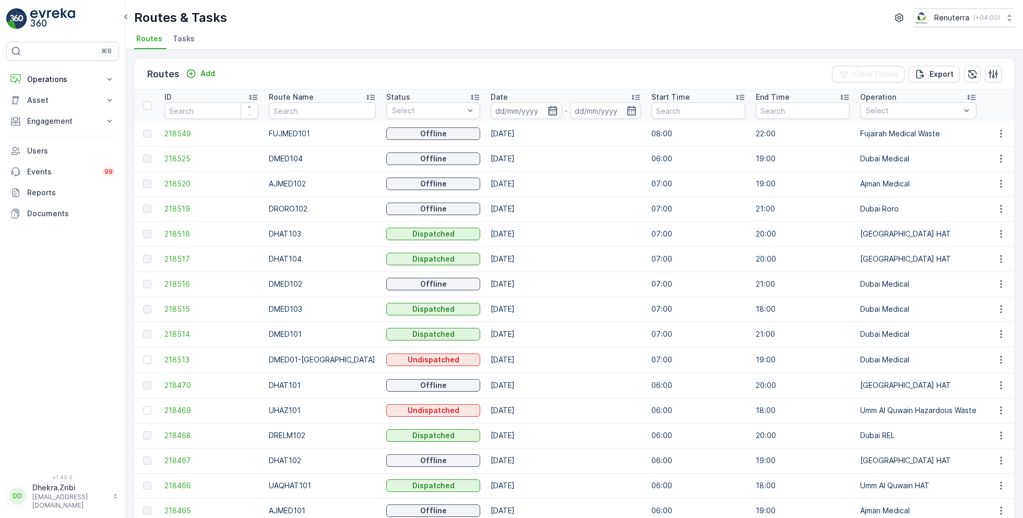
click at [548, 109] on icon "button" at bounding box center [552, 110] width 9 height 9
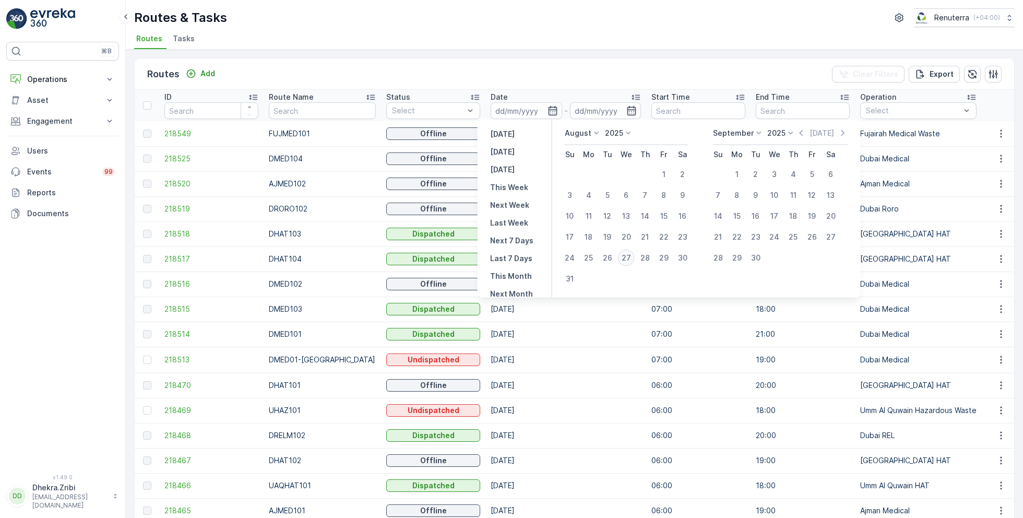
click at [627, 252] on div "27" at bounding box center [626, 258] width 17 height 17
type input "[DATE]"
click at [627, 252] on div "27" at bounding box center [626, 258] width 17 height 17
type input "[DATE]"
click at [549, 37] on ul "Routes Tasks" at bounding box center [570, 40] width 872 height 18
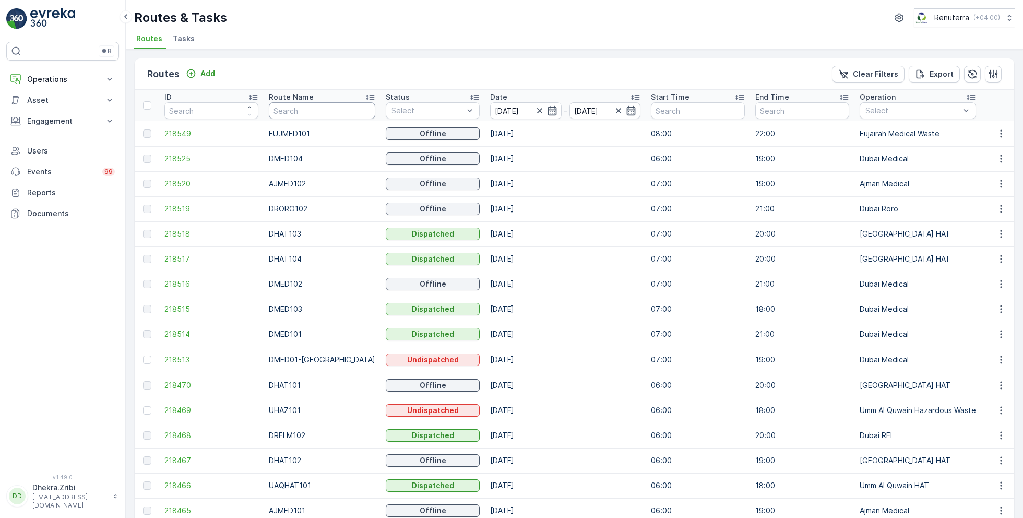
click at [311, 106] on input "text" at bounding box center [322, 110] width 107 height 17
type input "hat"
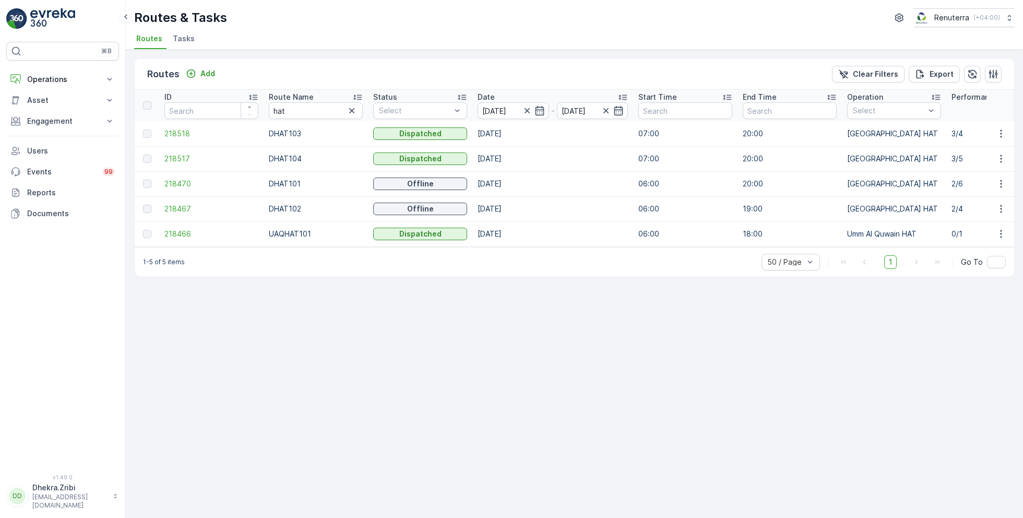
click at [357, 94] on icon at bounding box center [357, 97] width 10 height 10
click at [175, 133] on span "218470" at bounding box center [211, 133] width 94 height 10
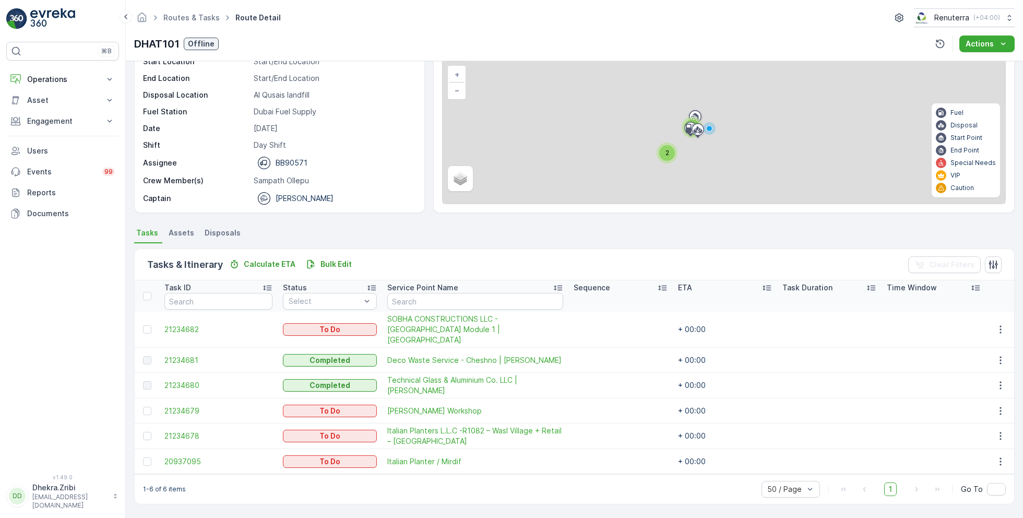
scroll to position [53, 0]
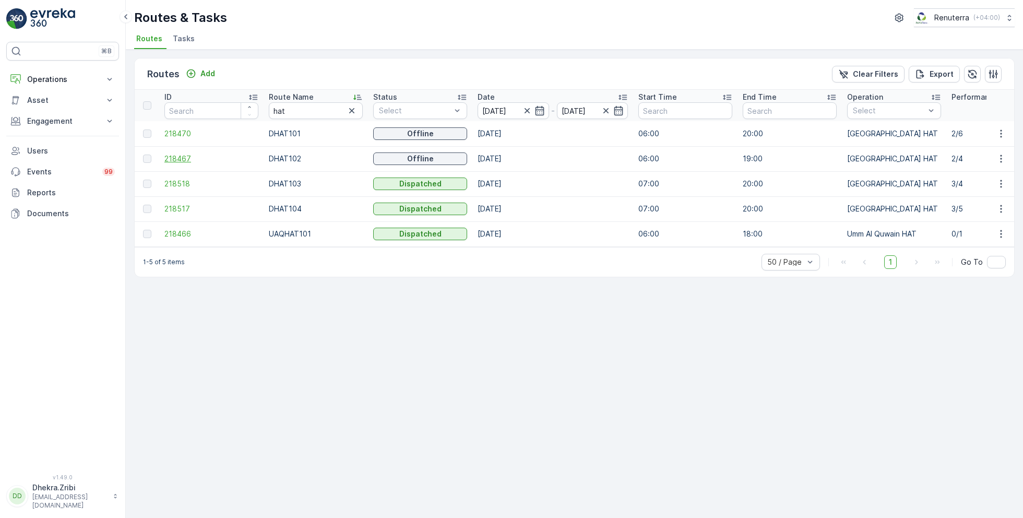
click at [190, 157] on span "218467" at bounding box center [211, 158] width 94 height 10
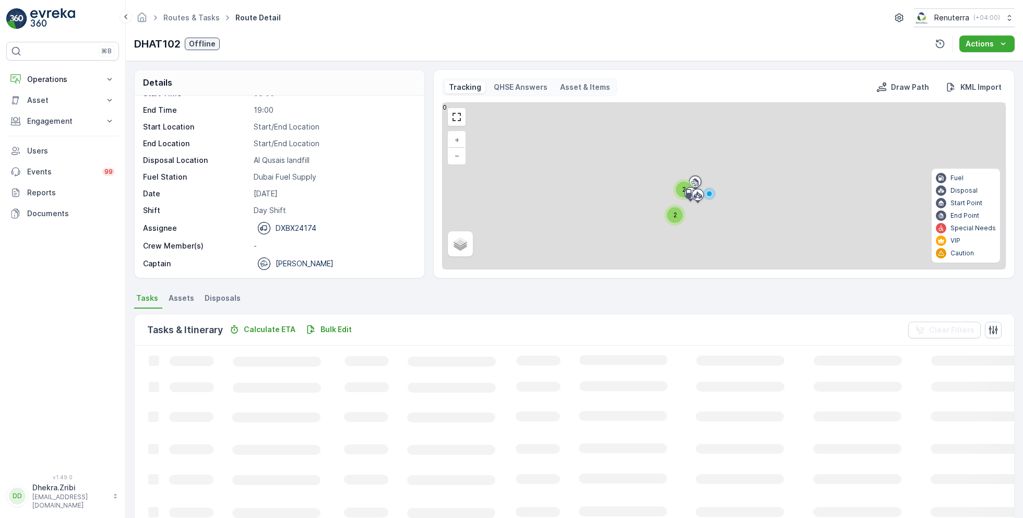
scroll to position [20, 0]
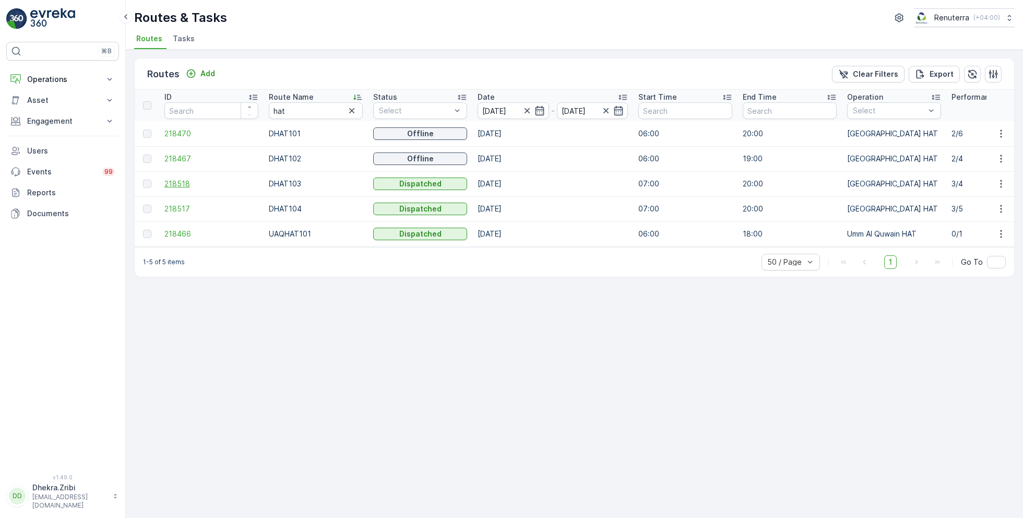
click at [179, 181] on span "218518" at bounding box center [211, 184] width 94 height 10
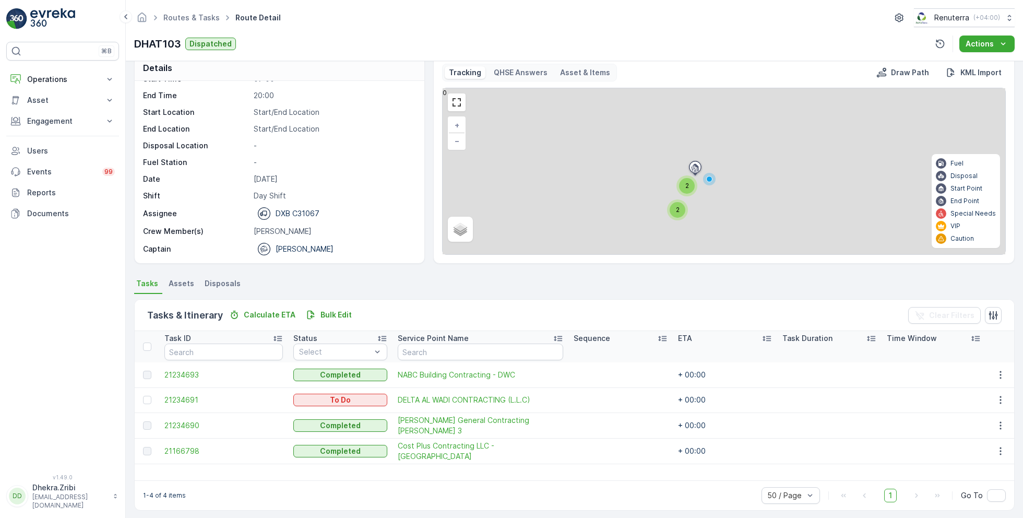
scroll to position [20, 0]
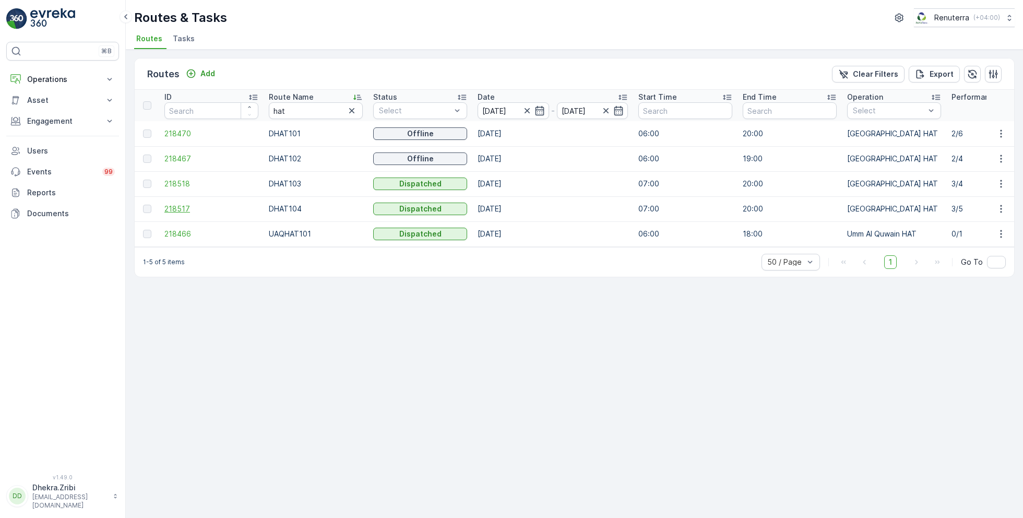
click at [175, 209] on span "218517" at bounding box center [211, 209] width 94 height 10
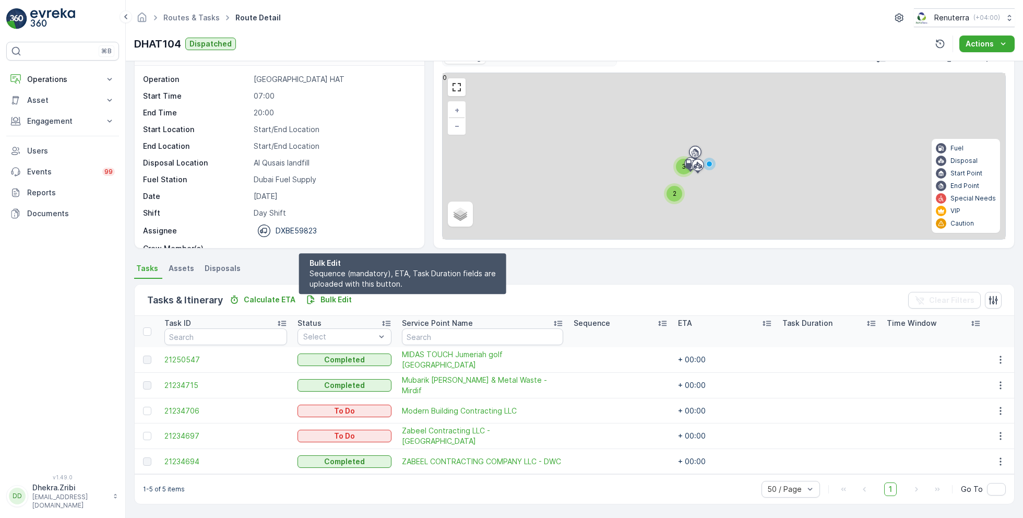
scroll to position [27, 0]
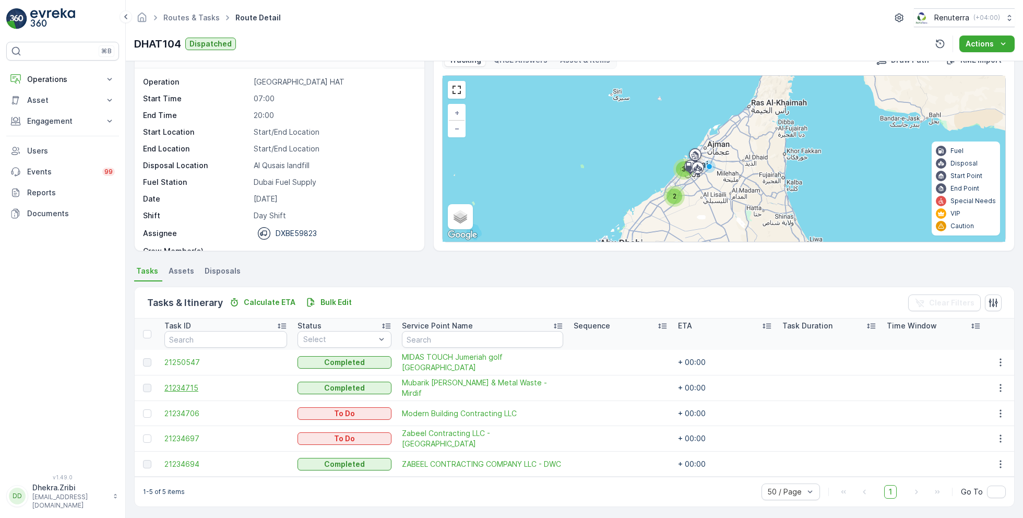
click at [178, 383] on span "21234715" at bounding box center [225, 388] width 123 height 10
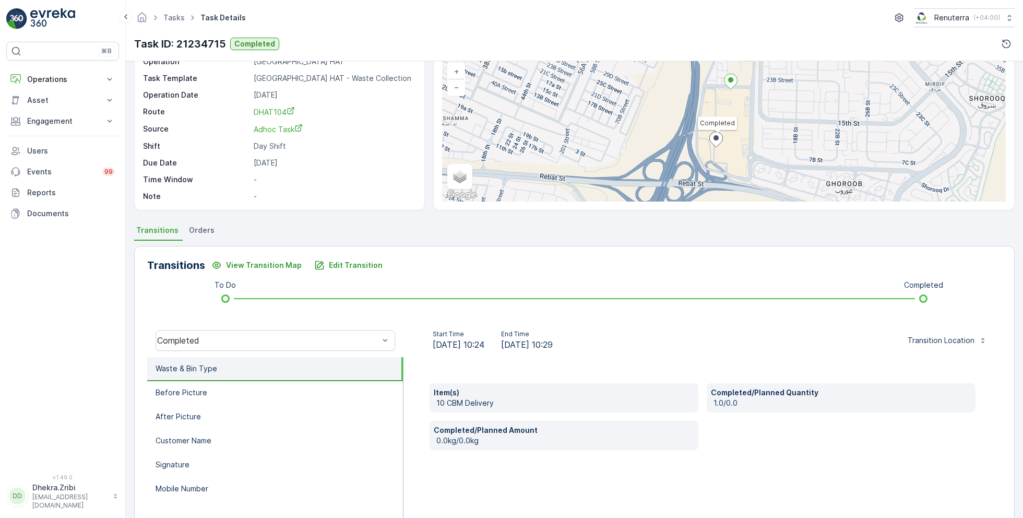
scroll to position [76, 0]
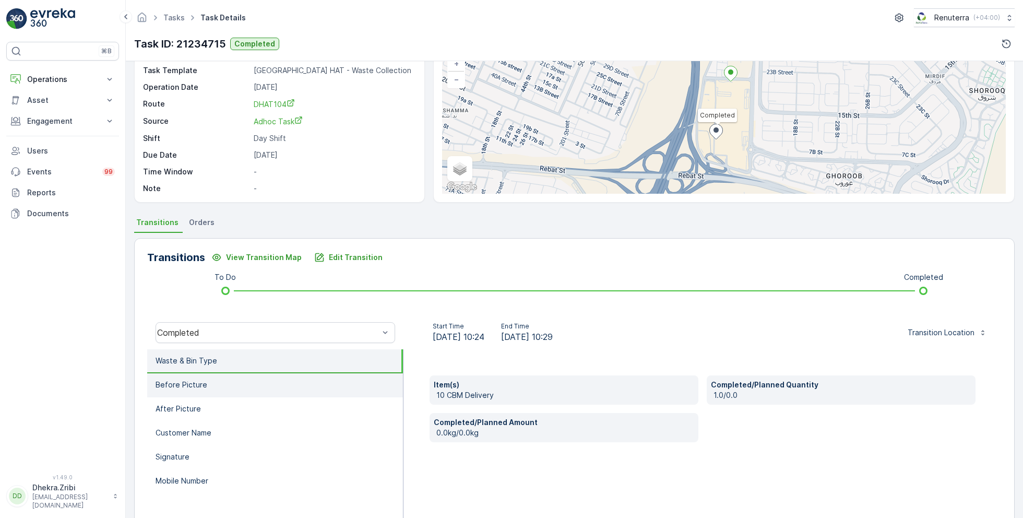
click at [186, 389] on li "Before Picture" at bounding box center [275, 385] width 256 height 24
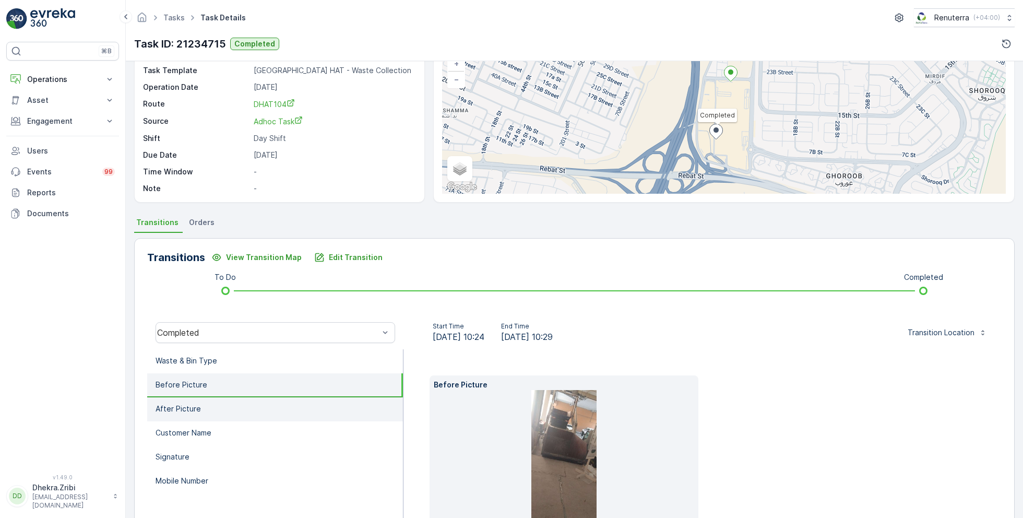
click at [188, 404] on p "After Picture" at bounding box center [178, 409] width 45 height 10
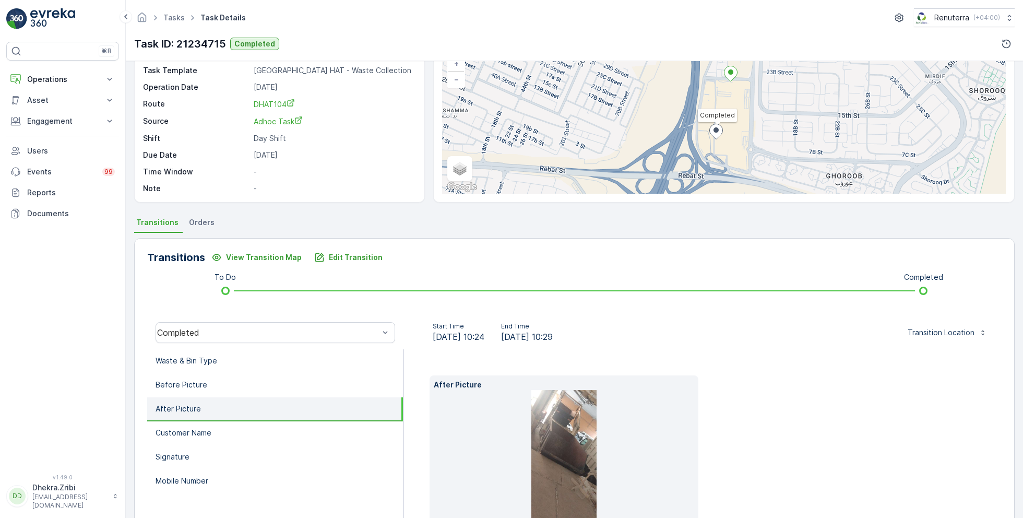
click at [566, 447] on img at bounding box center [564, 463] width 66 height 146
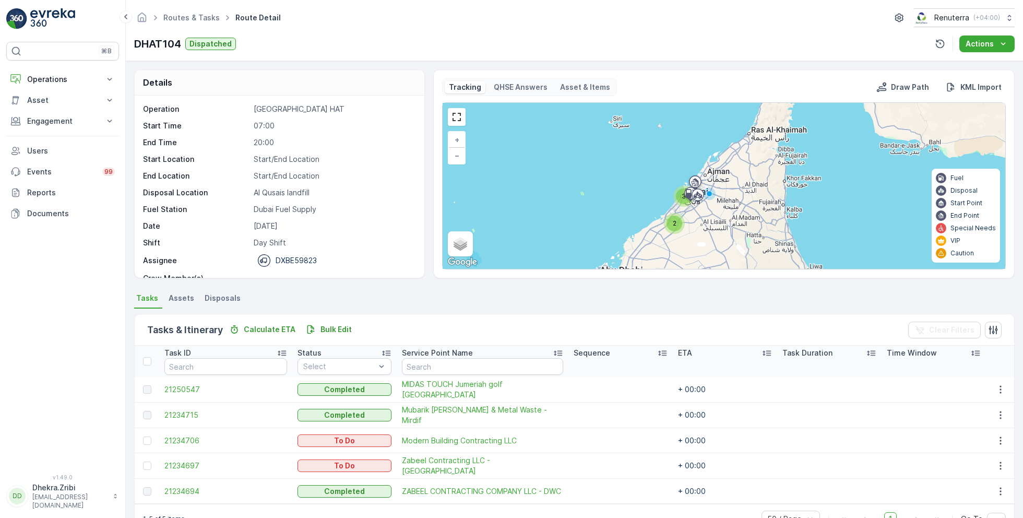
scroll to position [27, 0]
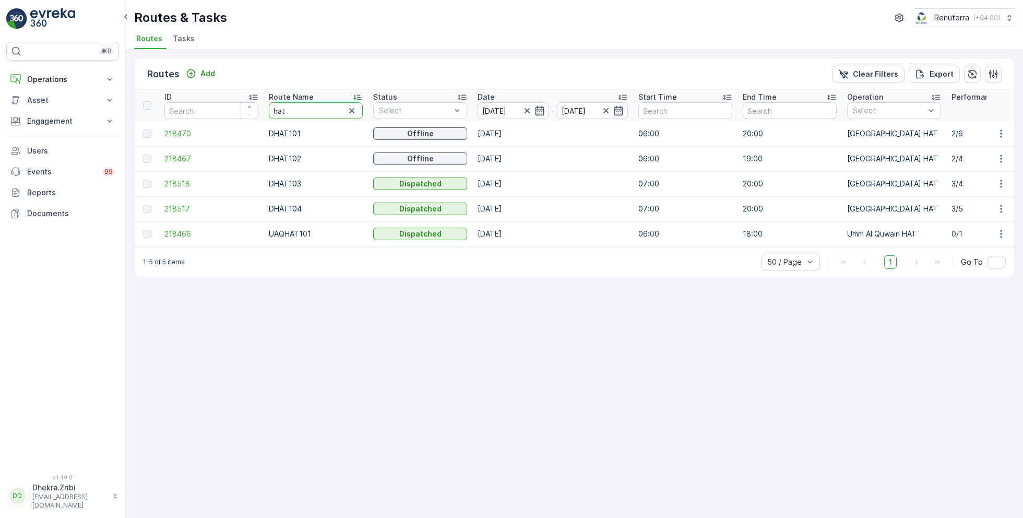
drag, startPoint x: 295, startPoint y: 112, endPoint x: 264, endPoint y: 112, distance: 30.8
click at [264, 112] on th "Route Name hat" at bounding box center [316, 105] width 104 height 31
type input "rel"
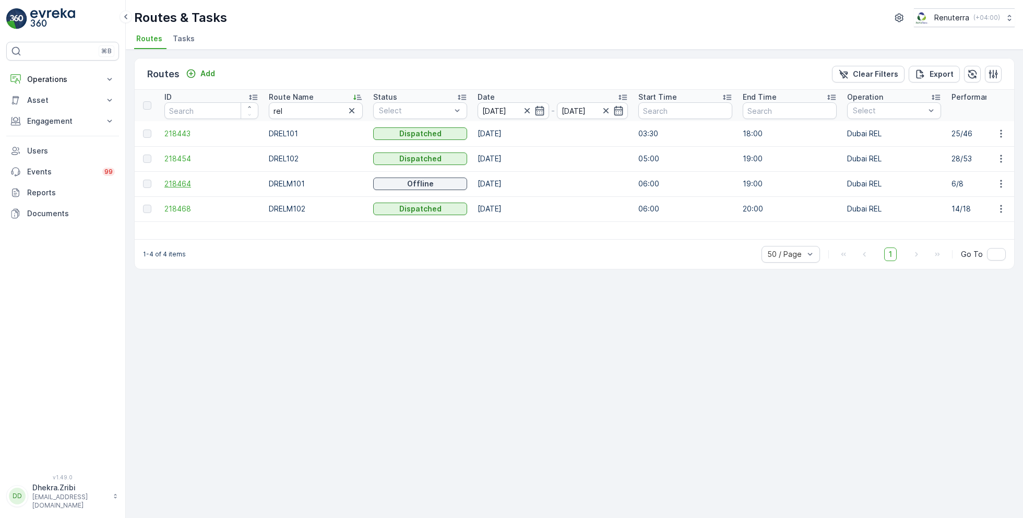
click at [184, 181] on span "218464" at bounding box center [211, 184] width 94 height 10
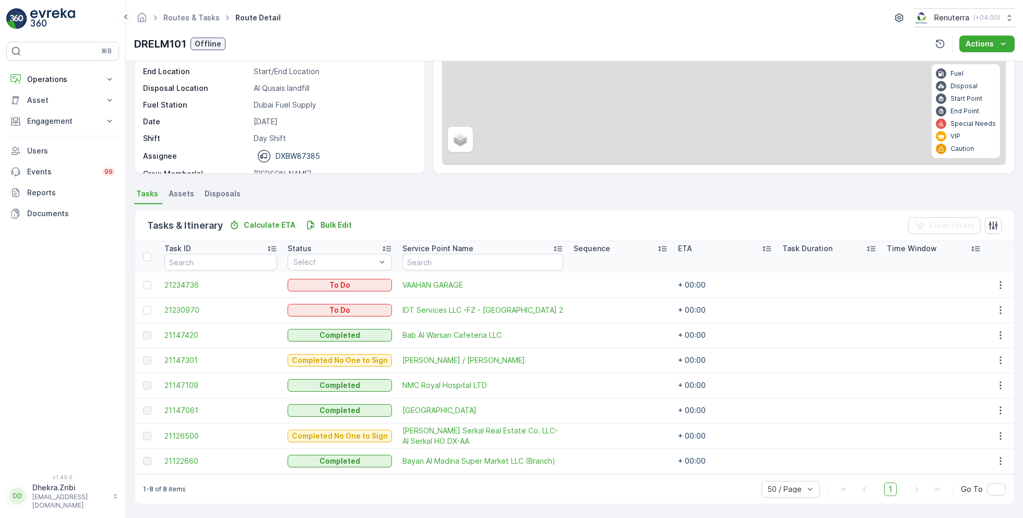
scroll to position [103, 0]
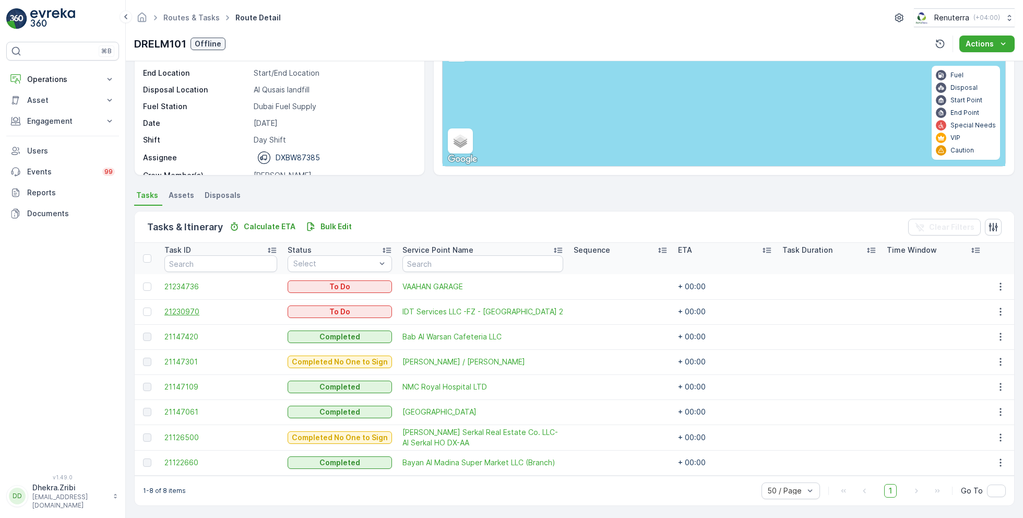
click at [191, 309] on span "21230970" at bounding box center [220, 311] width 113 height 10
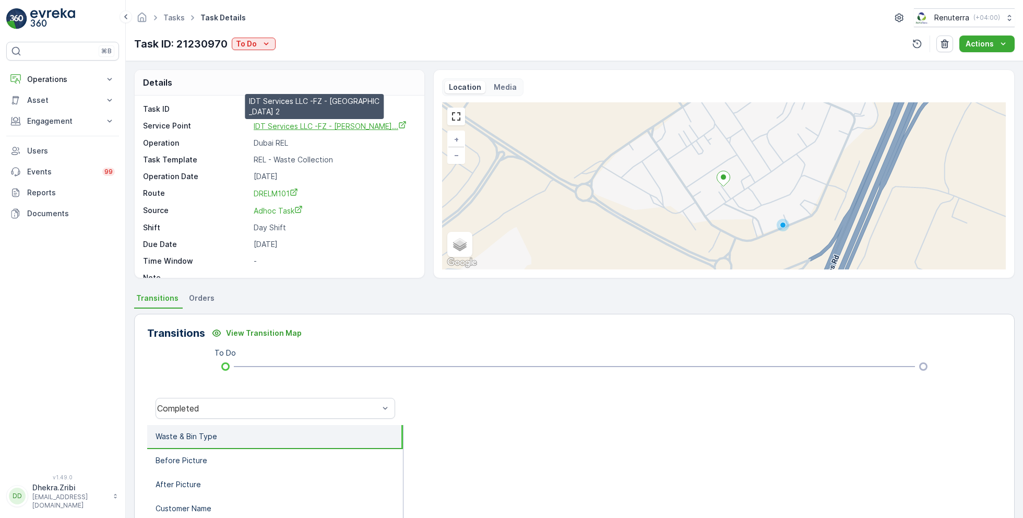
click at [317, 125] on span "IDT Services LLC -FZ - Al Khaw..." at bounding box center [330, 126] width 153 height 9
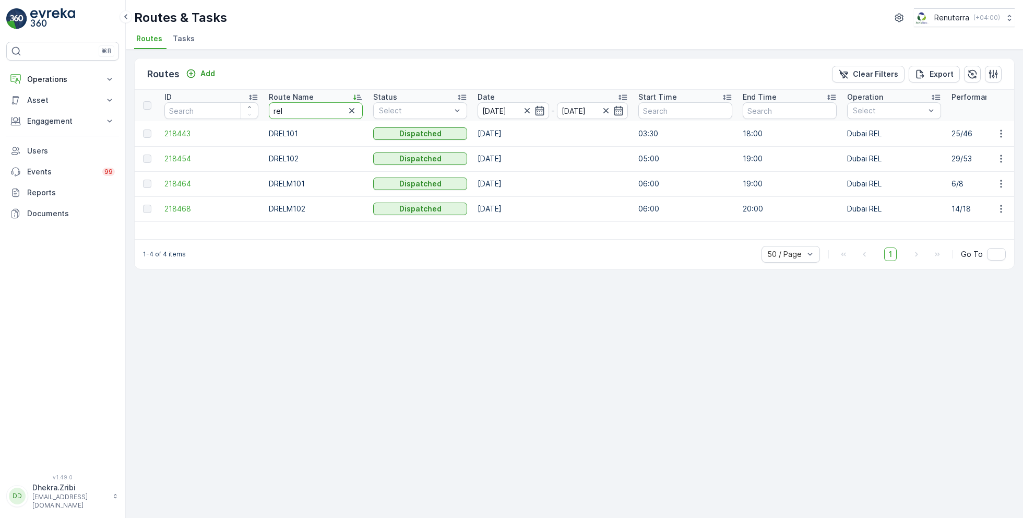
drag, startPoint x: 296, startPoint y: 108, endPoint x: 239, endPoint y: 104, distance: 56.5
type input "roro"
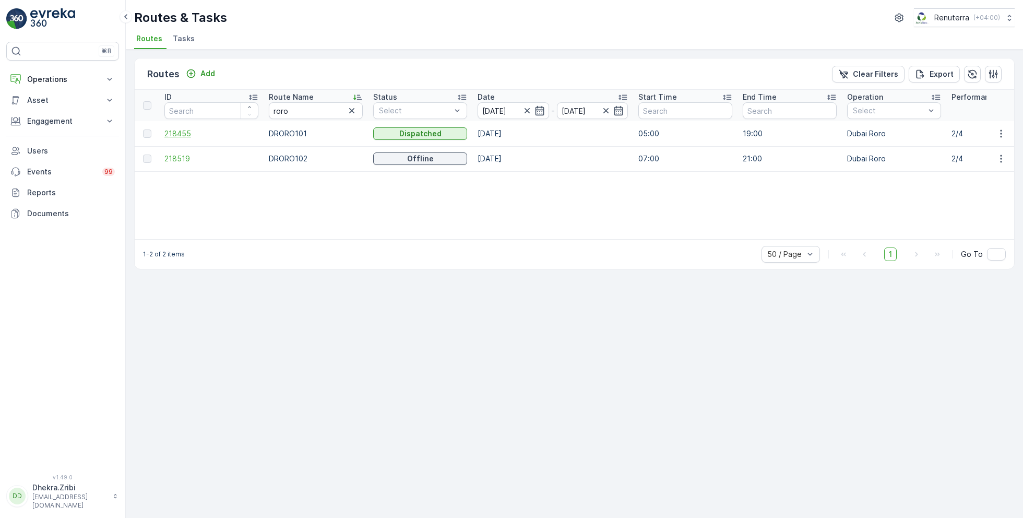
click at [178, 132] on span "218455" at bounding box center [211, 133] width 94 height 10
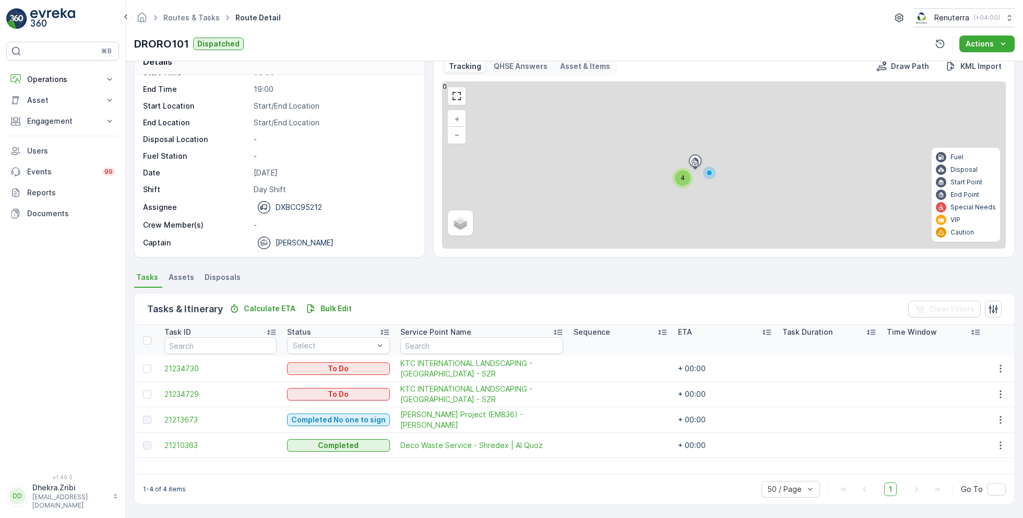
scroll to position [20, 0]
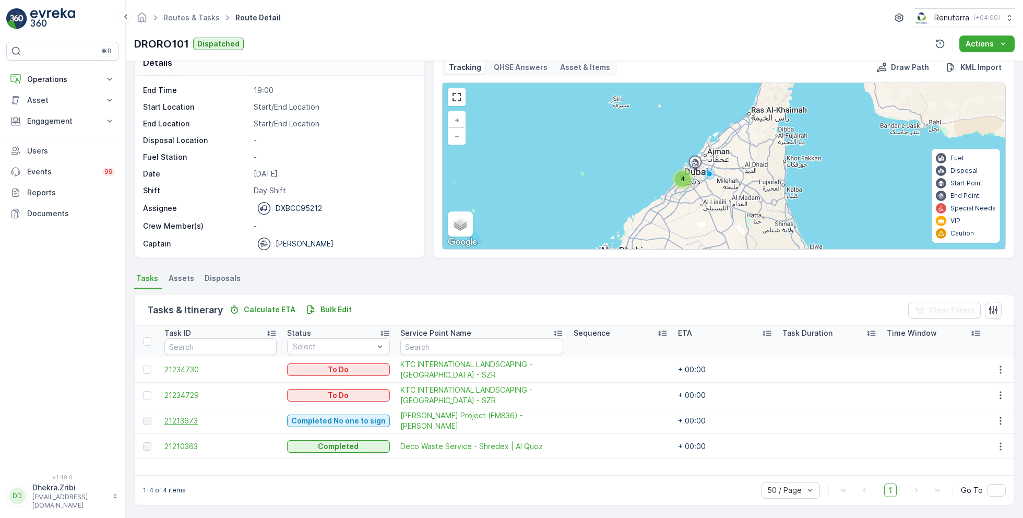
click at [190, 417] on span "21213673" at bounding box center [220, 421] width 112 height 10
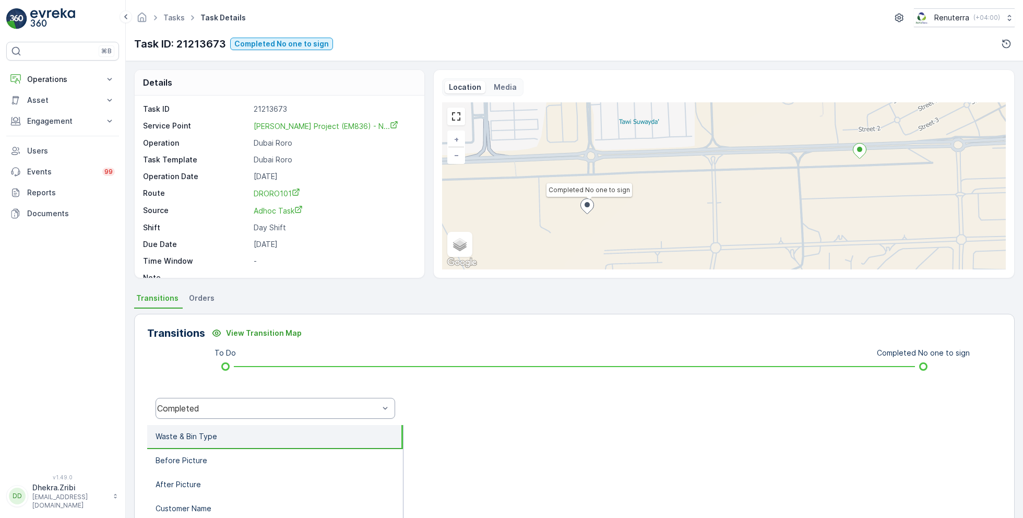
click at [240, 409] on div "Completed" at bounding box center [268, 408] width 222 height 9
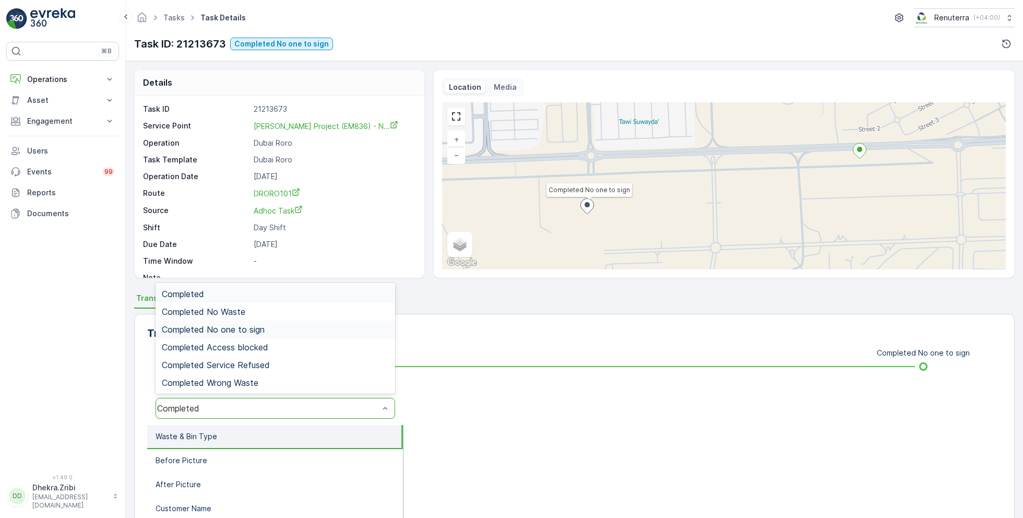
click at [254, 330] on span "Completed No one to sign" at bounding box center [213, 329] width 103 height 9
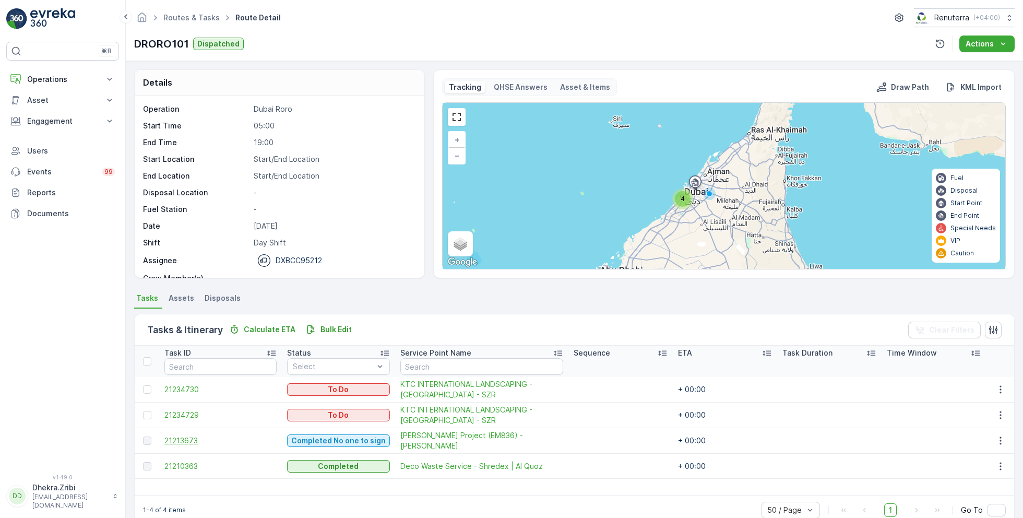
click at [194, 438] on span "21213673" at bounding box center [220, 440] width 112 height 10
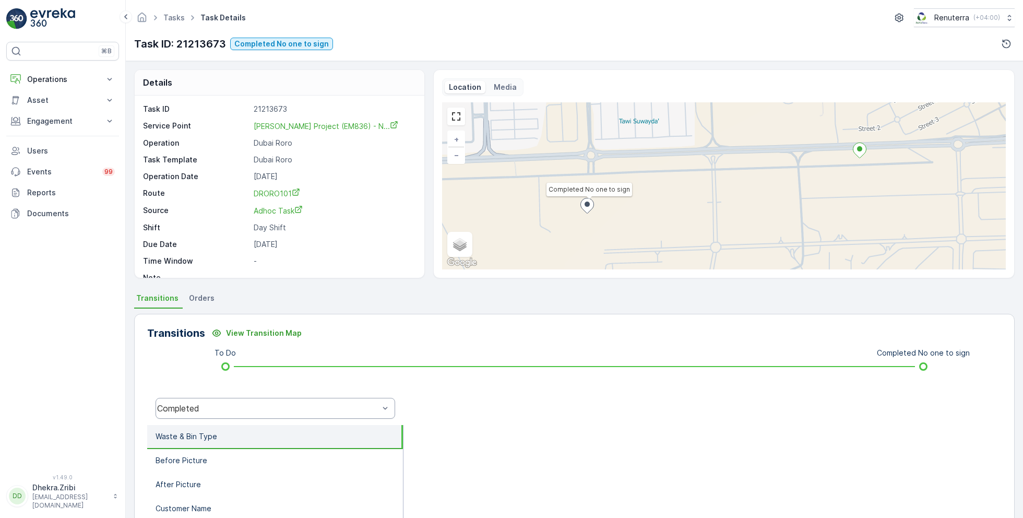
click at [264, 406] on div "Completed" at bounding box center [268, 408] width 222 height 9
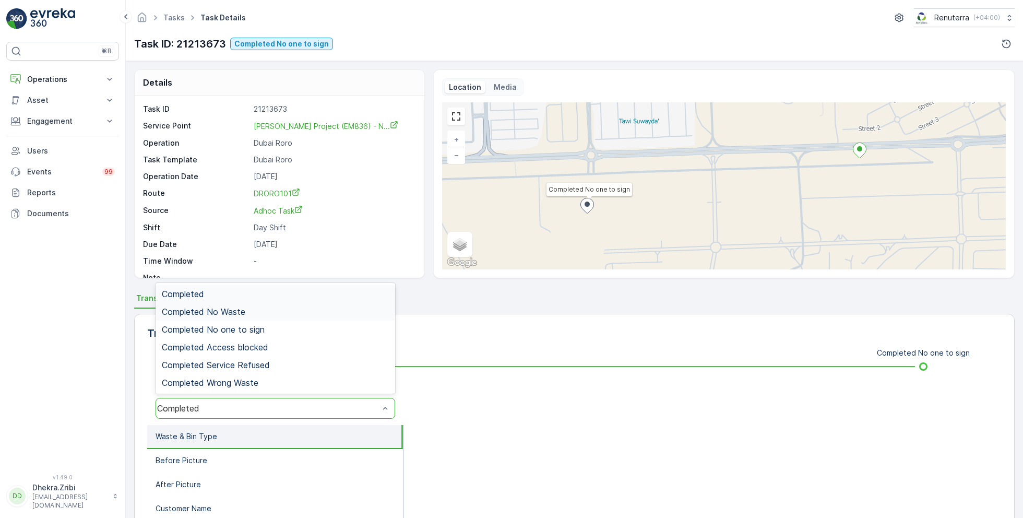
click at [576, 412] on div at bounding box center [703, 408] width 598 height 33
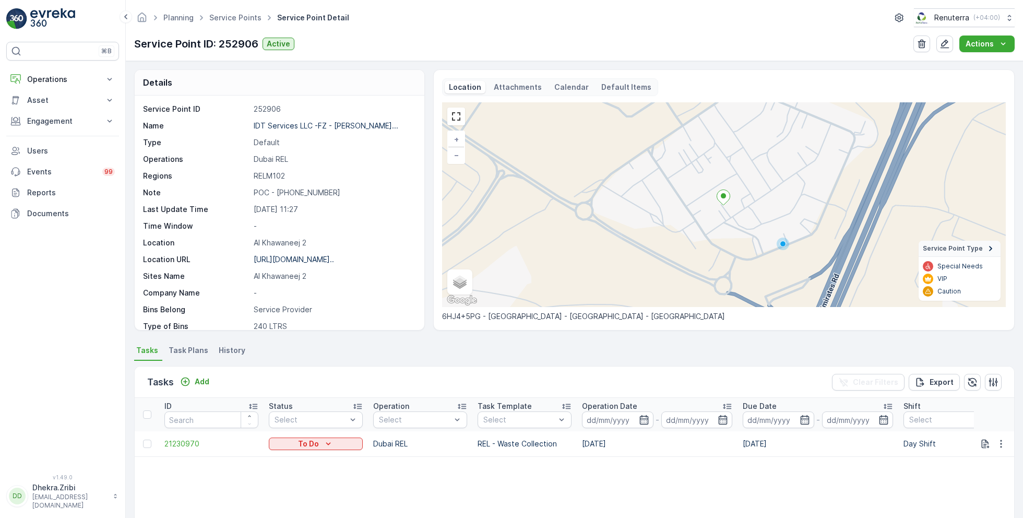
click at [303, 193] on p "POC - +971 55 467 7113" at bounding box center [334, 192] width 160 height 10
copy p "POC - [PHONE_NUMBER]"
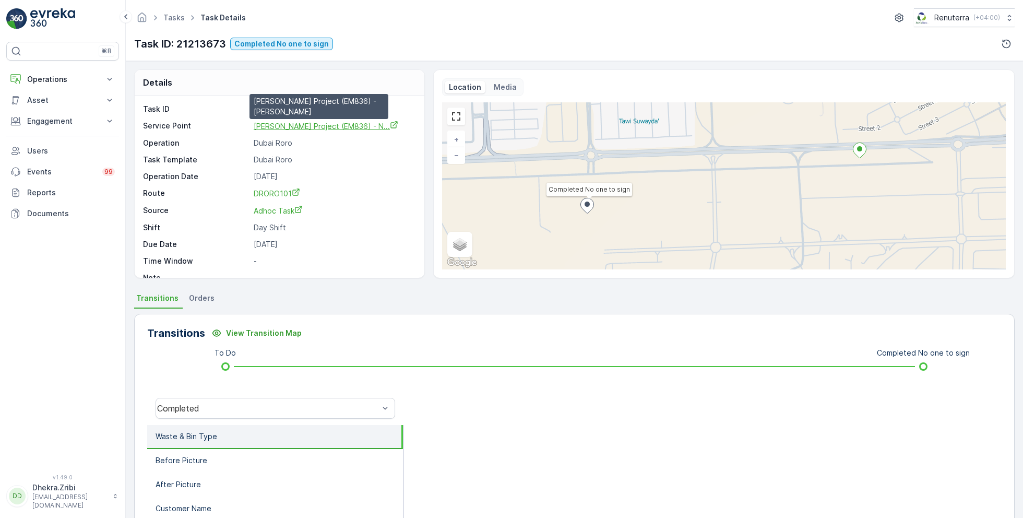
click at [273, 122] on span "Wade Adams Project (EM836) - N..." at bounding box center [326, 126] width 145 height 9
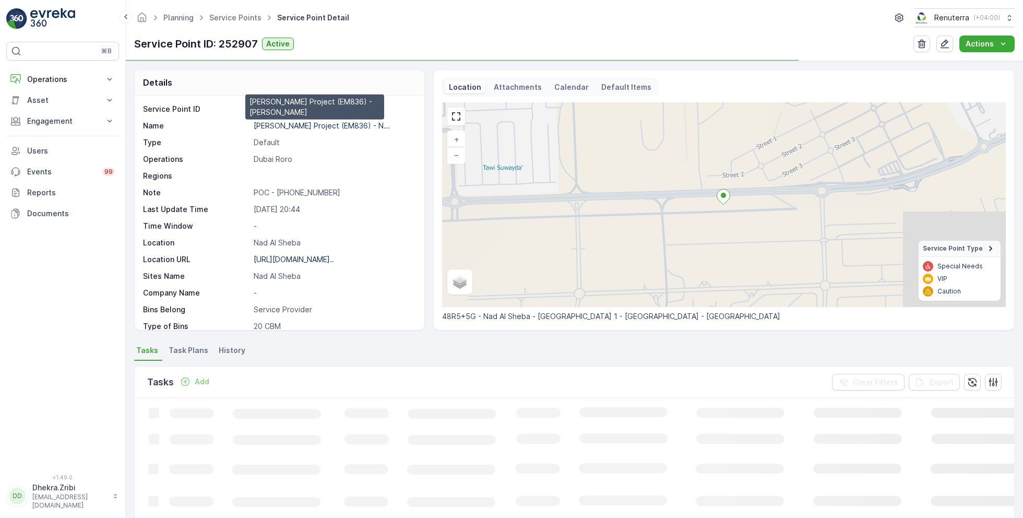
click at [323, 125] on p "[PERSON_NAME] Project (EM836) - N..." at bounding box center [322, 125] width 136 height 9
